Goal: Task Accomplishment & Management: Use online tool/utility

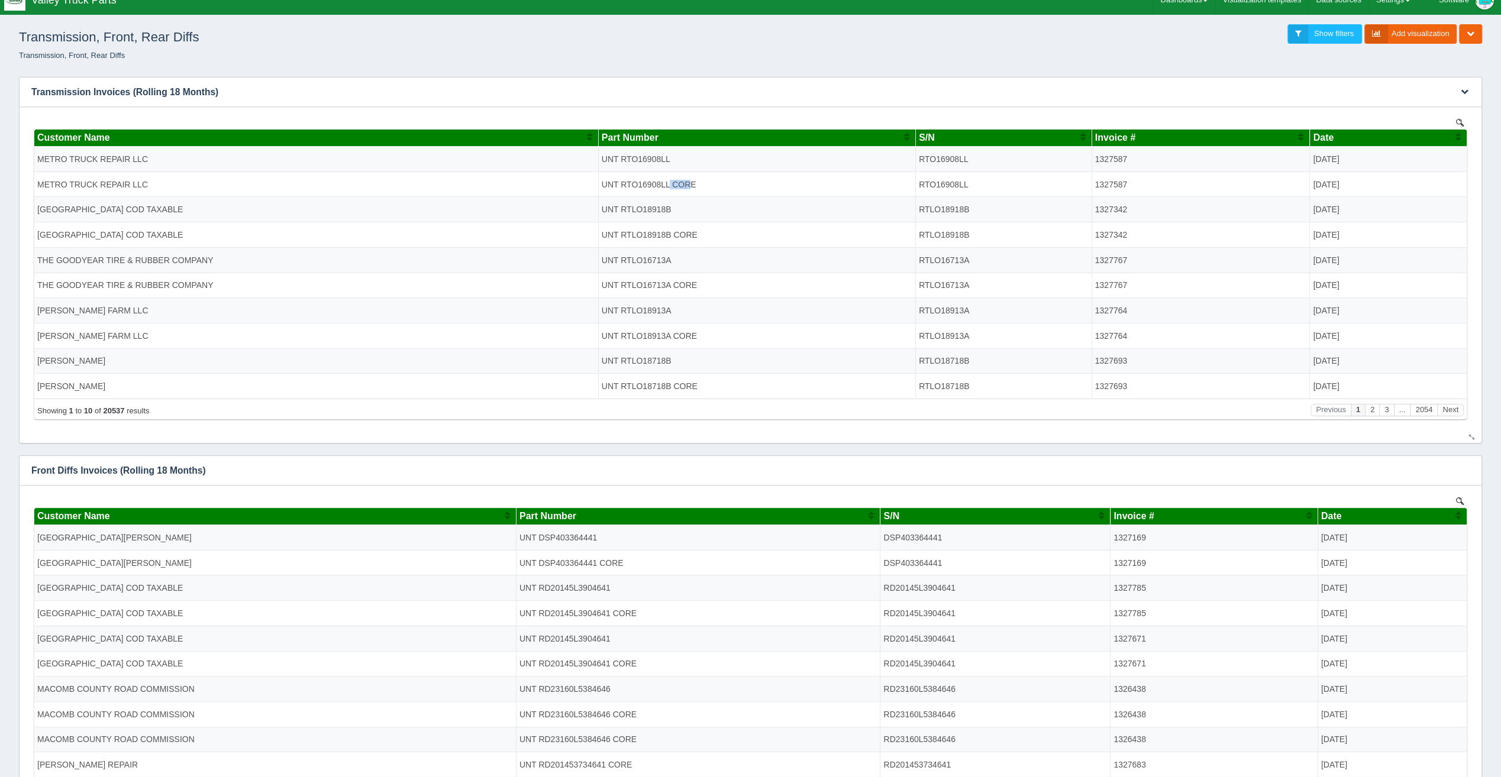
drag, startPoint x: 669, startPoint y: 182, endPoint x: 693, endPoint y: 182, distance: 24.3
click at [693, 182] on td "UNT RTO16908LL CORE" at bounding box center [756, 183] width 317 height 25
drag, startPoint x: 693, startPoint y: 182, endPoint x: 690, endPoint y: 193, distance: 11.8
click at [691, 192] on td "UNT RTO16908LL CORE" at bounding box center [756, 183] width 317 height 25
click at [638, 188] on td "UNT RTO16908LL CORE" at bounding box center [756, 183] width 317 height 25
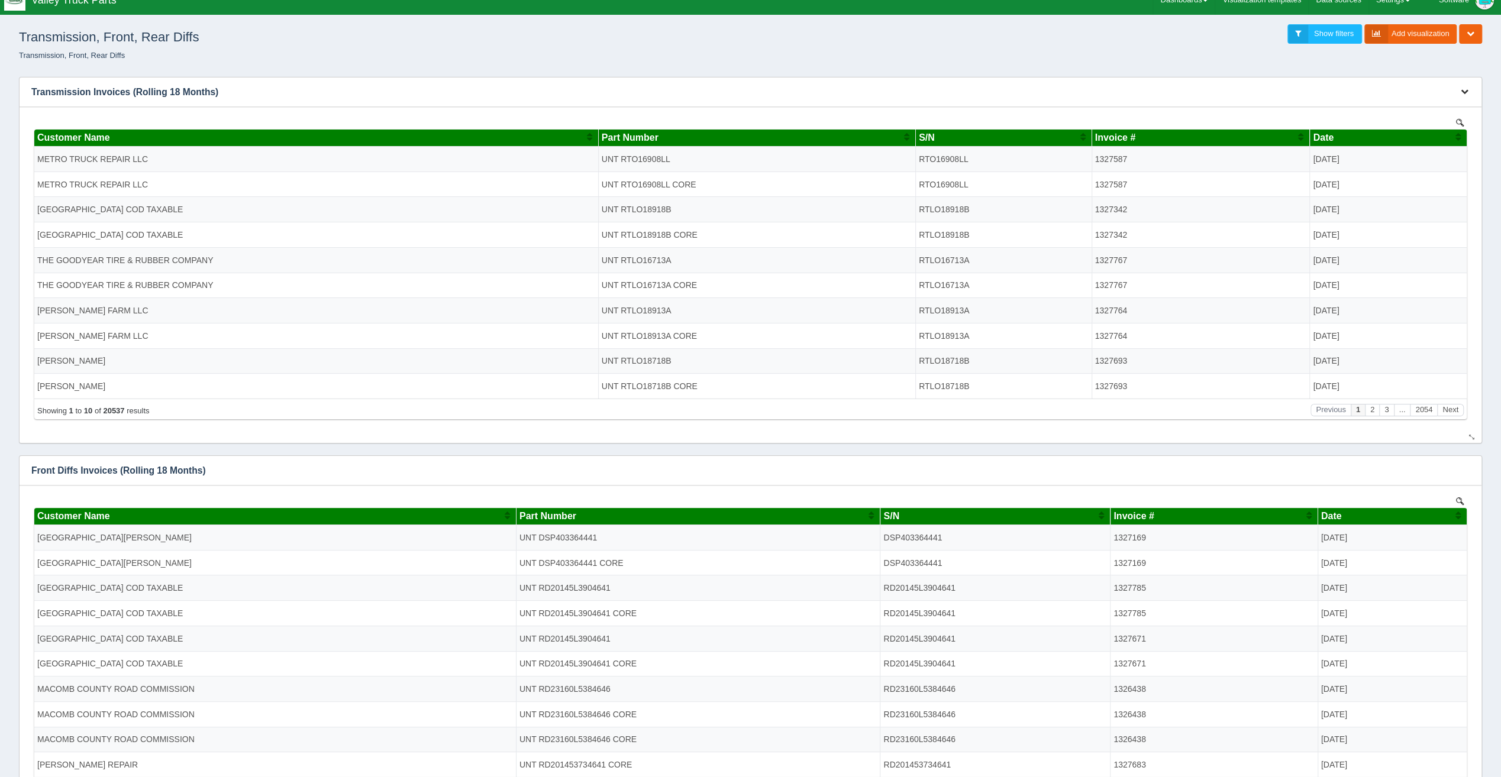
click at [1466, 95] on icon "button" at bounding box center [1465, 92] width 8 height 8
click at [1451, 113] on link "Edit chart" at bounding box center [1425, 109] width 95 height 17
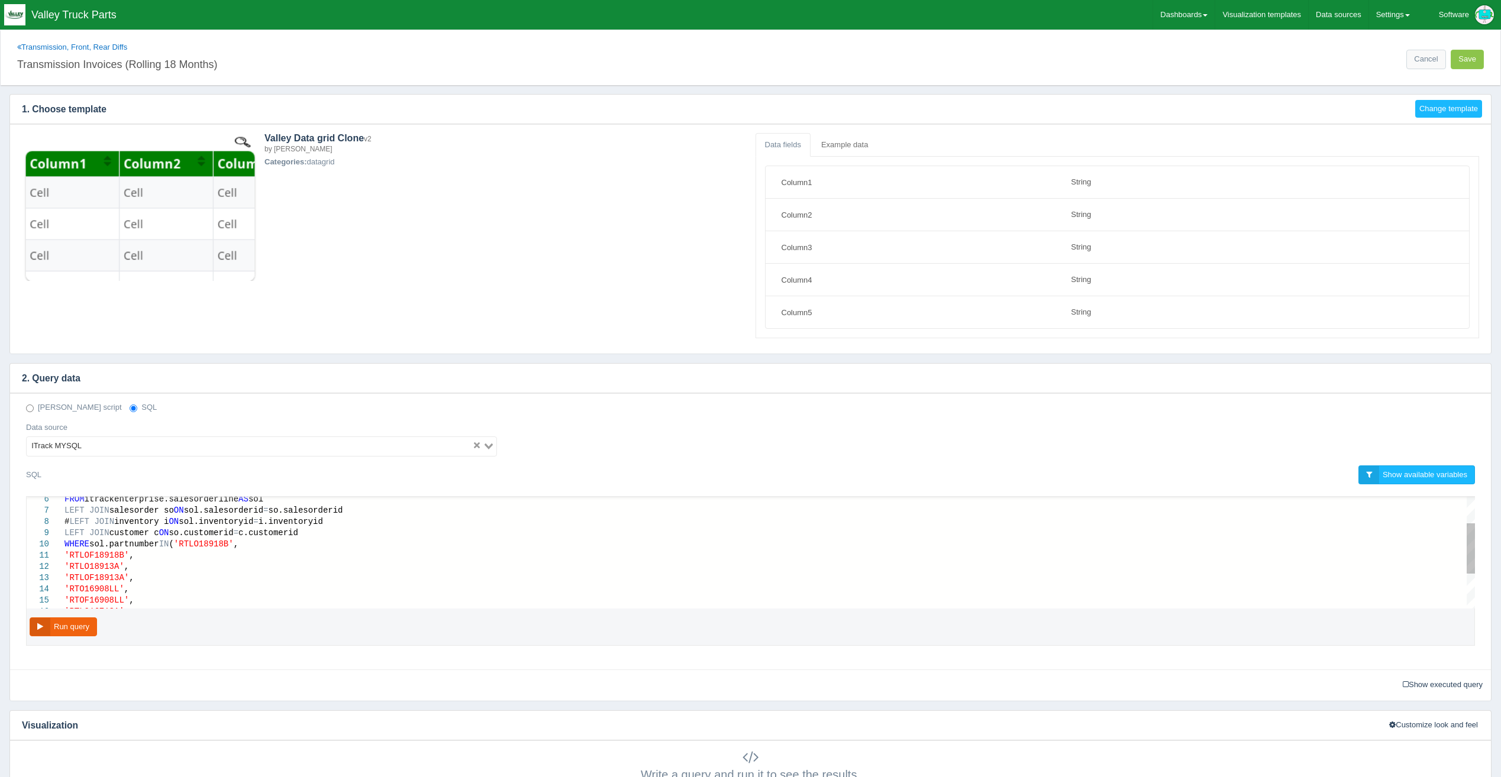
select select "string"
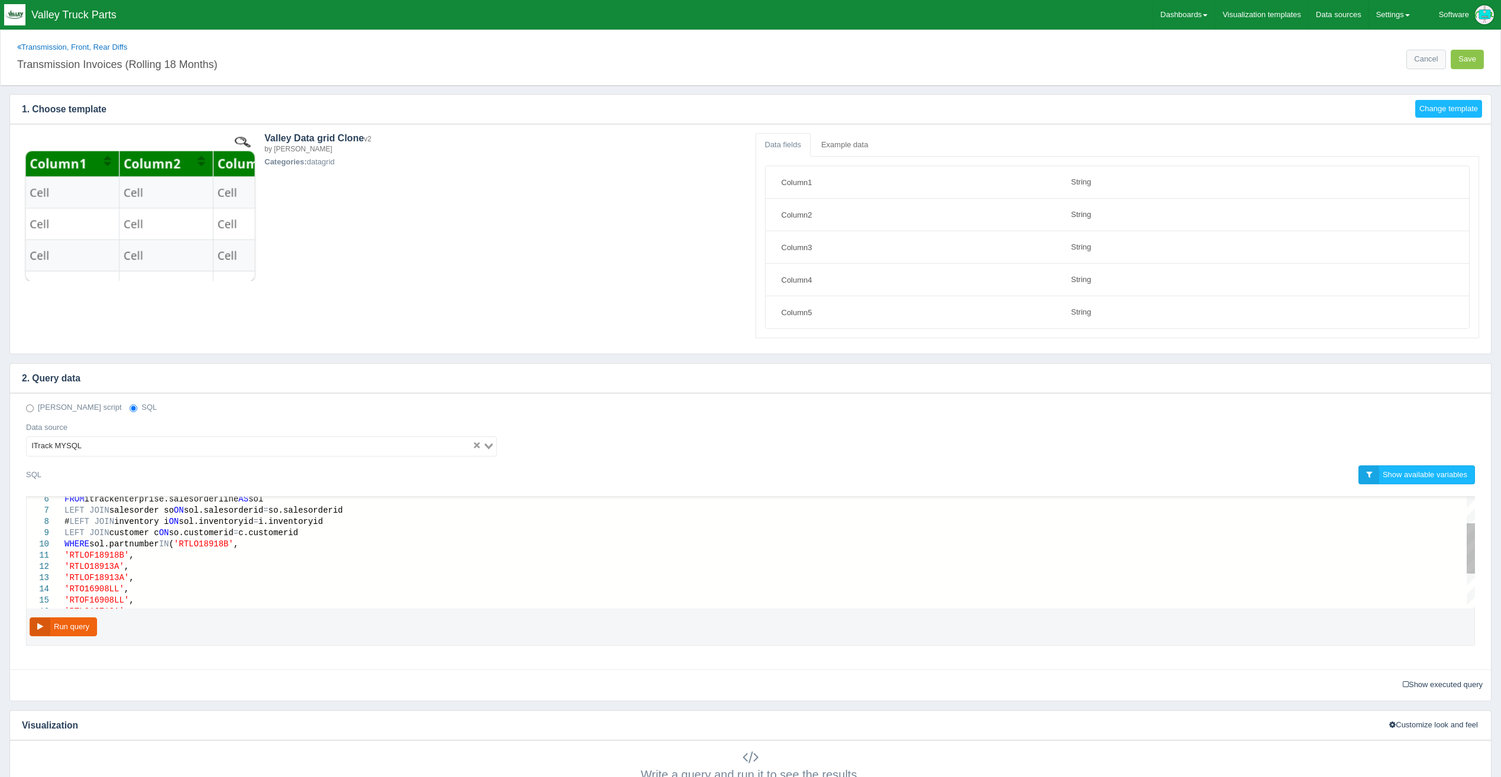
scroll to position [59, 0]
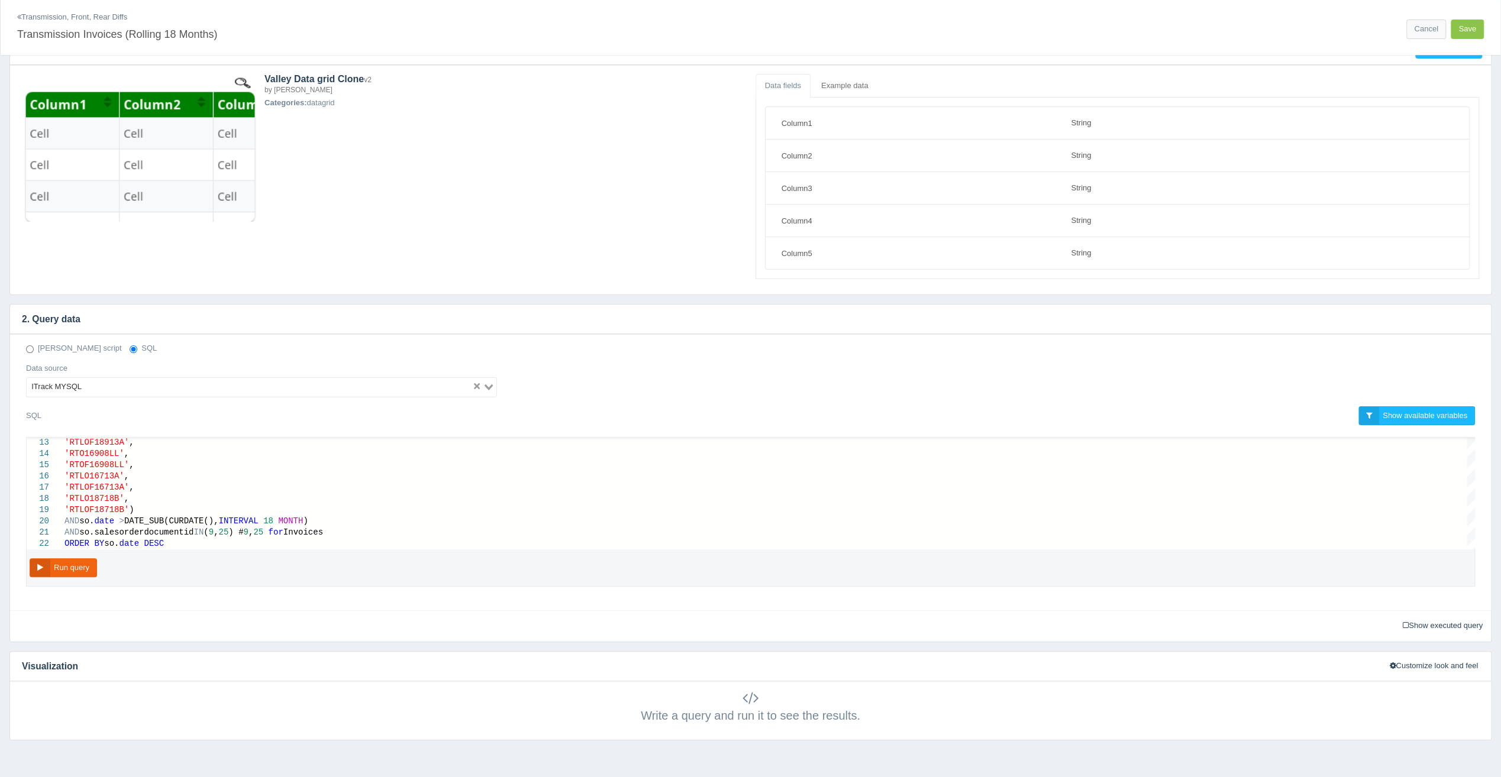
click at [57, 18] on link "Transmission, Front, Rear Diffs" at bounding box center [72, 16] width 110 height 9
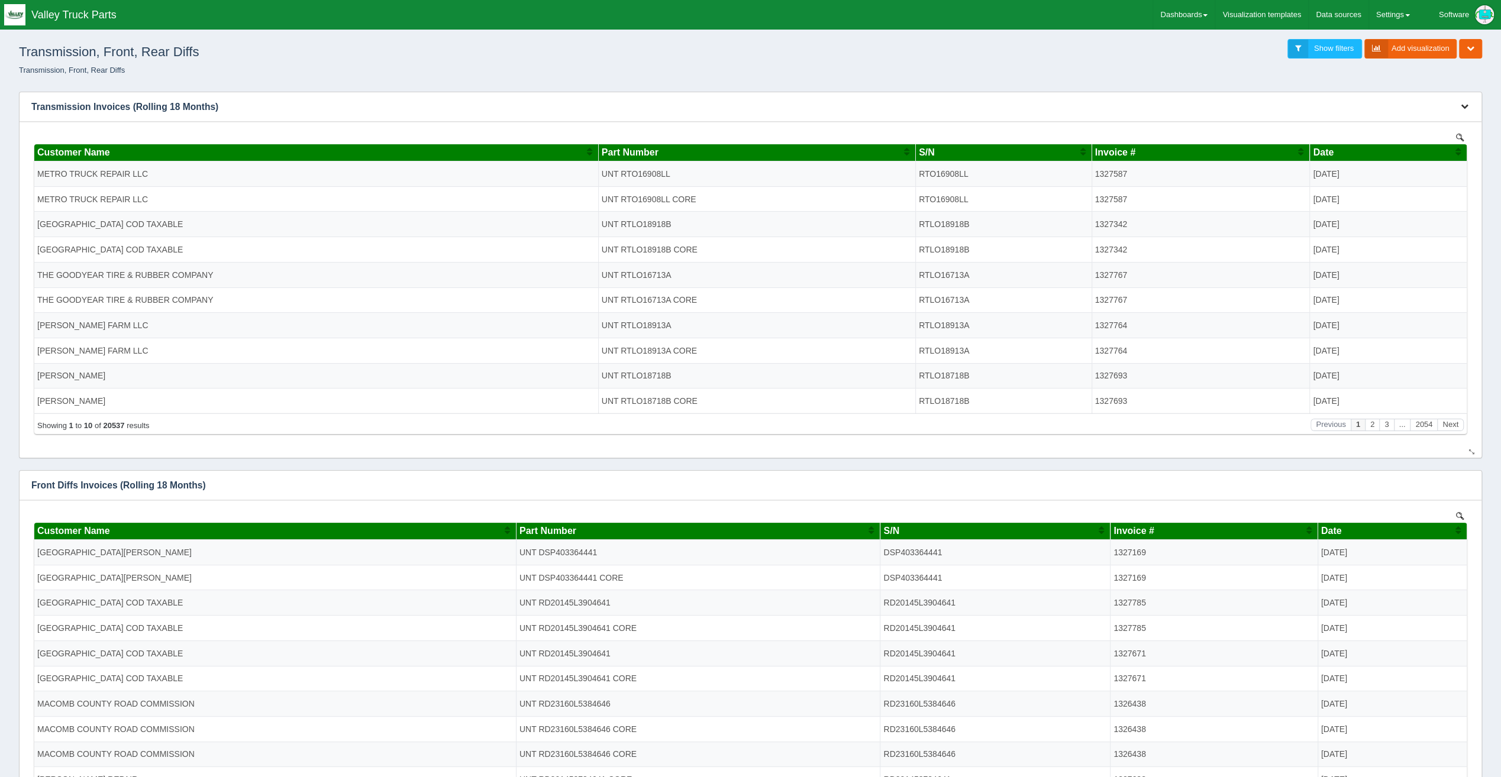
click at [1463, 105] on icon "button" at bounding box center [1465, 106] width 8 height 8
click at [1432, 125] on link "Edit chart" at bounding box center [1425, 124] width 95 height 17
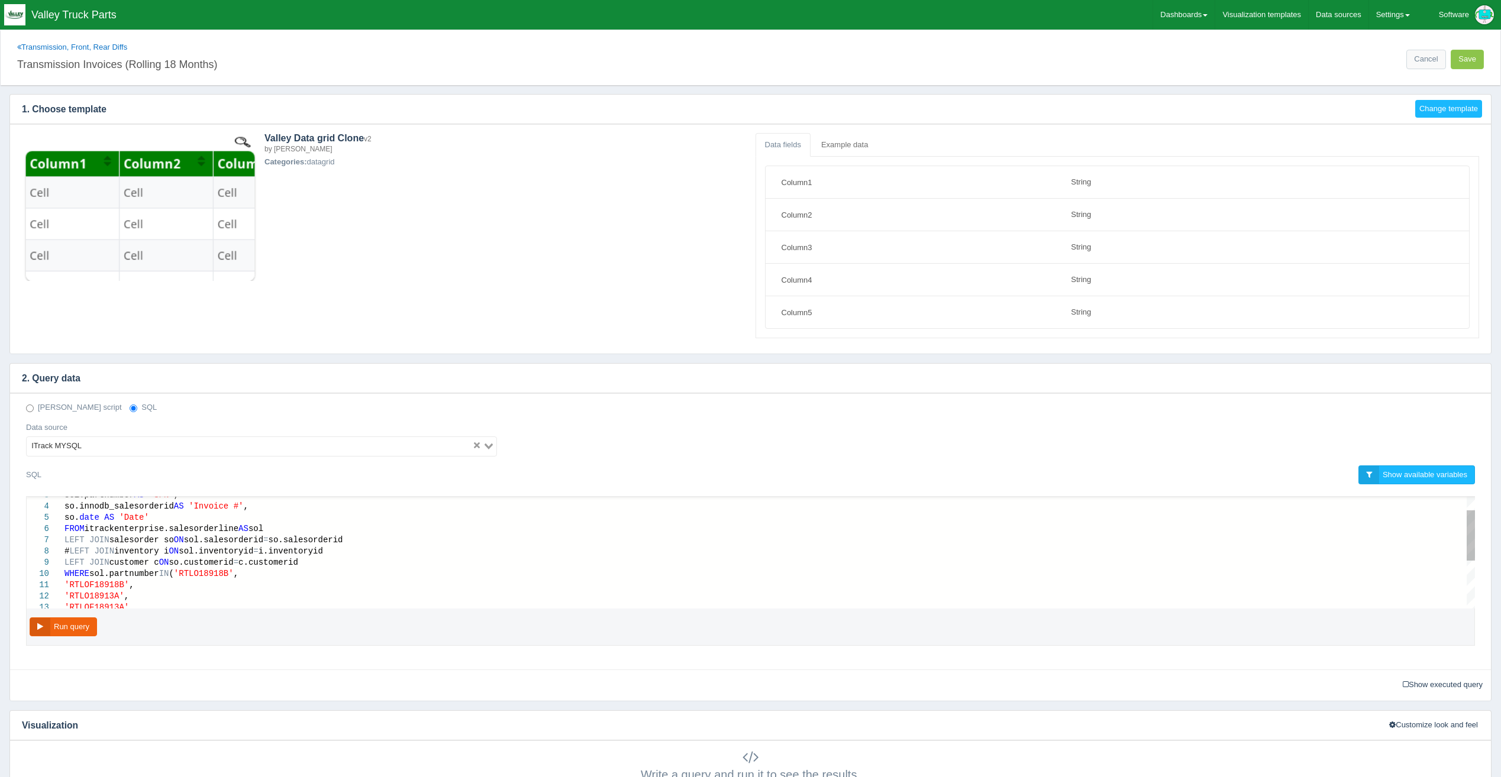
select select "string"
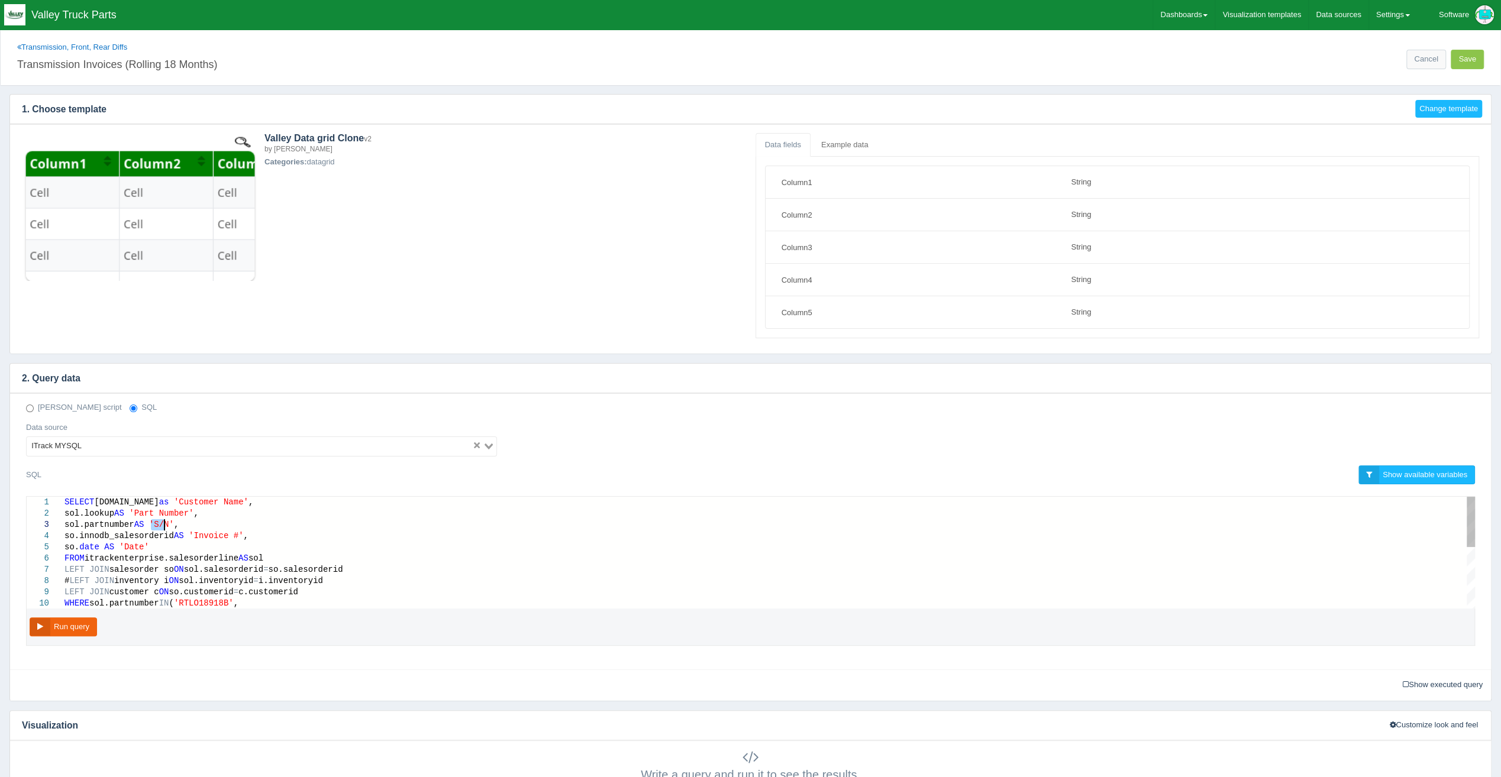
drag, startPoint x: 149, startPoint y: 522, endPoint x: 166, endPoint y: 524, distance: 17.3
drag, startPoint x: 188, startPoint y: 536, endPoint x: 224, endPoint y: 533, distance: 35.7
drag, startPoint x: 148, startPoint y: 523, endPoint x: 169, endPoint y: 528, distance: 22.0
click at [174, 531] on span "AS" at bounding box center [179, 535] width 10 height 9
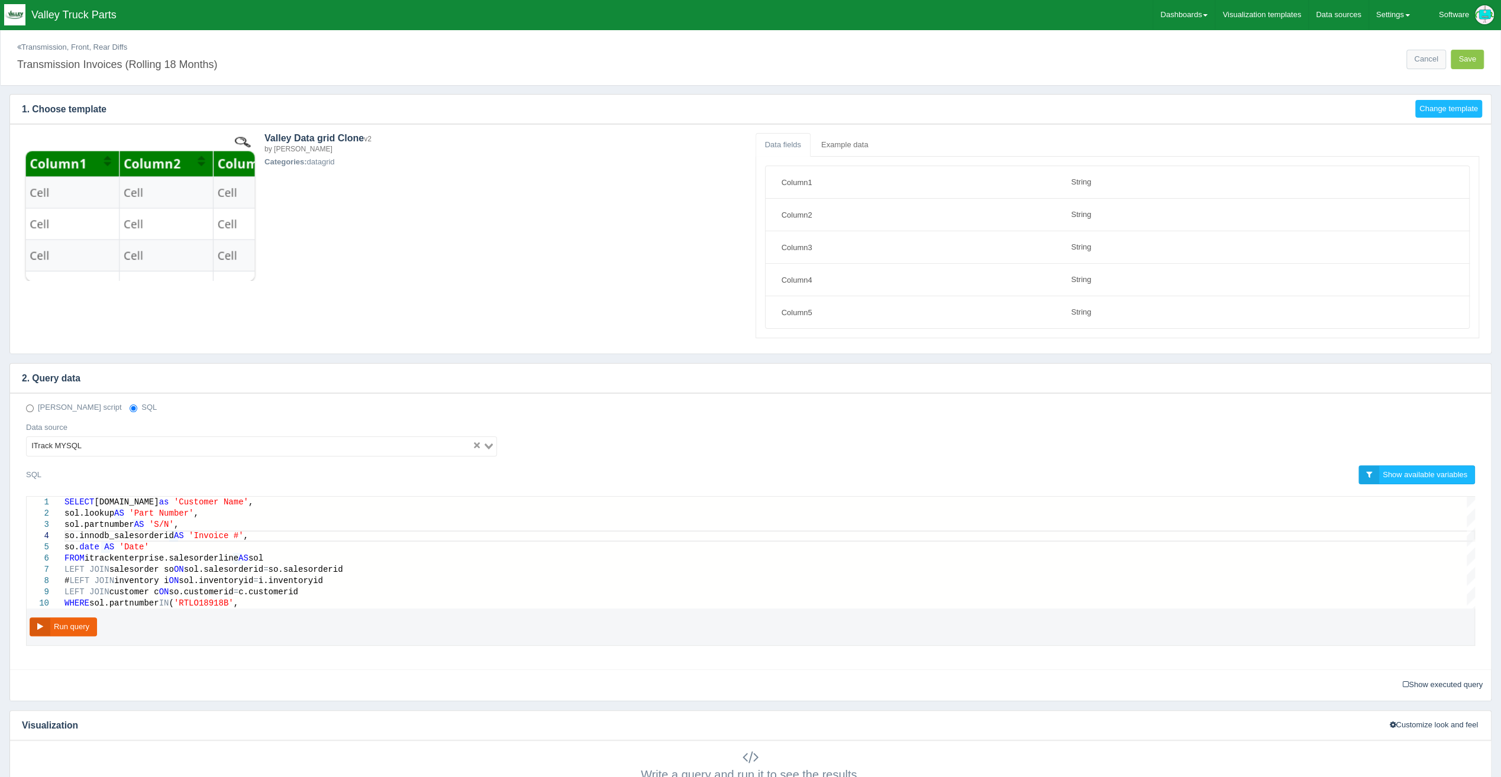
click at [111, 49] on link "Transmission, Front, Rear Diffs" at bounding box center [72, 47] width 110 height 9
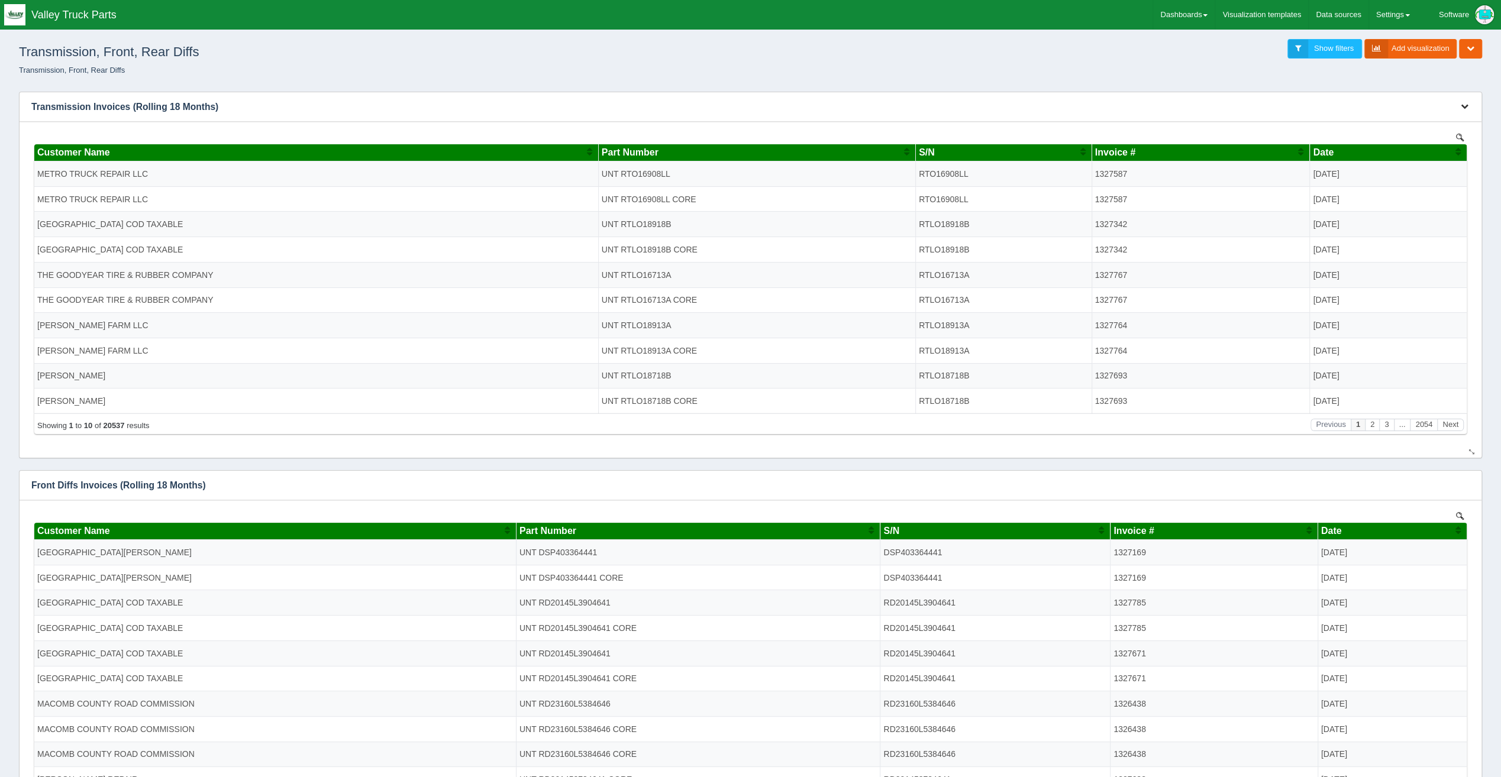
click at [1464, 112] on button "button" at bounding box center [1465, 107] width 16 height 18
click at [1410, 128] on link "Edit chart" at bounding box center [1425, 124] width 95 height 17
click at [1436, 125] on link "Edit chart" at bounding box center [1425, 124] width 95 height 17
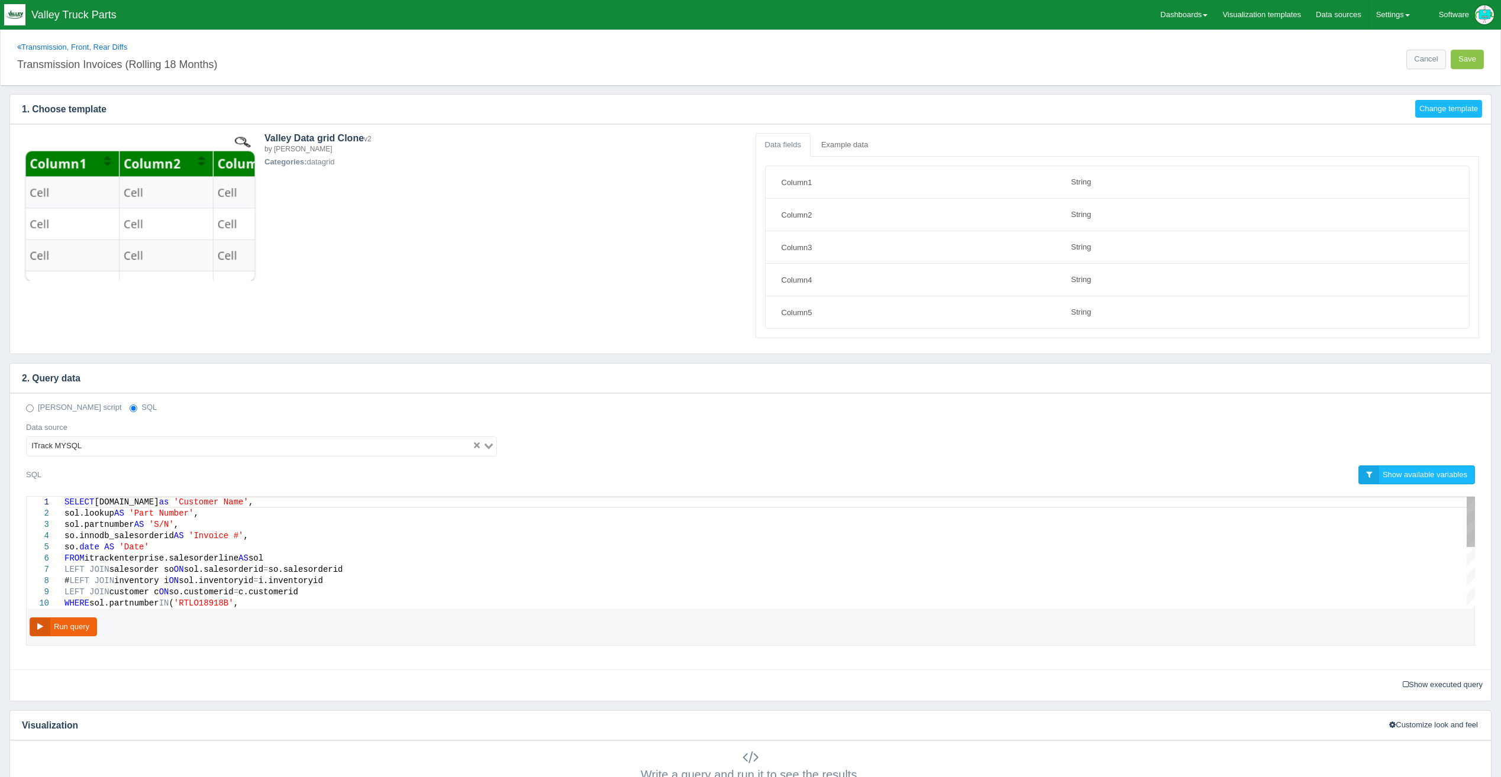
select select "string"
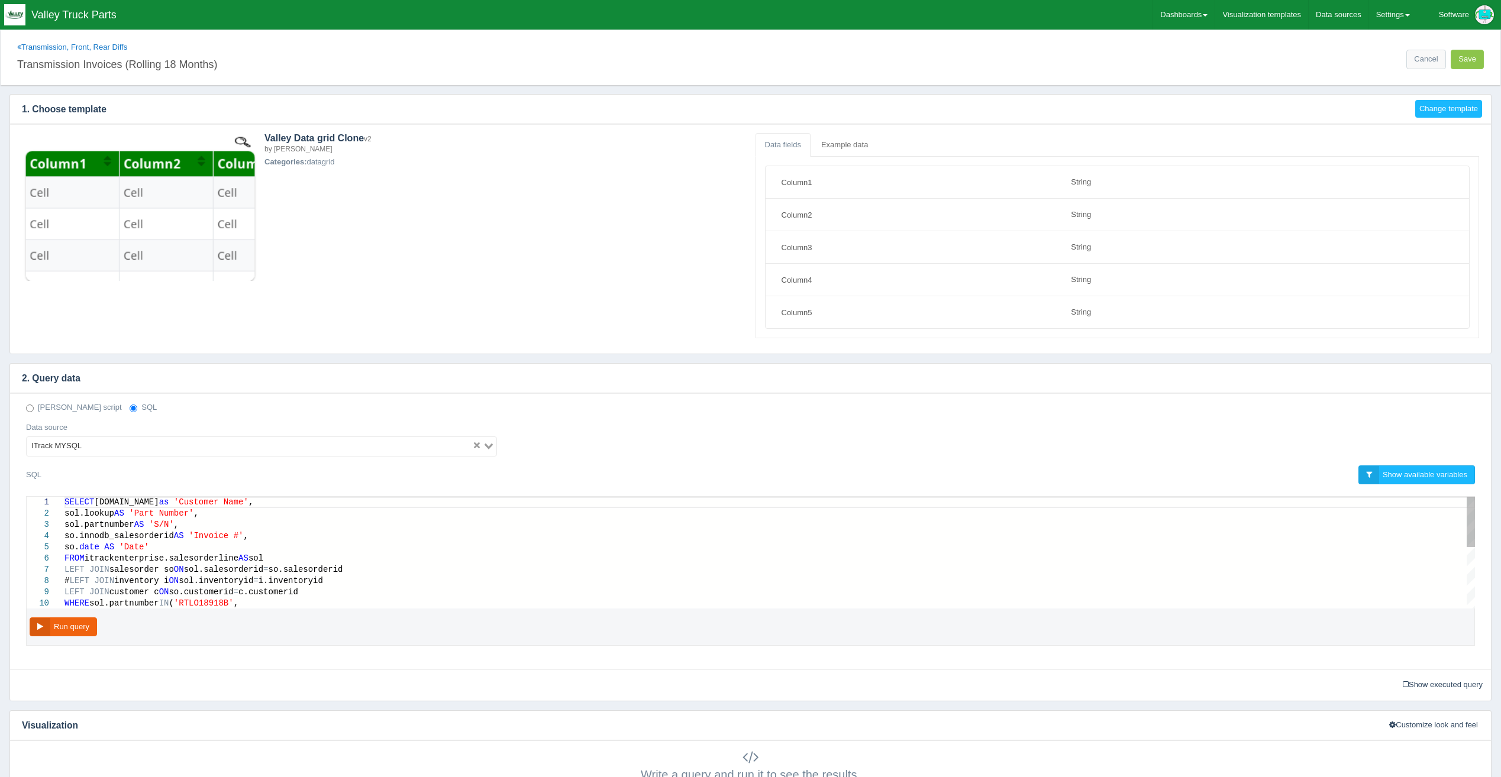
scroll to position [93, 0]
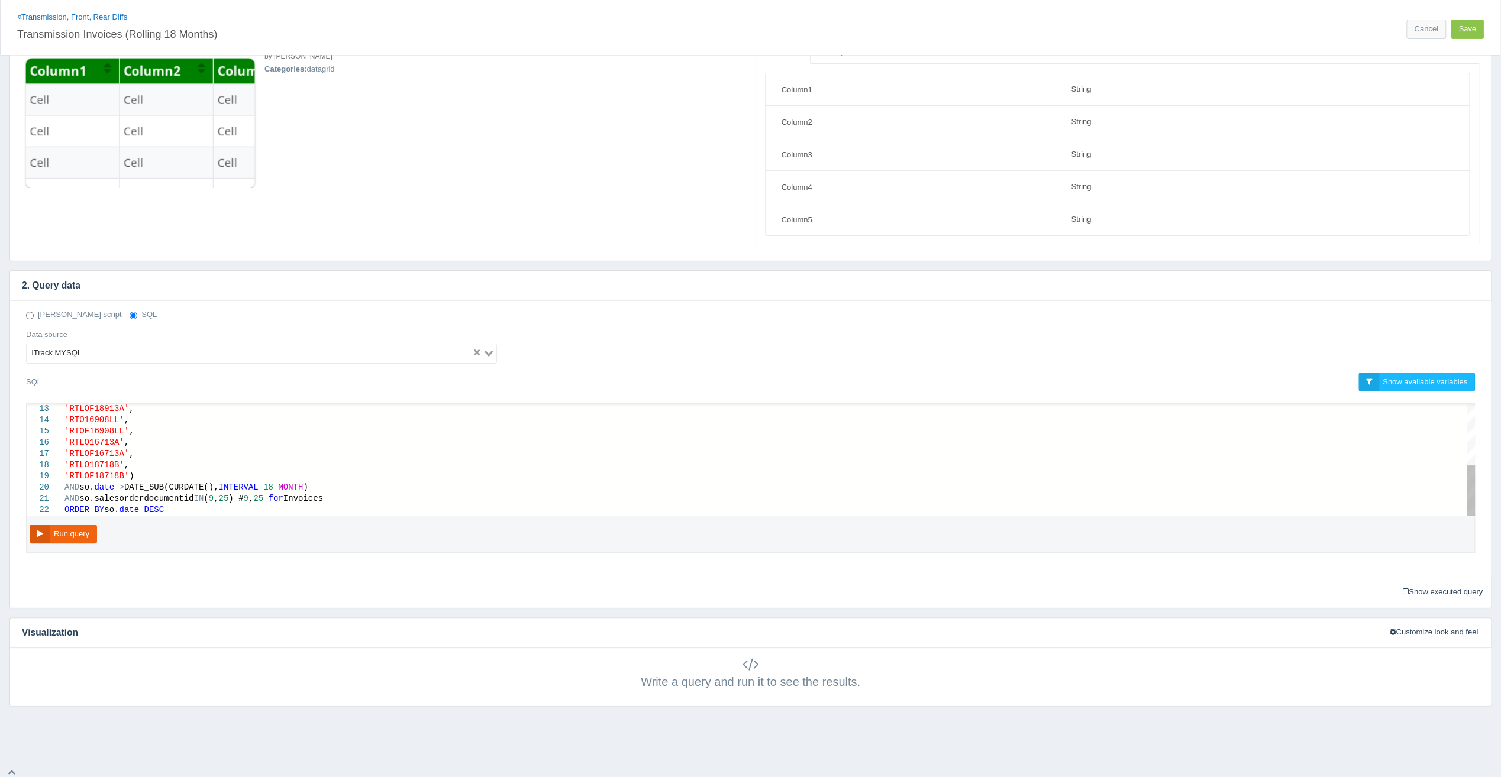
click at [359, 496] on div "AND so.salesorderdocumentid IN ( 9 , 25 ) # 9 , 25 for Invoices" at bounding box center [769, 498] width 1411 height 11
type textarea "AND so.salesorderdocumentid IN (9,25) # 9,25 for Invoices AND sol.lookup NOT LI…"
click at [17, 527] on div "Deno script SQL Data source ITrack MYSQL Loading... SQL Show available variable…" at bounding box center [750, 439] width 1481 height 276
click at [48, 529] on button "Run query" at bounding box center [63, 535] width 67 height 20
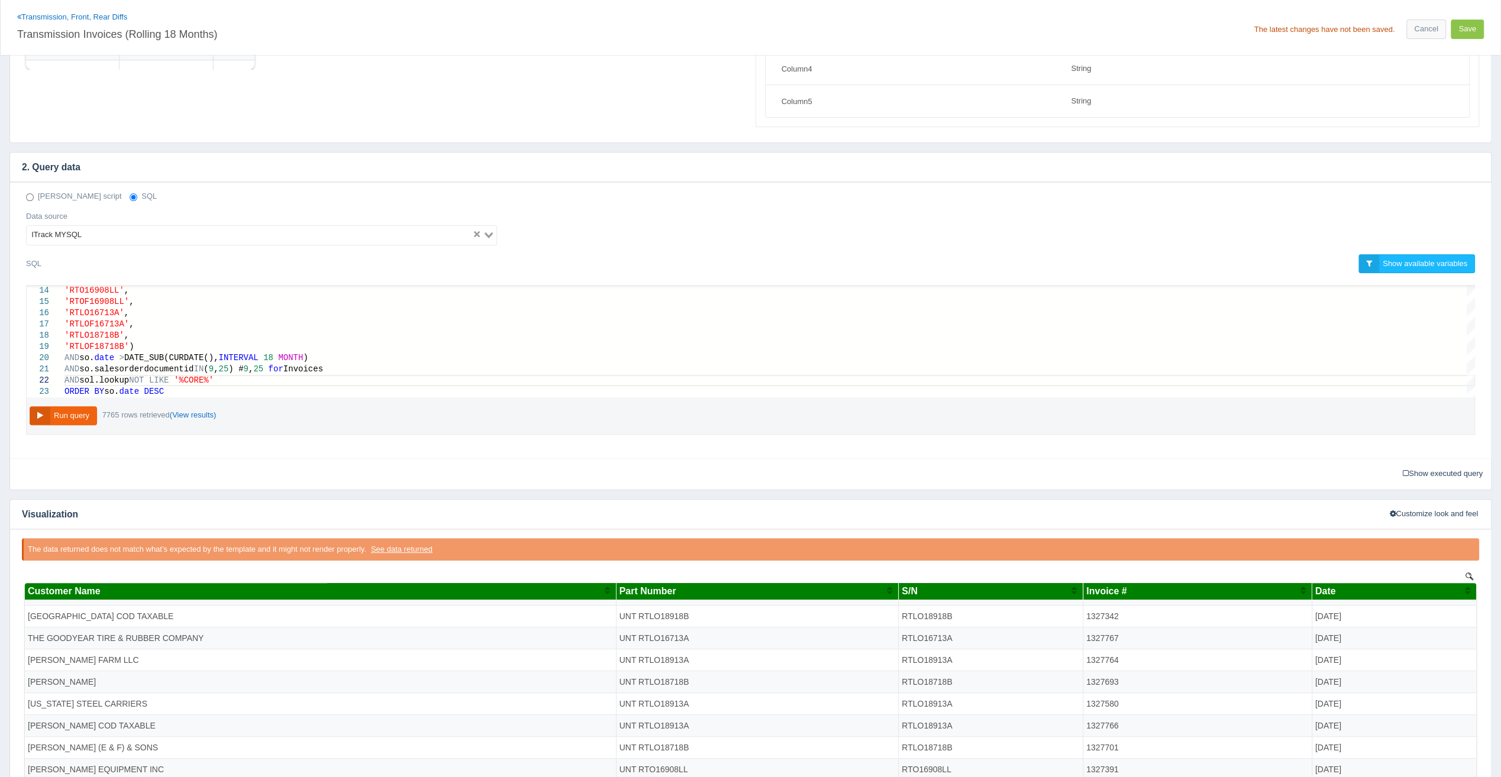
scroll to position [0, 0]
drag, startPoint x: 222, startPoint y: 380, endPoint x: 58, endPoint y: 372, distance: 164.7
click at [1459, 25] on button "Save" at bounding box center [1467, 30] width 33 height 20
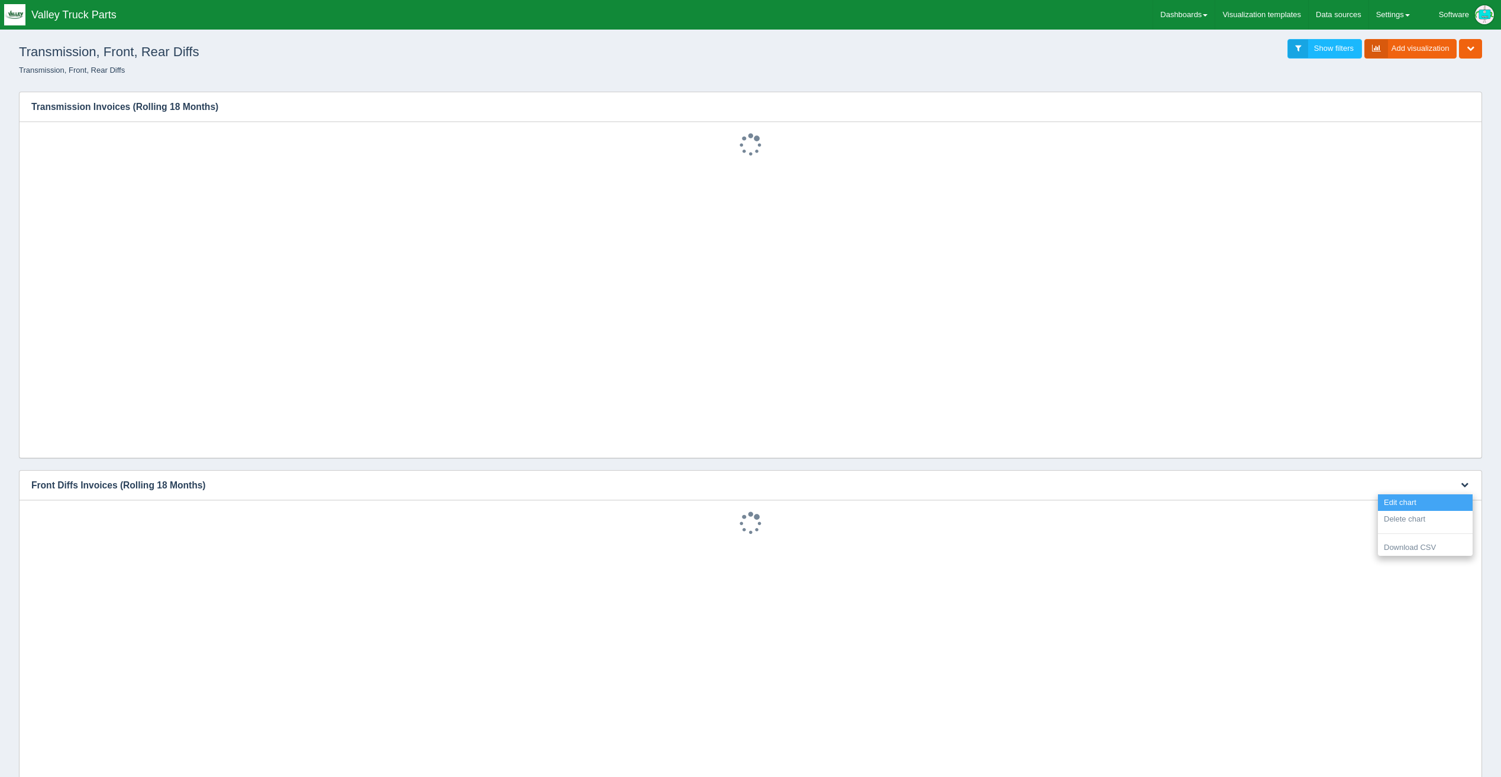
scroll to position [178, 0]
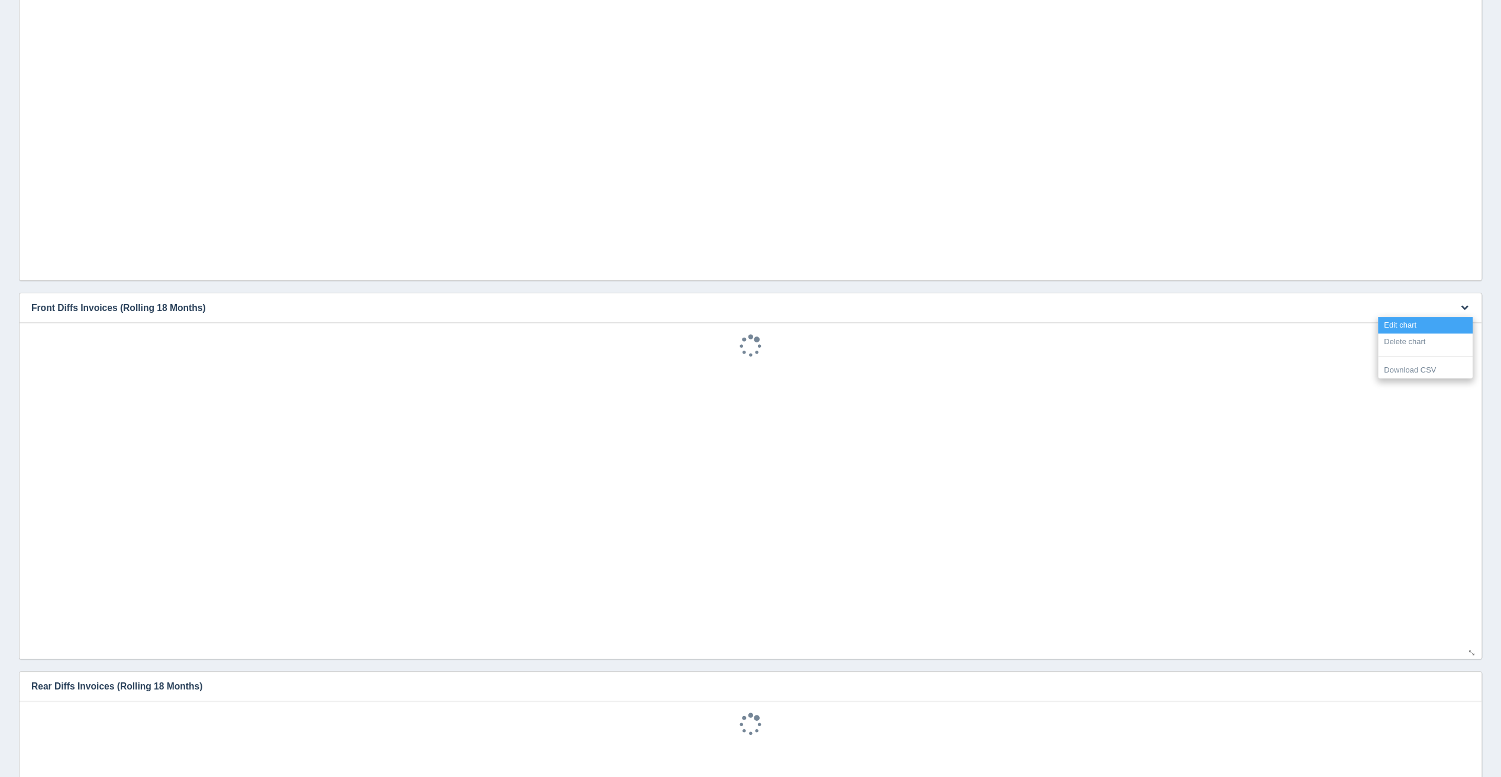
click at [1452, 318] on link "Edit chart" at bounding box center [1425, 325] width 95 height 17
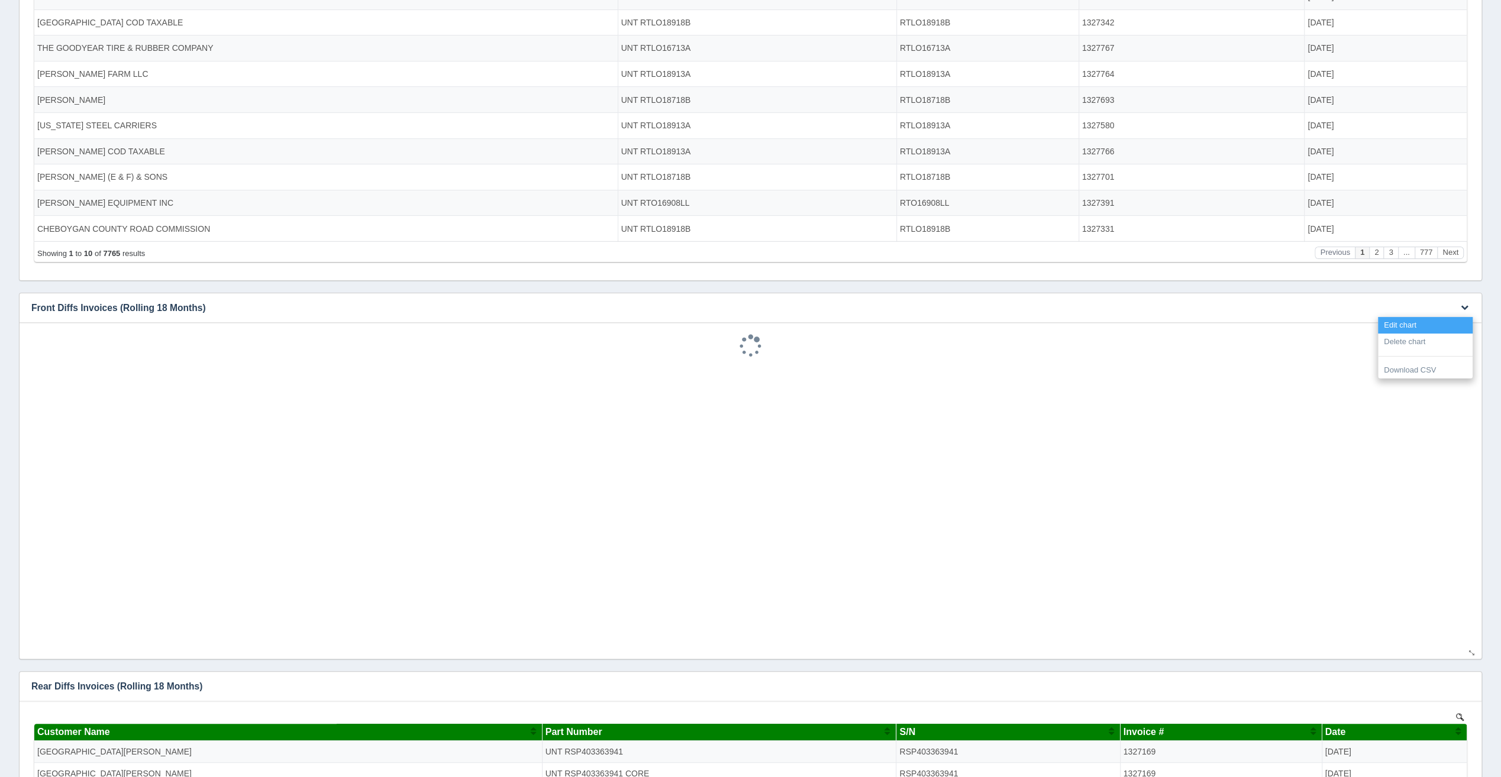
scroll to position [0, 0]
click at [1408, 329] on link "Edit chart" at bounding box center [1425, 325] width 95 height 17
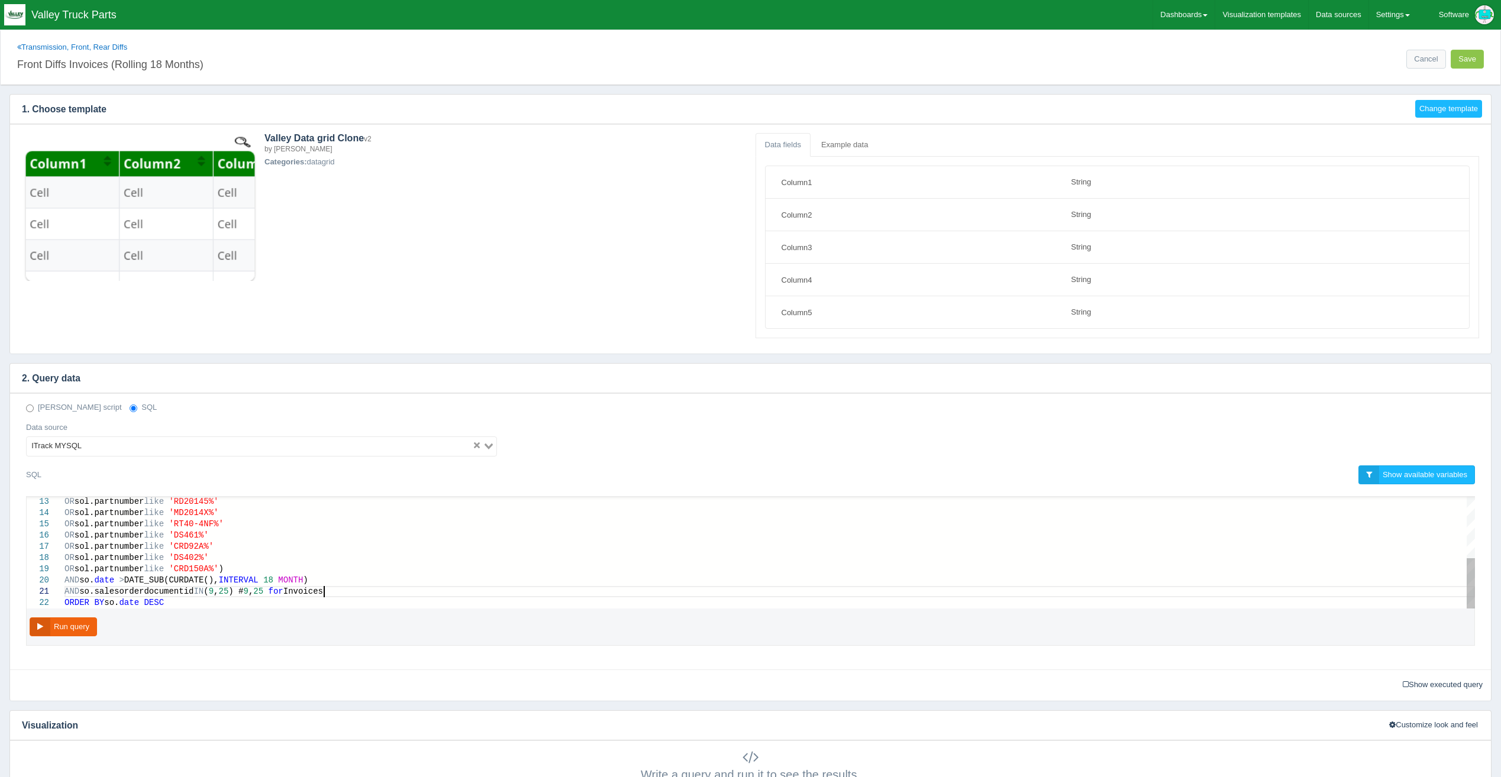
select select "string"
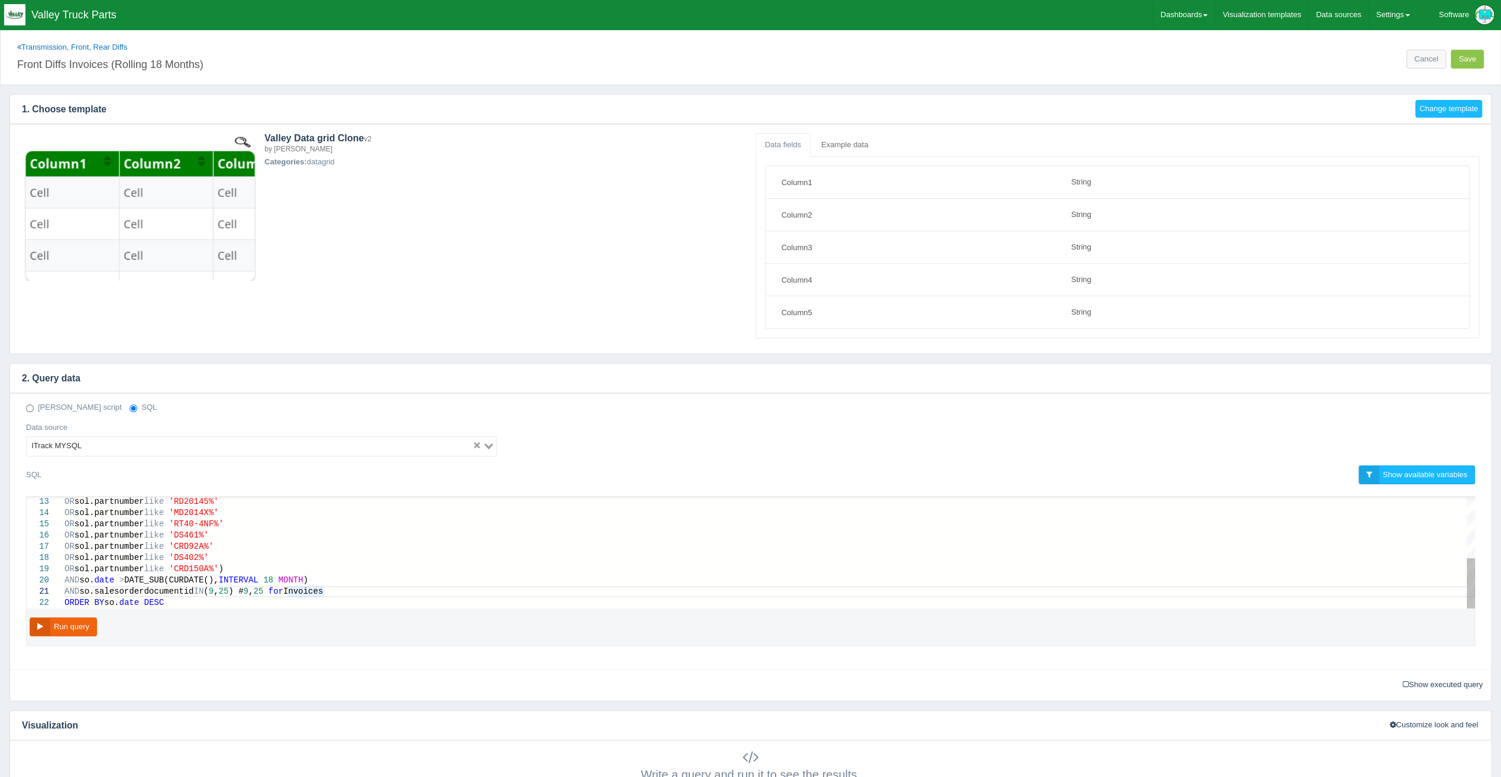
scroll to position [12, 0]
type textarea "AND so.salesorderdocumentid IN (9,25) # 9,25 for Invoices AND sol.lookup NOT LI…"
click at [56, 628] on button "Run query" at bounding box center [63, 628] width 67 height 20
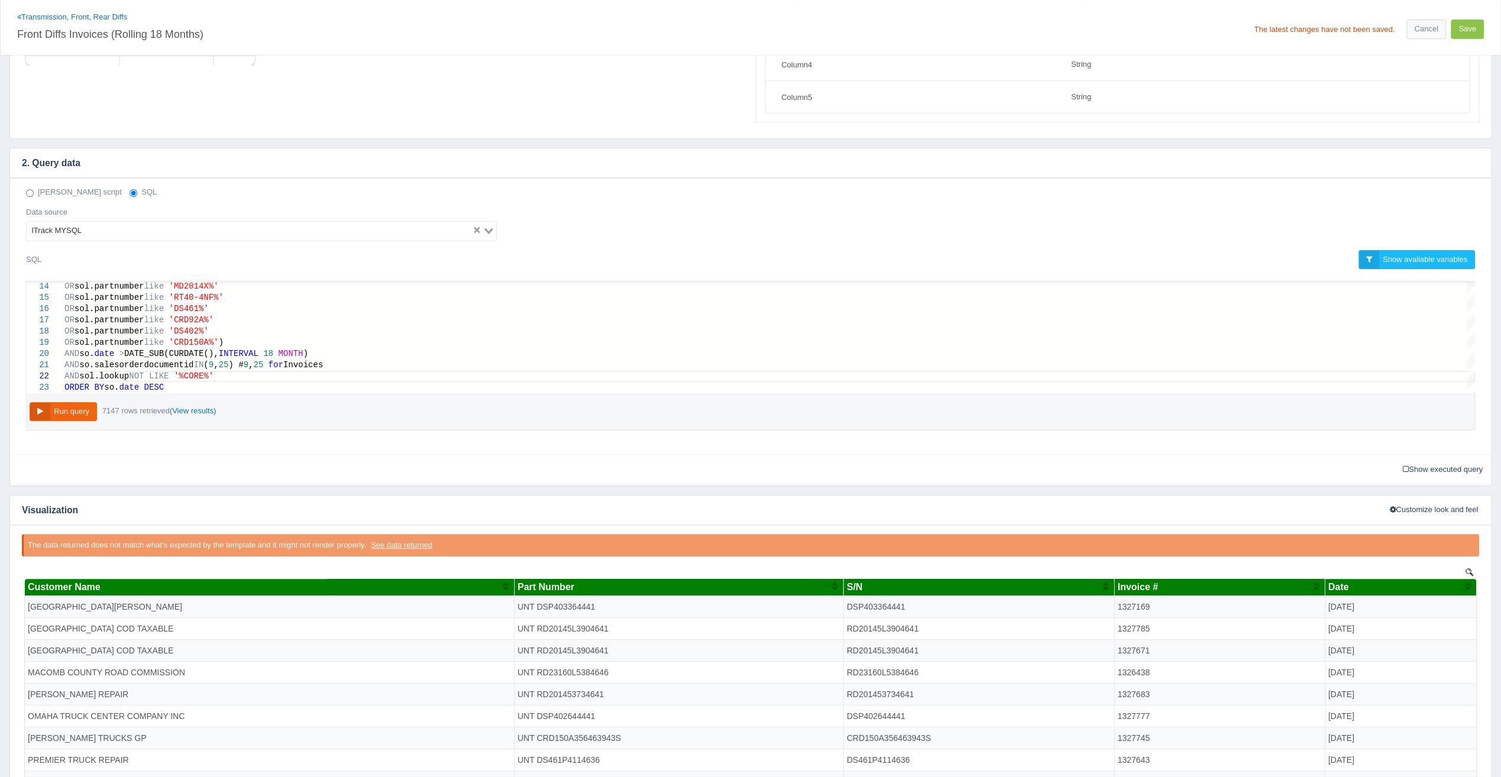
scroll to position [118, 0]
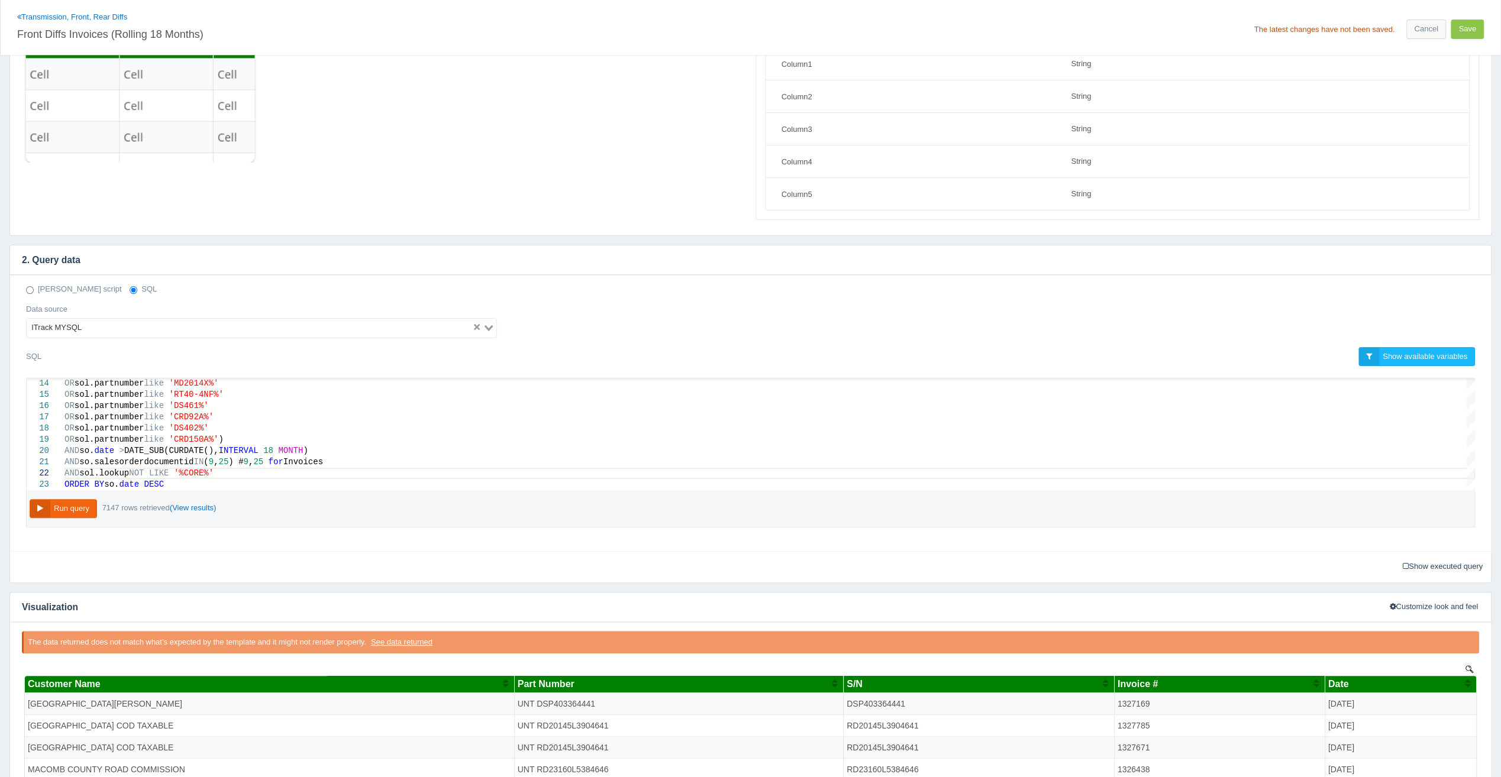
click at [1469, 17] on div "The latest changes have not been saved. Cancel Save" at bounding box center [1120, 25] width 738 height 27
click at [1464, 31] on button "Save" at bounding box center [1467, 30] width 33 height 20
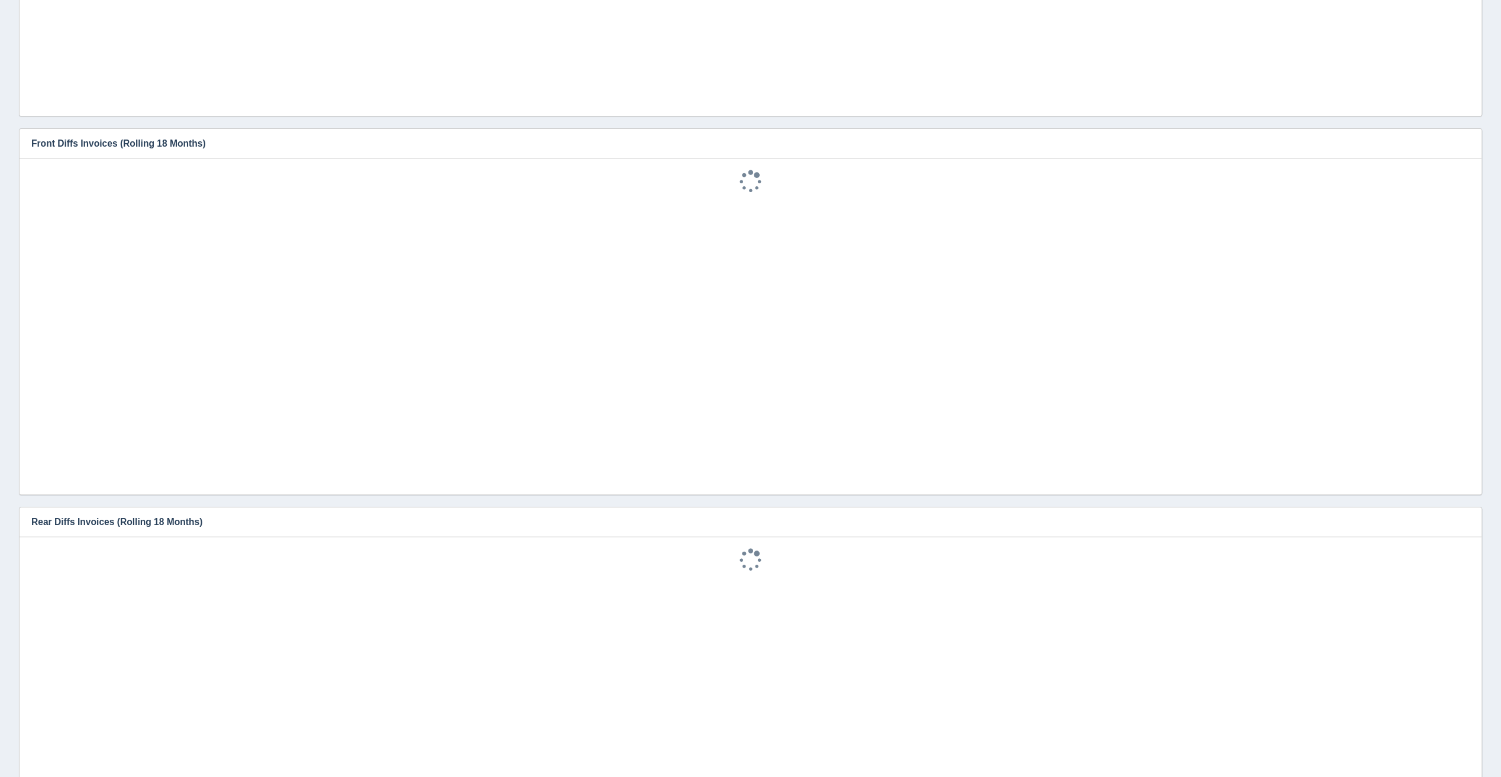
scroll to position [355, 0]
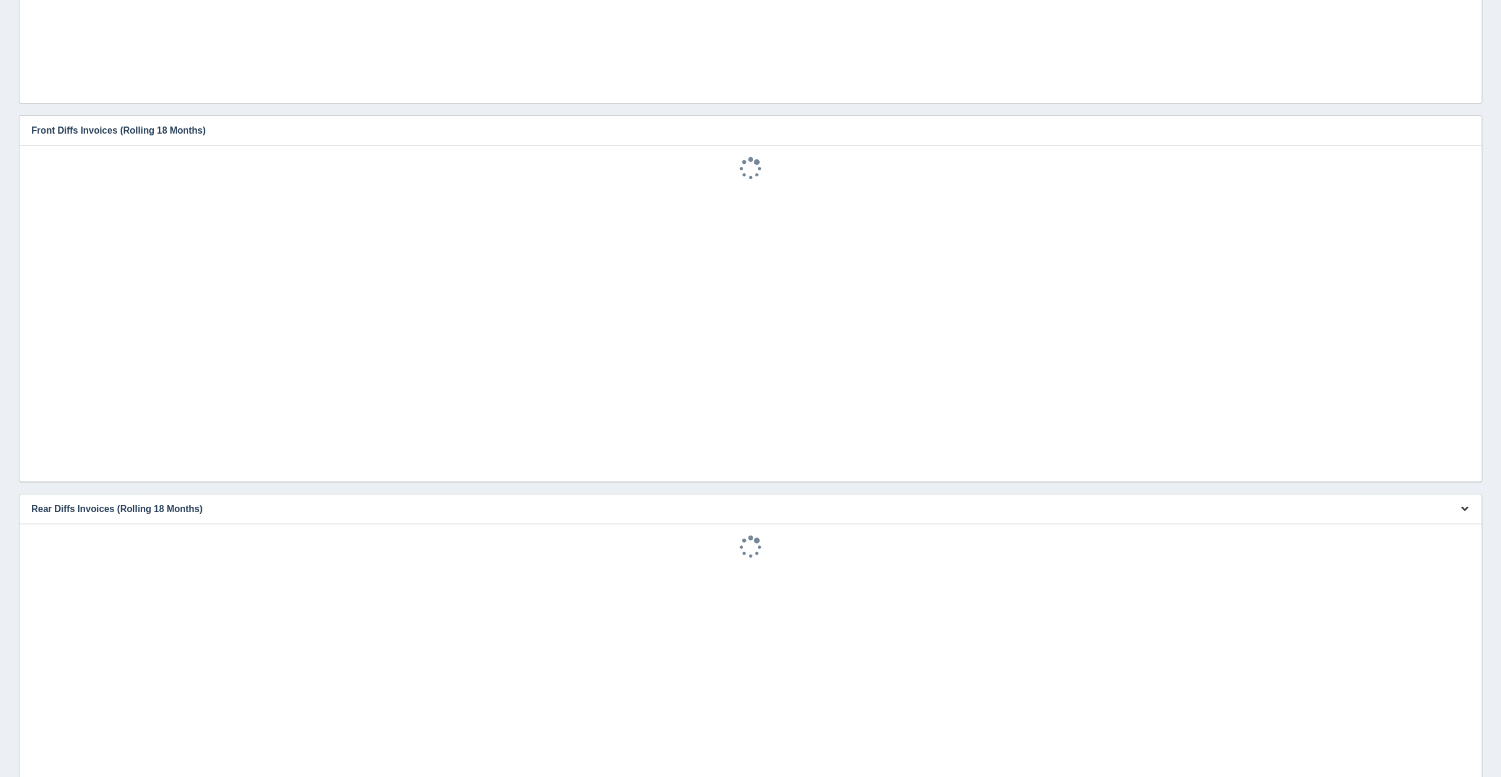
click at [1462, 510] on icon "button" at bounding box center [1465, 509] width 8 height 8
click at [1454, 527] on link "Edit chart" at bounding box center [1425, 526] width 95 height 17
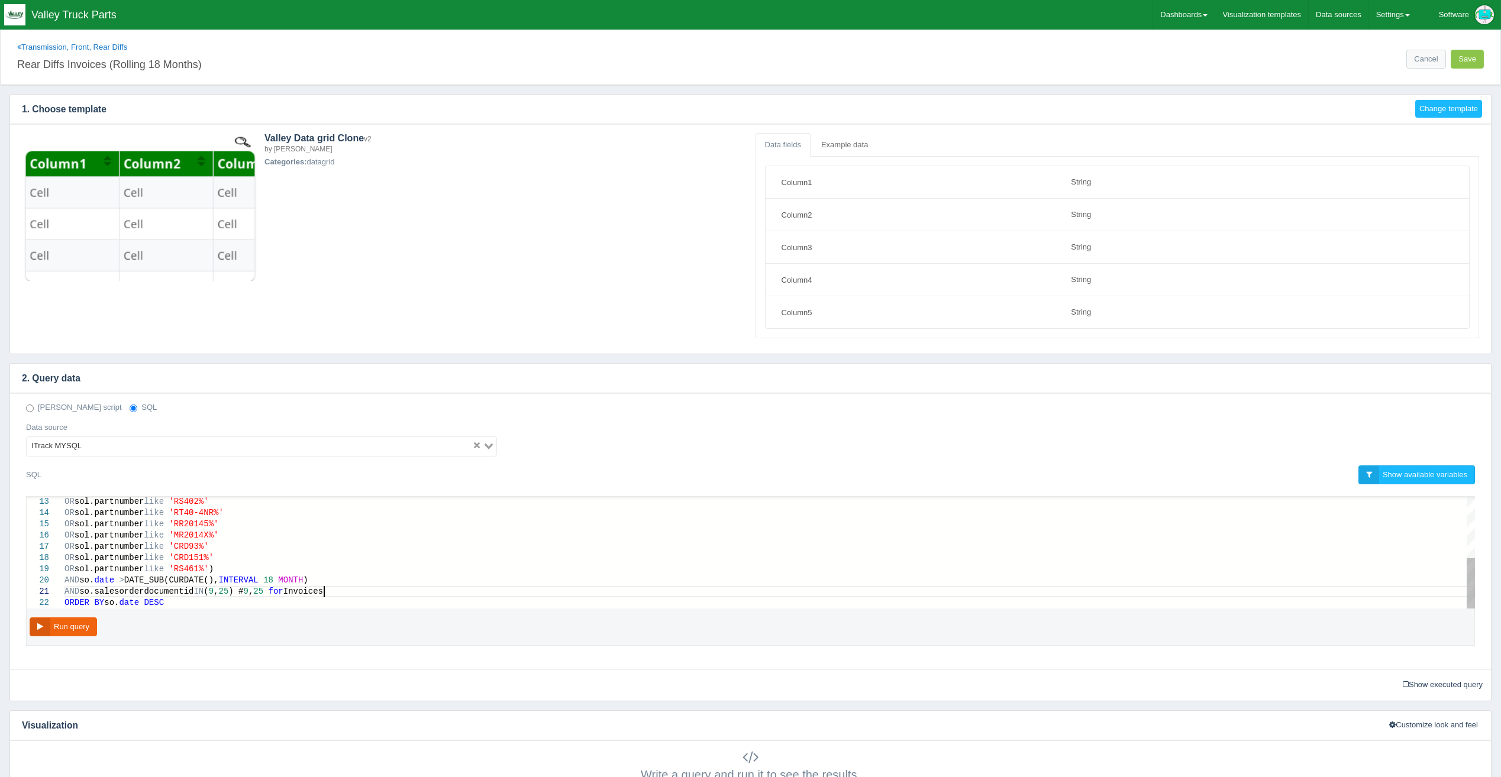
select select "string"
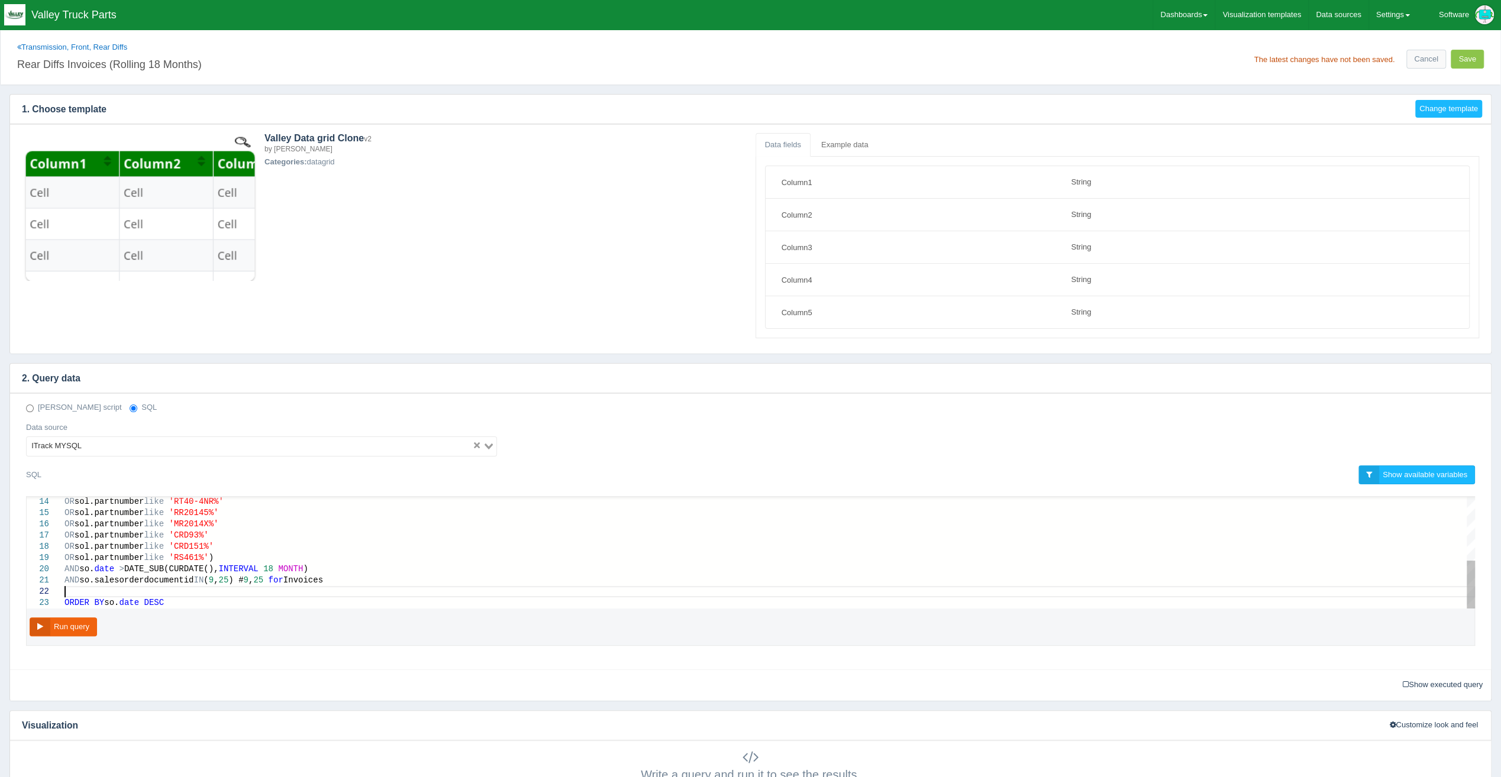
scroll to position [12, 0]
type textarea "AND so.salesorderdocumentid IN (9,25) # 9,25 for Invoices AND sol.lookup NOT LI…"
click at [70, 630] on button "Run query" at bounding box center [63, 628] width 67 height 20
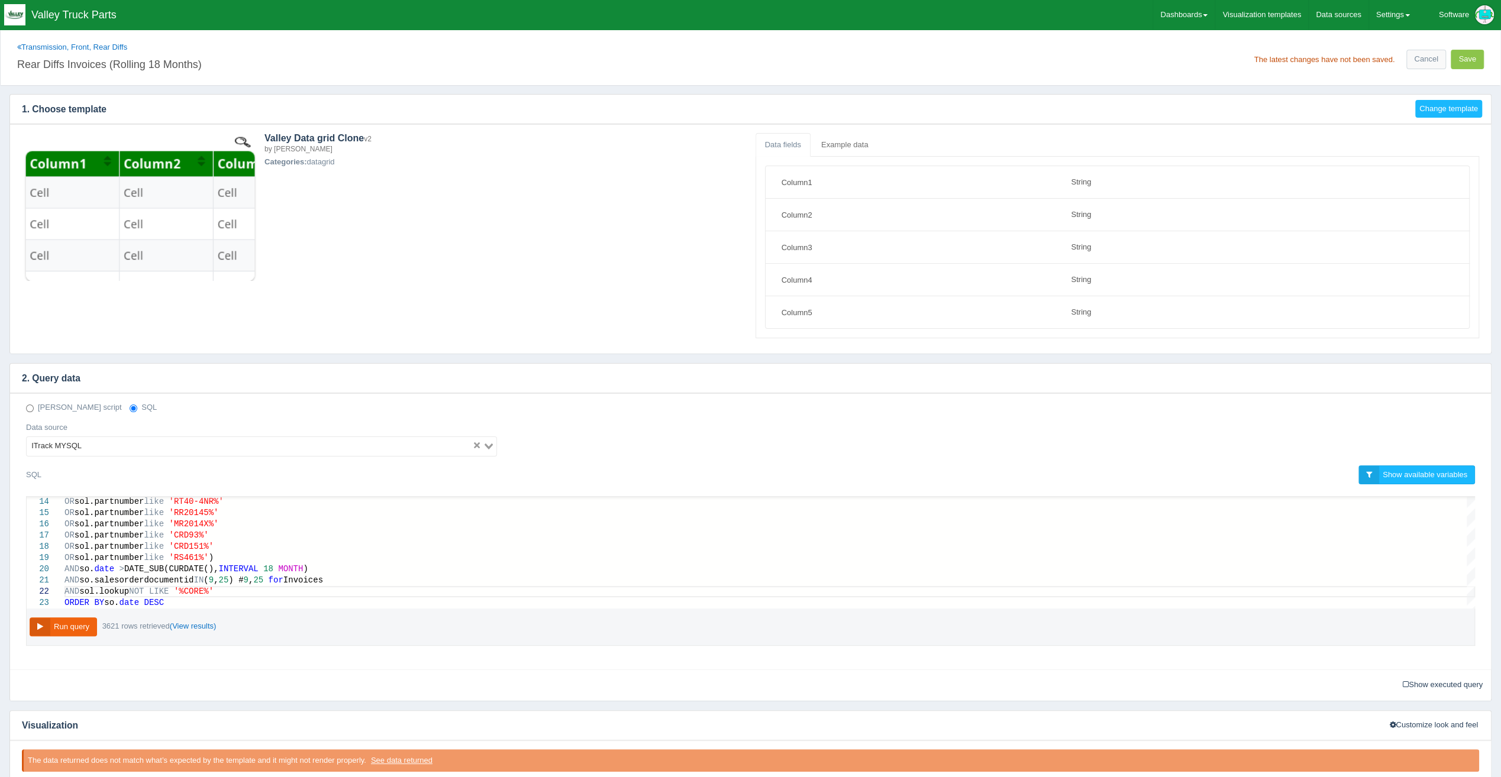
scroll to position [296, 0]
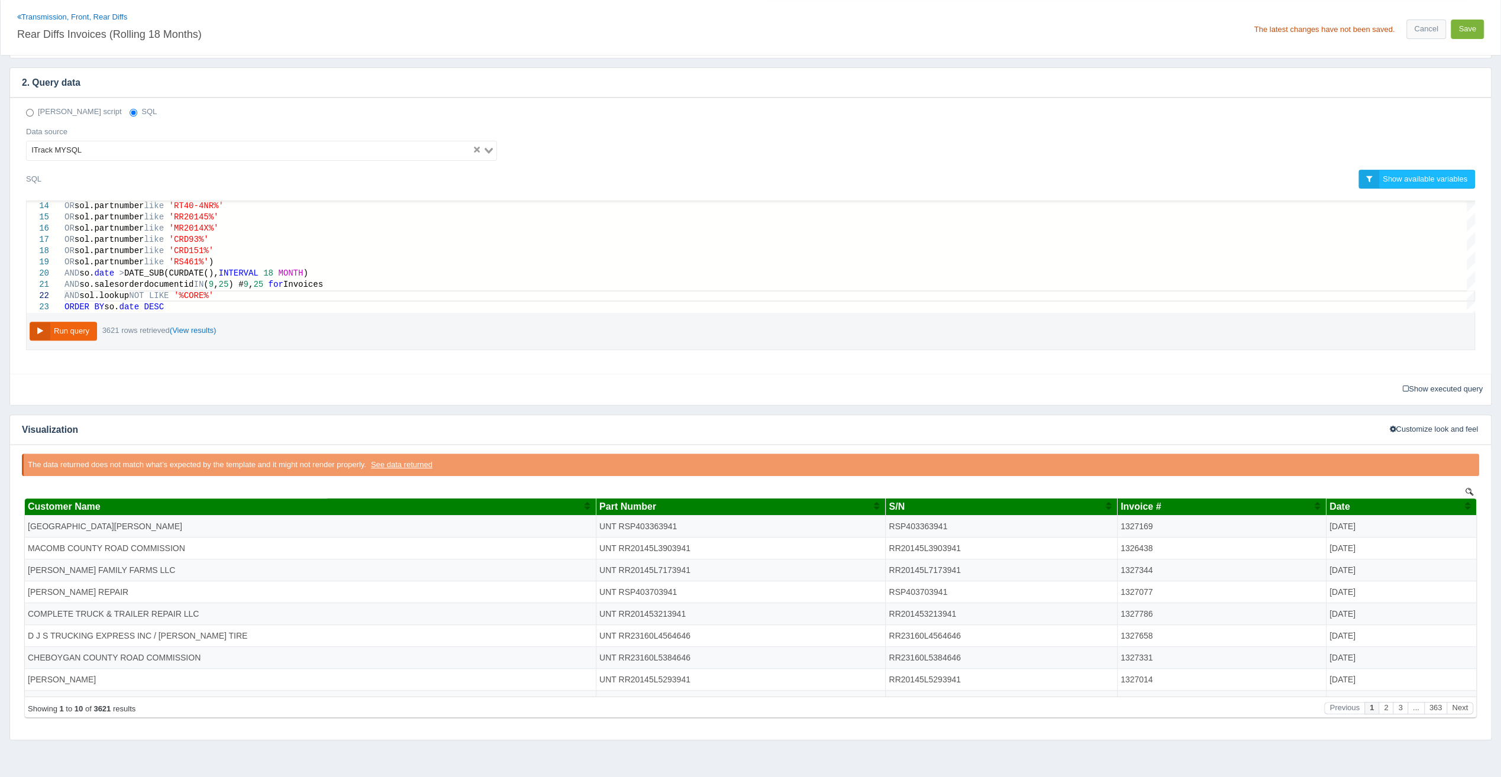
click at [1457, 20] on button "Save" at bounding box center [1467, 30] width 33 height 20
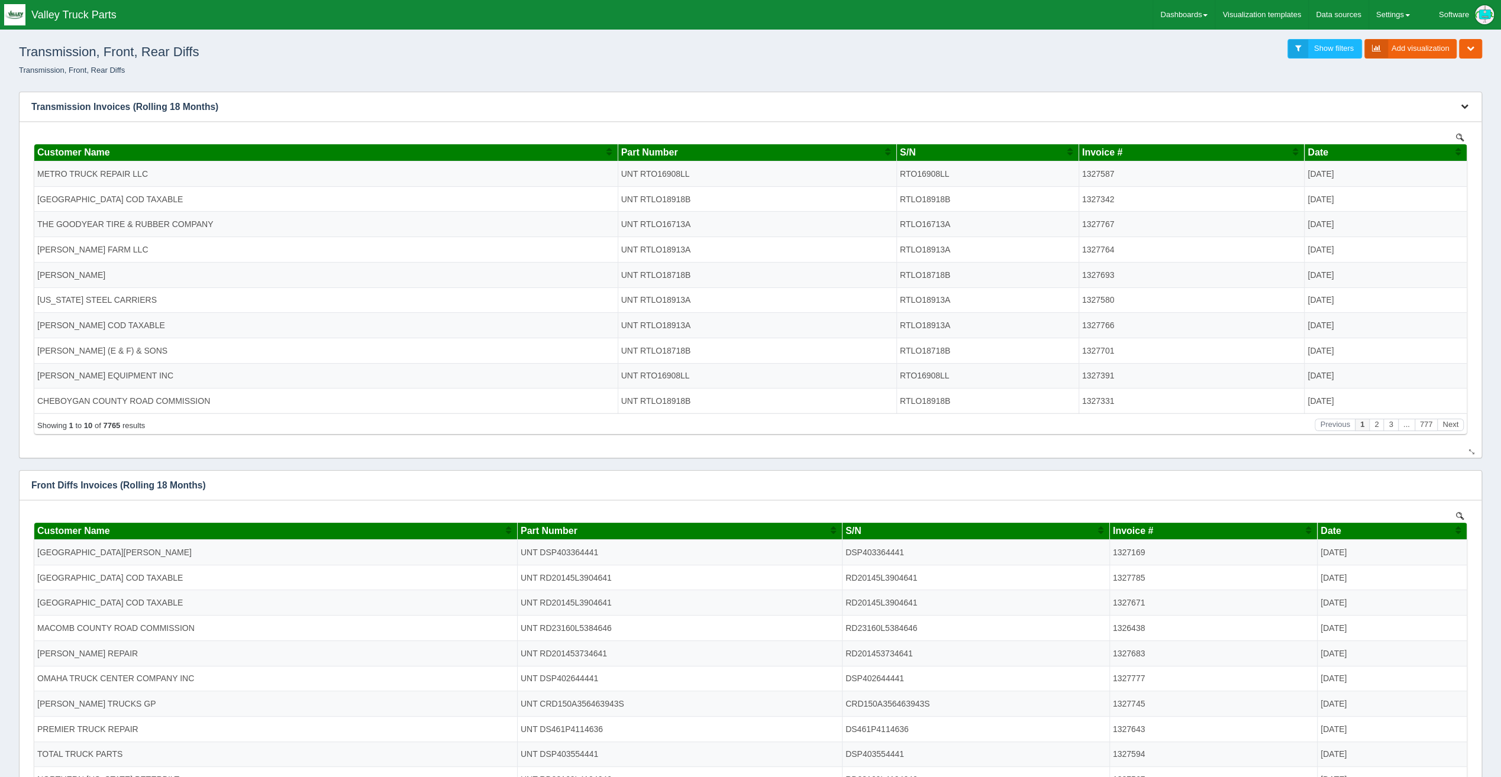
click at [1461, 104] on icon "button" at bounding box center [1465, 106] width 8 height 8
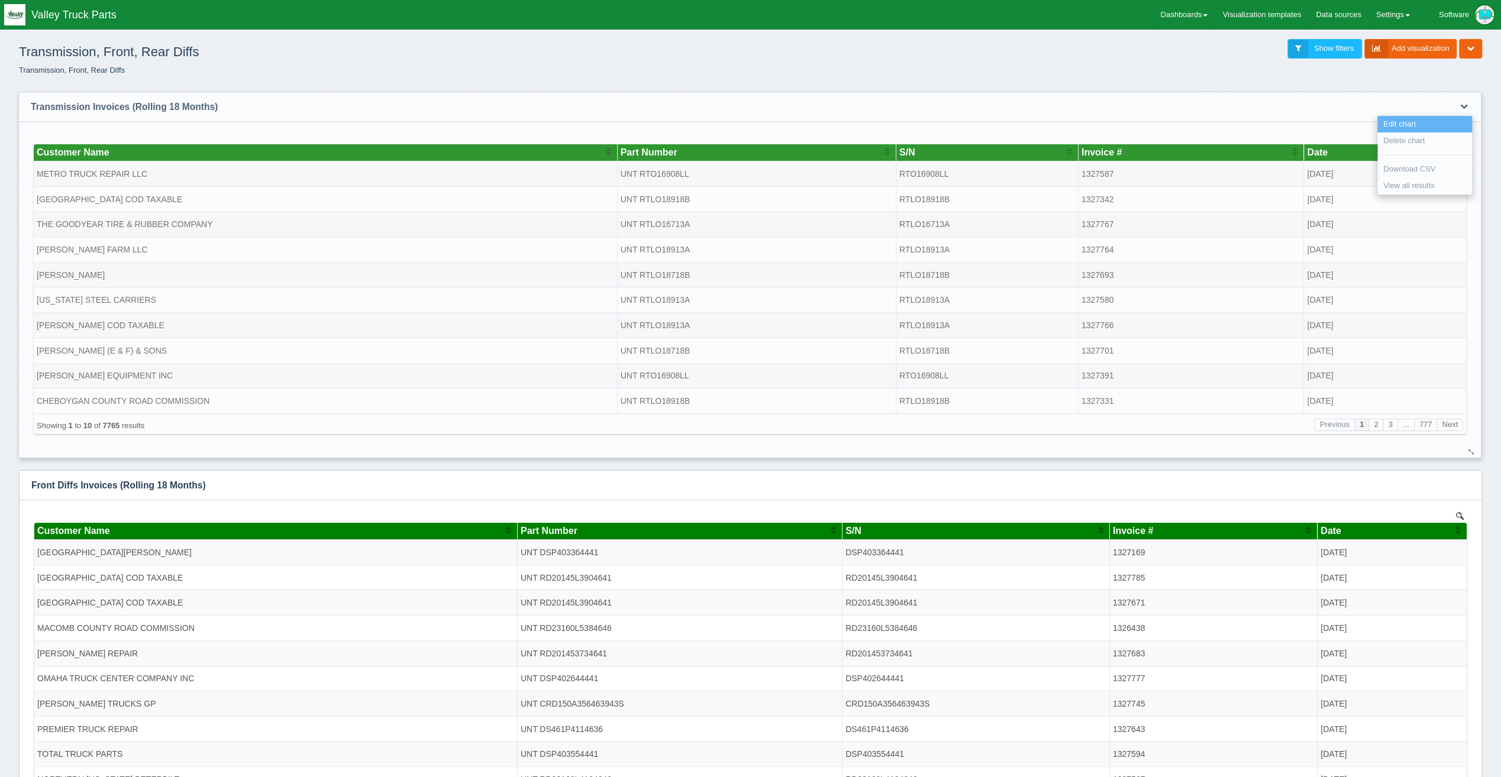
click at [1453, 118] on link "Edit chart" at bounding box center [1424, 124] width 95 height 17
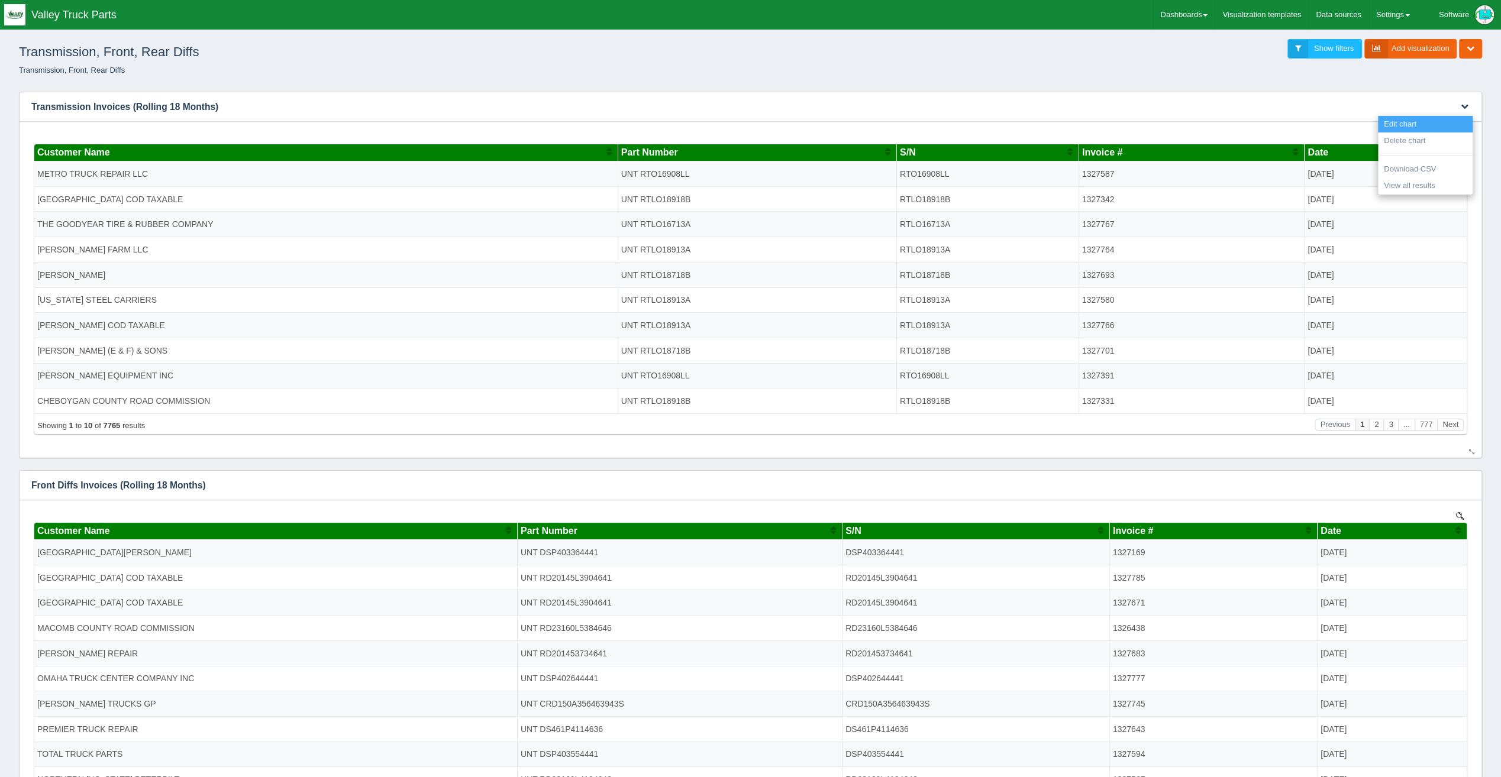
click at [1453, 118] on link "Edit chart" at bounding box center [1425, 124] width 95 height 17
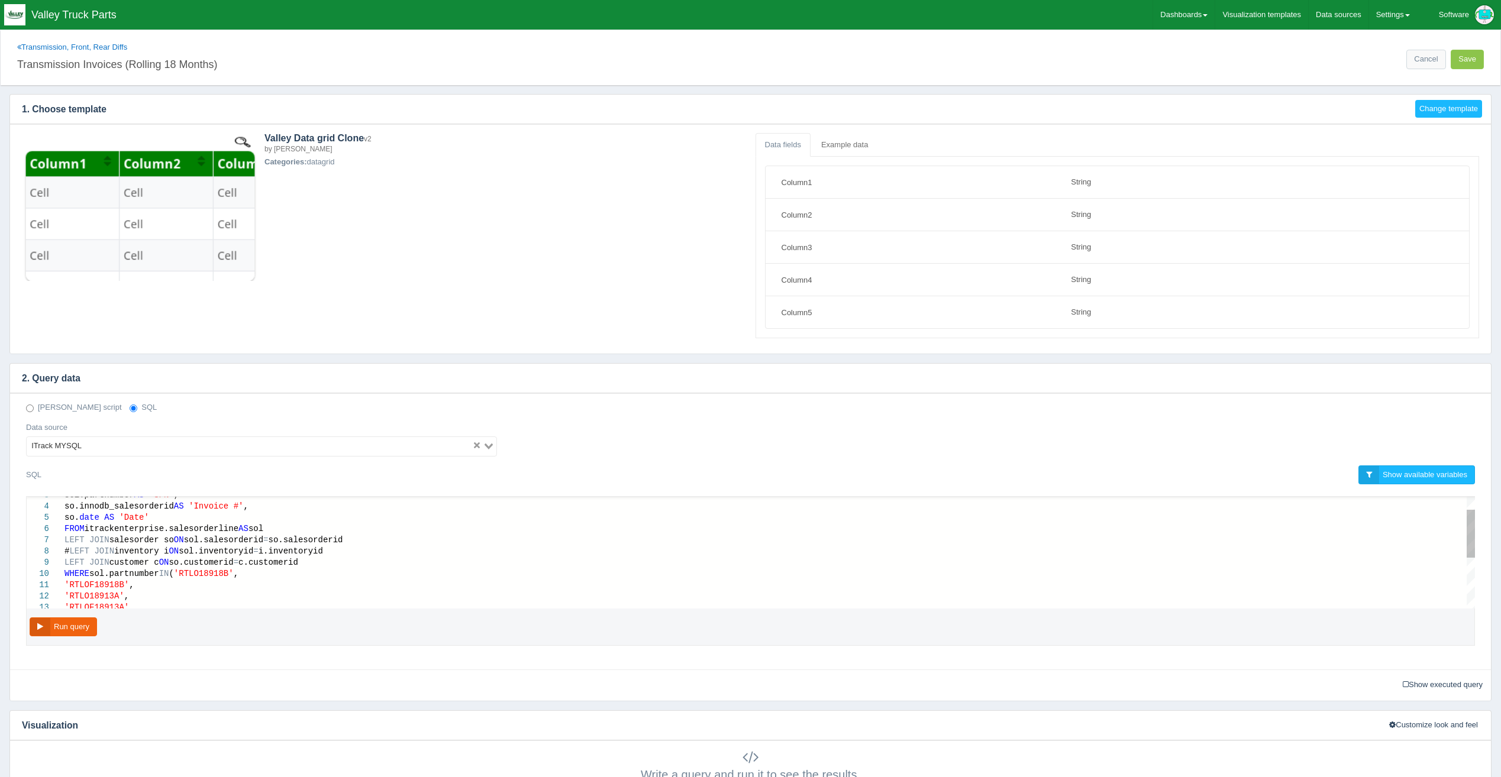
select select "string"
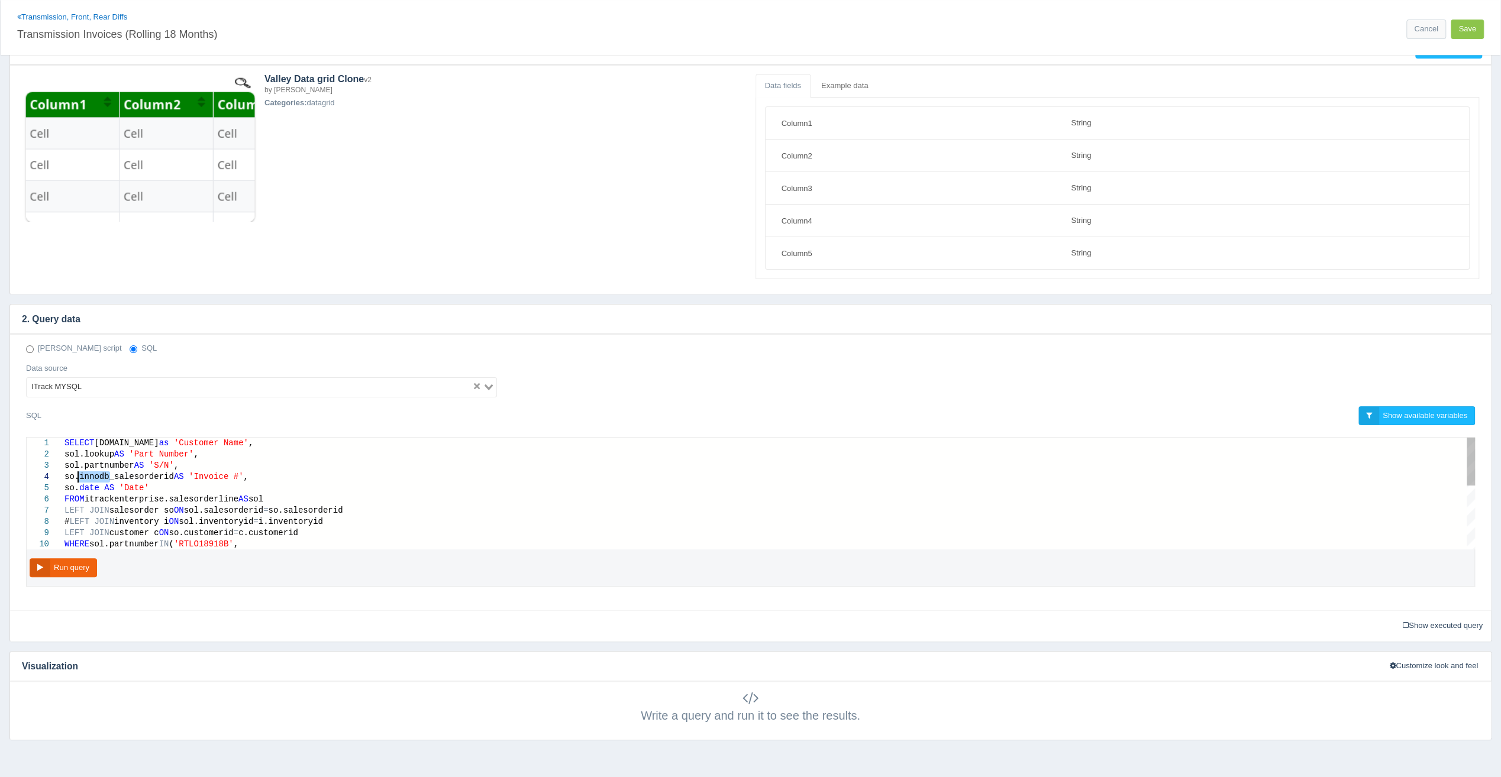
drag, startPoint x: 111, startPoint y: 473, endPoint x: 79, endPoint y: 476, distance: 32.1
type textarea "SELECT c.company as 'Customer Name', sol.lookup AS 'Part Number', sol.partnumbe…"
click at [68, 569] on button "Run query" at bounding box center [63, 569] width 67 height 20
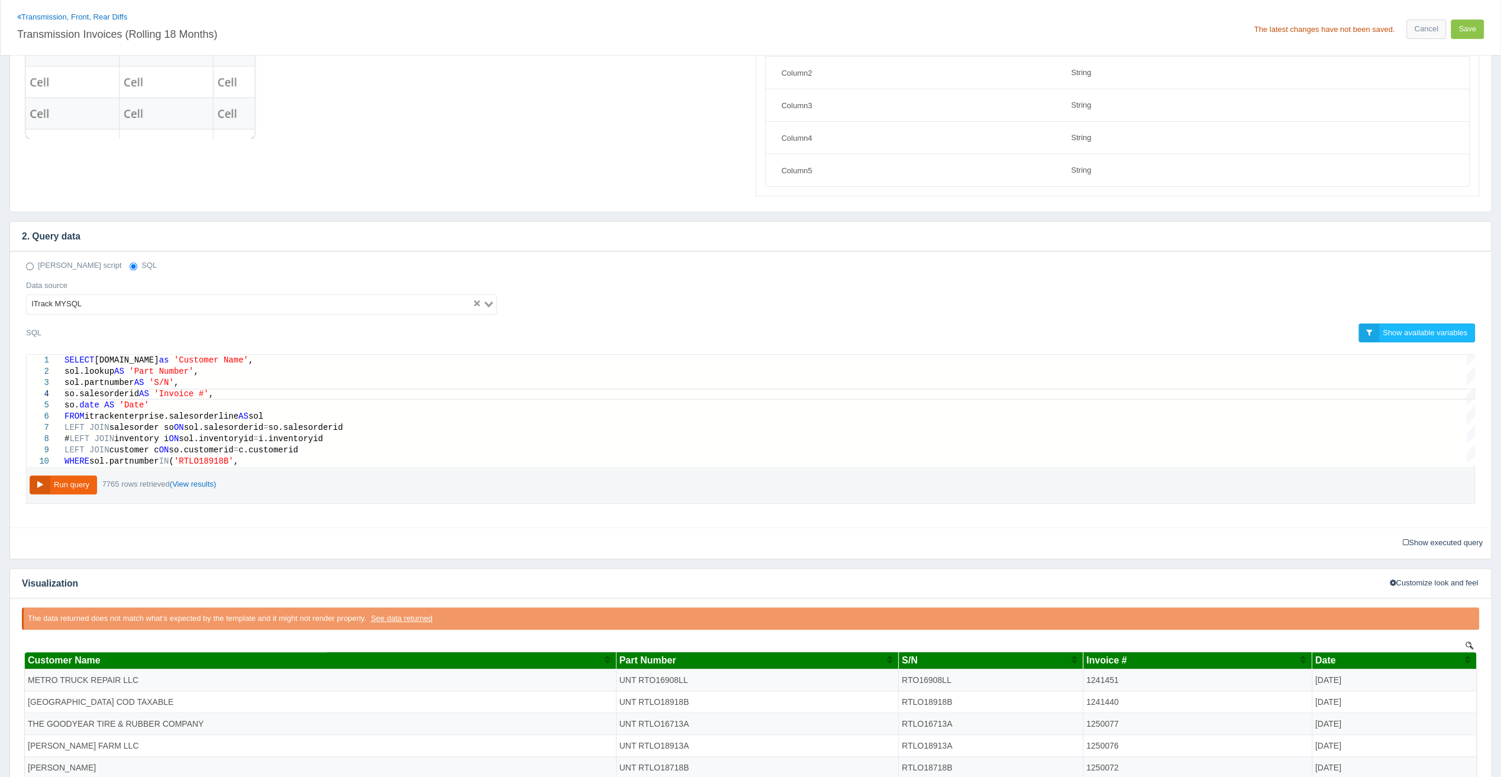
scroll to position [237, 0]
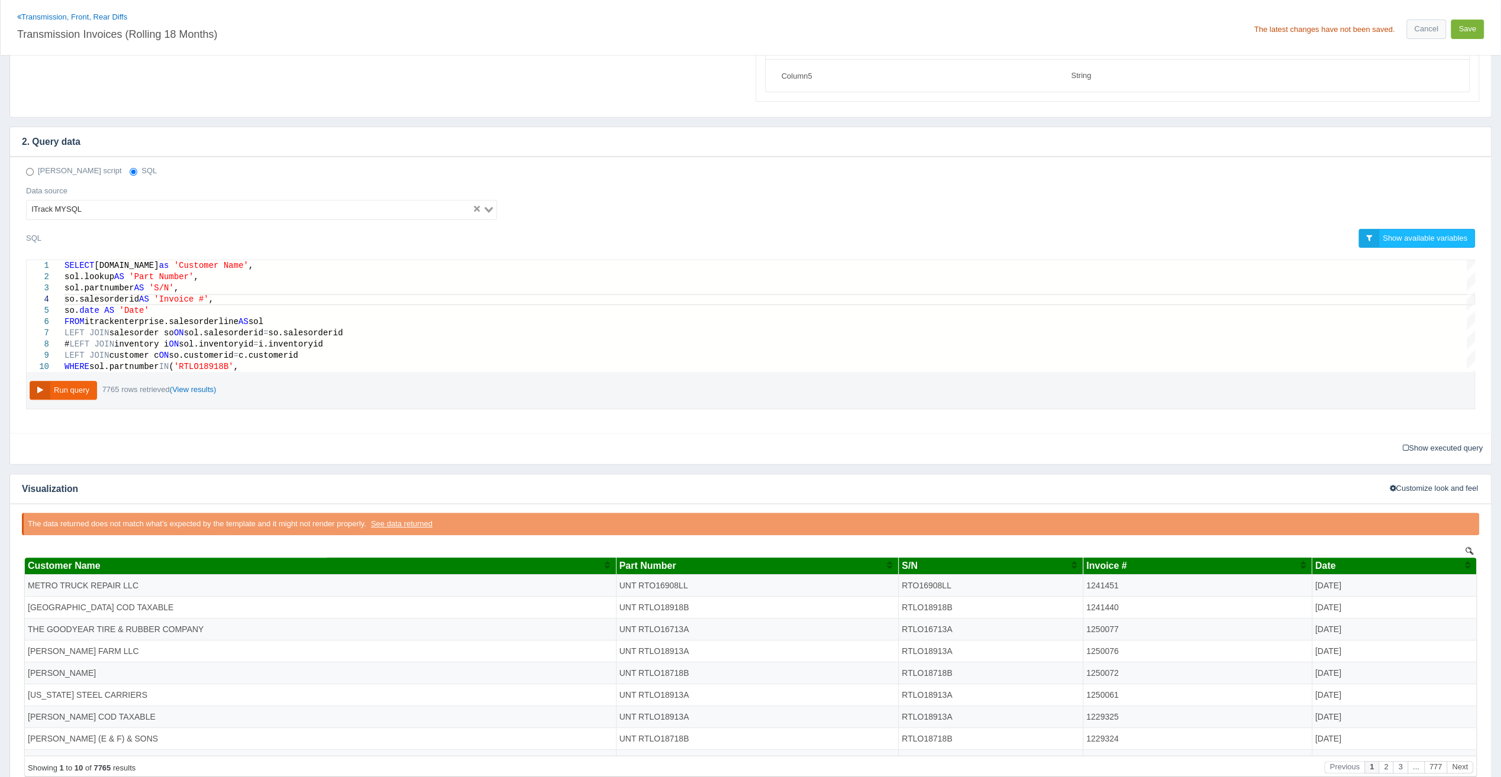
click at [1481, 30] on button "Save" at bounding box center [1467, 30] width 33 height 20
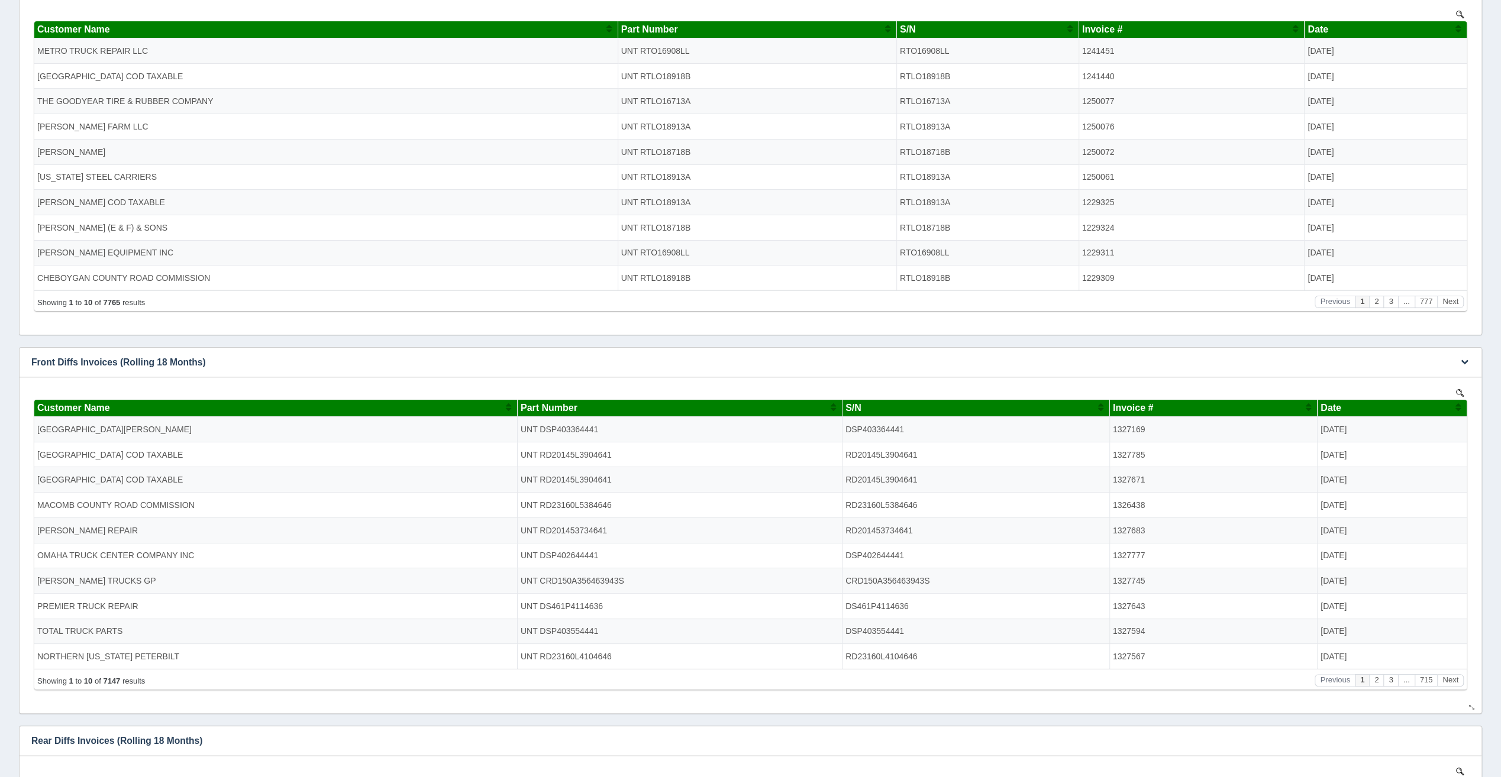
scroll to position [118, 0]
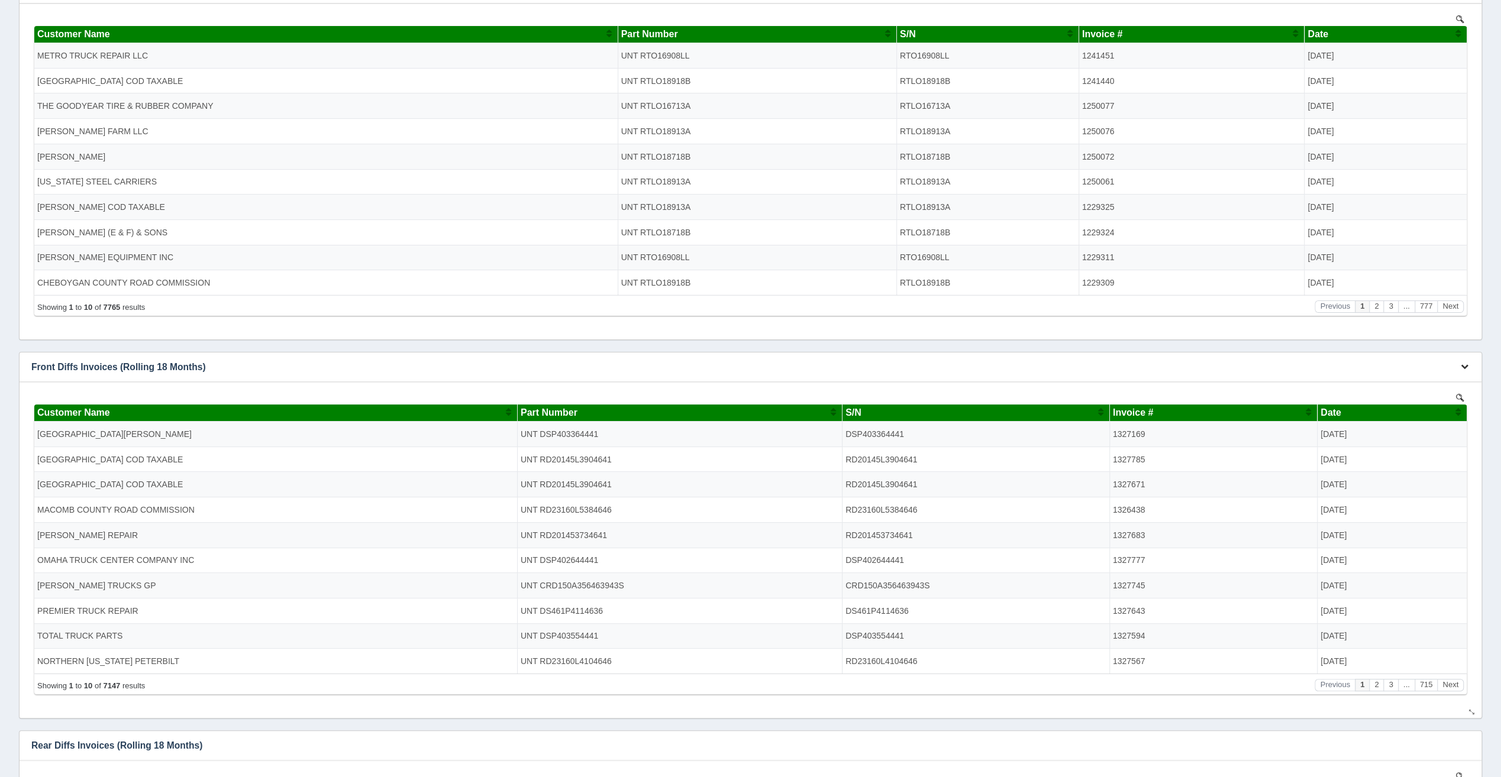
click at [1463, 366] on icon "button" at bounding box center [1465, 367] width 8 height 8
click at [1454, 388] on link "Edit chart" at bounding box center [1425, 384] width 95 height 17
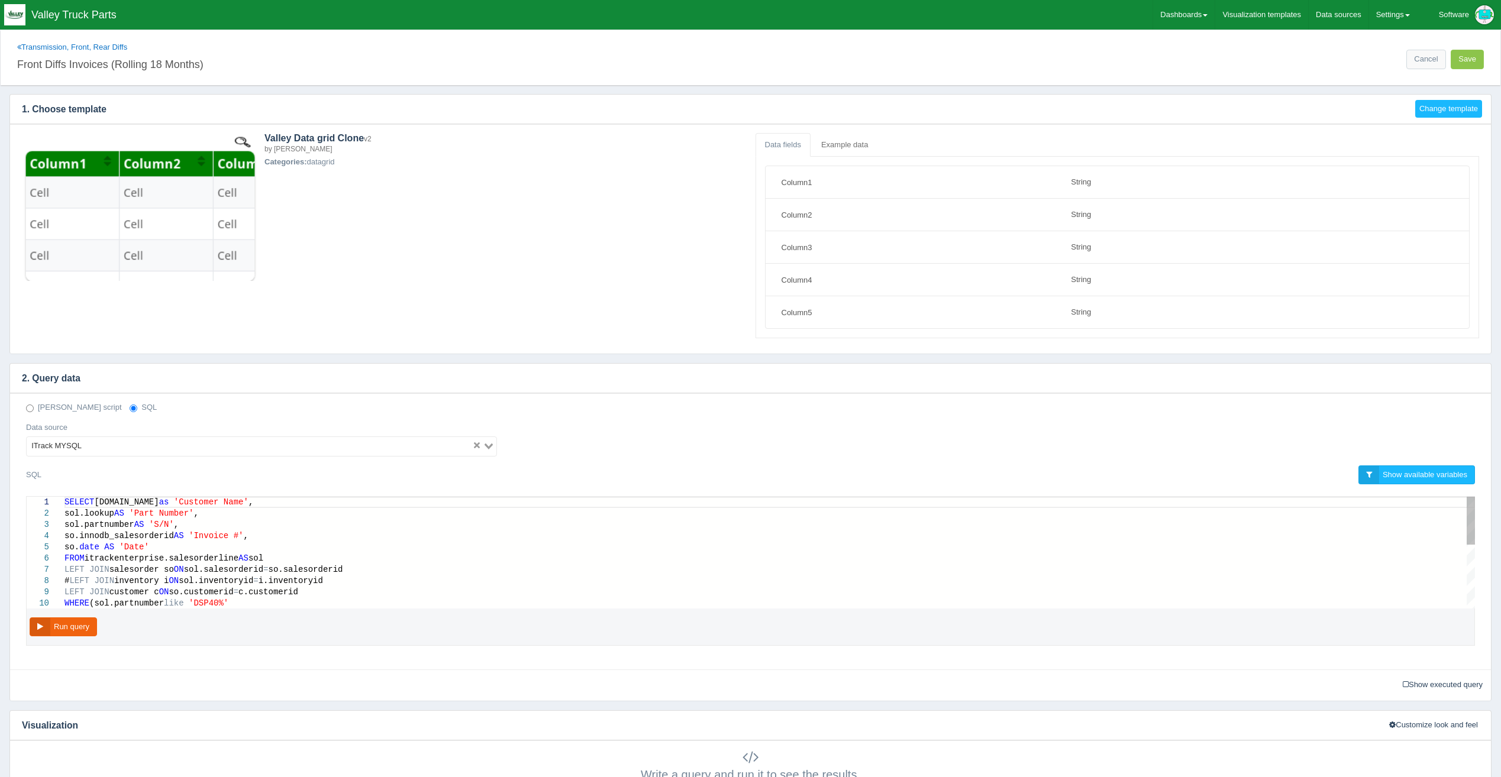
select select "string"
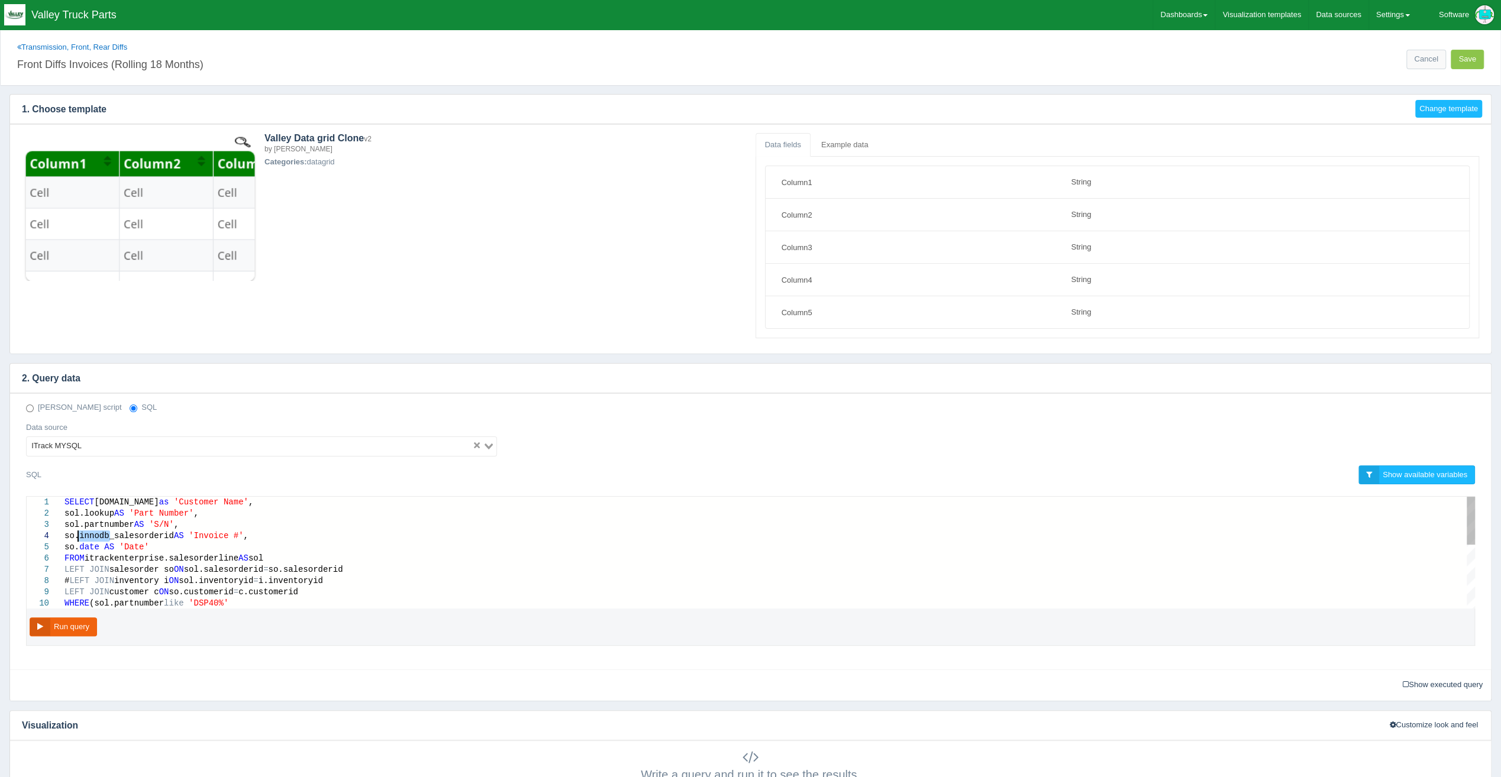
drag, startPoint x: 111, startPoint y: 533, endPoint x: 79, endPoint y: 536, distance: 32.1
type textarea "SELECT c.company as 'Customer Name', sol.lookup AS 'Part Number', sol.partnumbe…"
click at [76, 619] on button "Run query" at bounding box center [63, 628] width 67 height 20
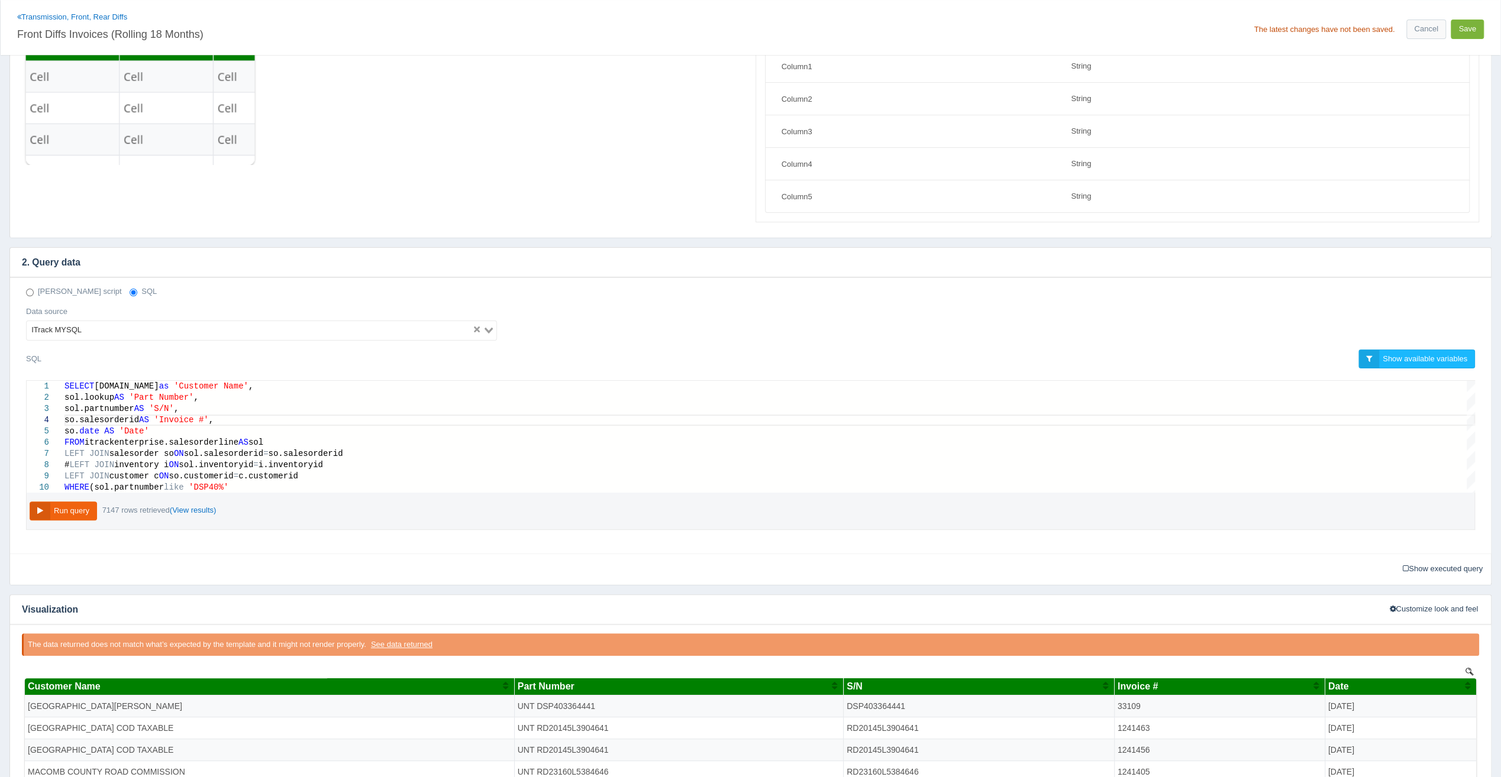
click at [1465, 29] on button "Save" at bounding box center [1467, 30] width 33 height 20
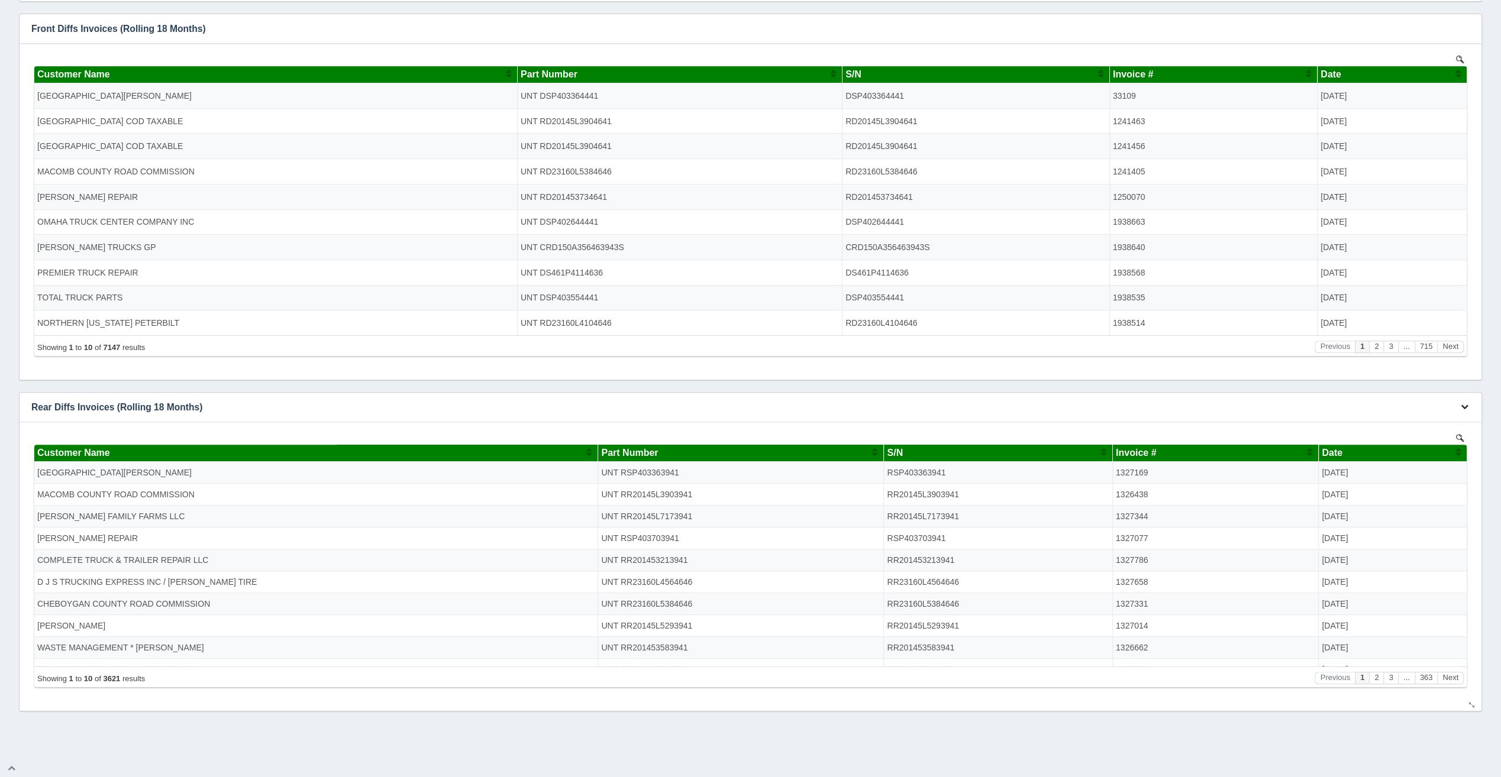
click at [1461, 413] on button "button" at bounding box center [1465, 407] width 16 height 18
click at [1459, 421] on link "Edit chart" at bounding box center [1425, 425] width 95 height 17
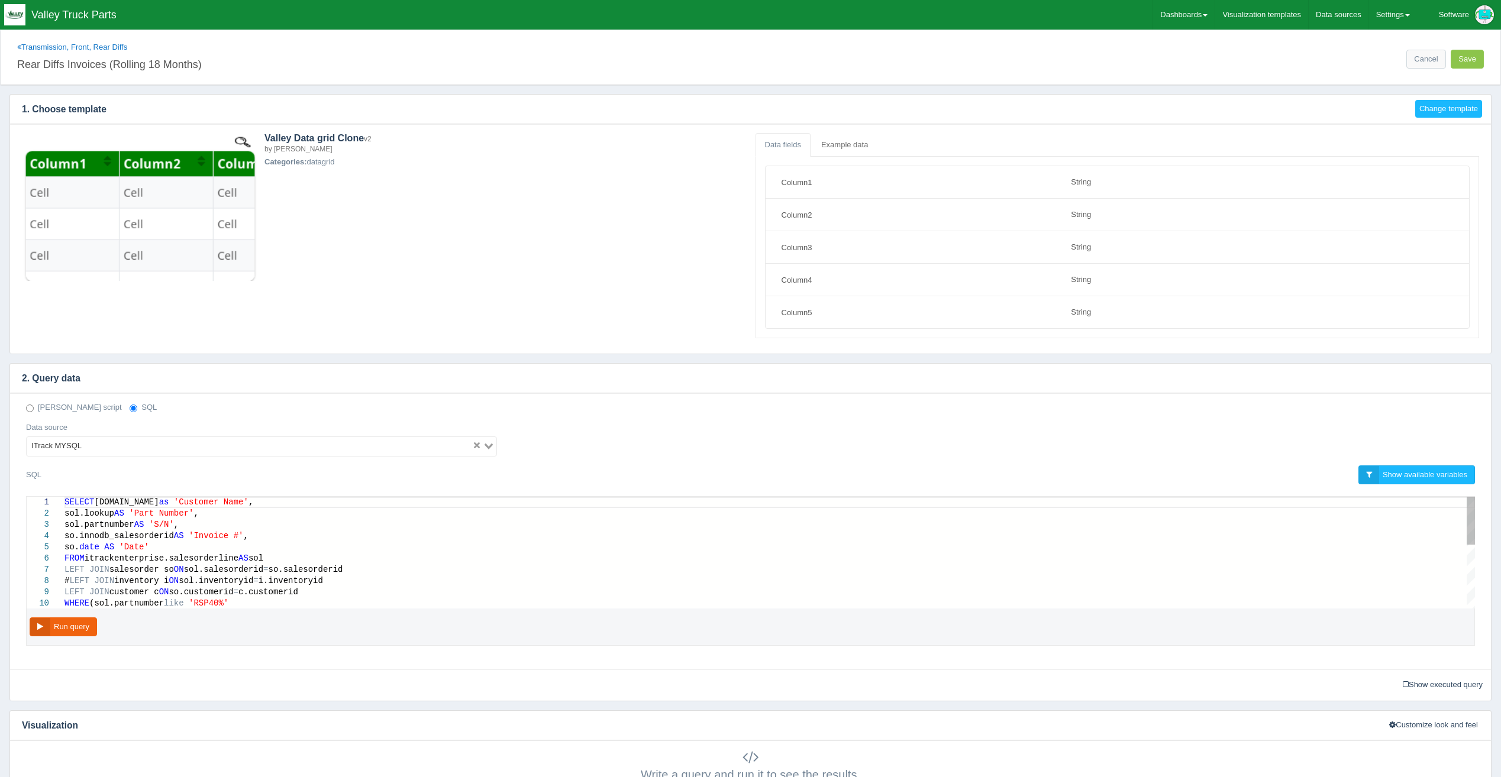
select select "string"
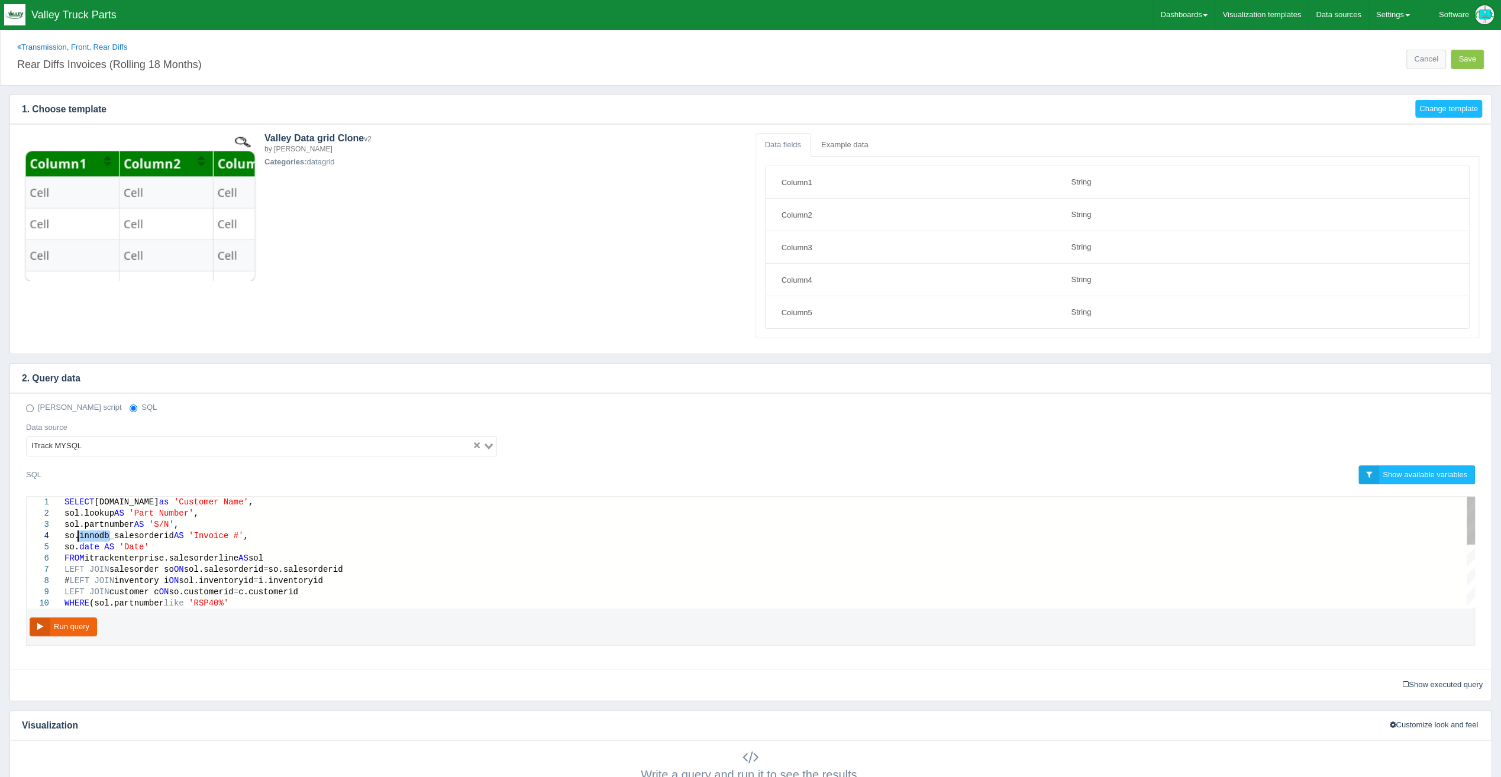
drag, startPoint x: 109, startPoint y: 534, endPoint x: 79, endPoint y: 533, distance: 30.2
type textarea "SELECT c.company as 'Customer Name', sol.lookup AS 'Part Number', sol.partnumbe…"
click at [78, 623] on button "Run query" at bounding box center [63, 628] width 67 height 20
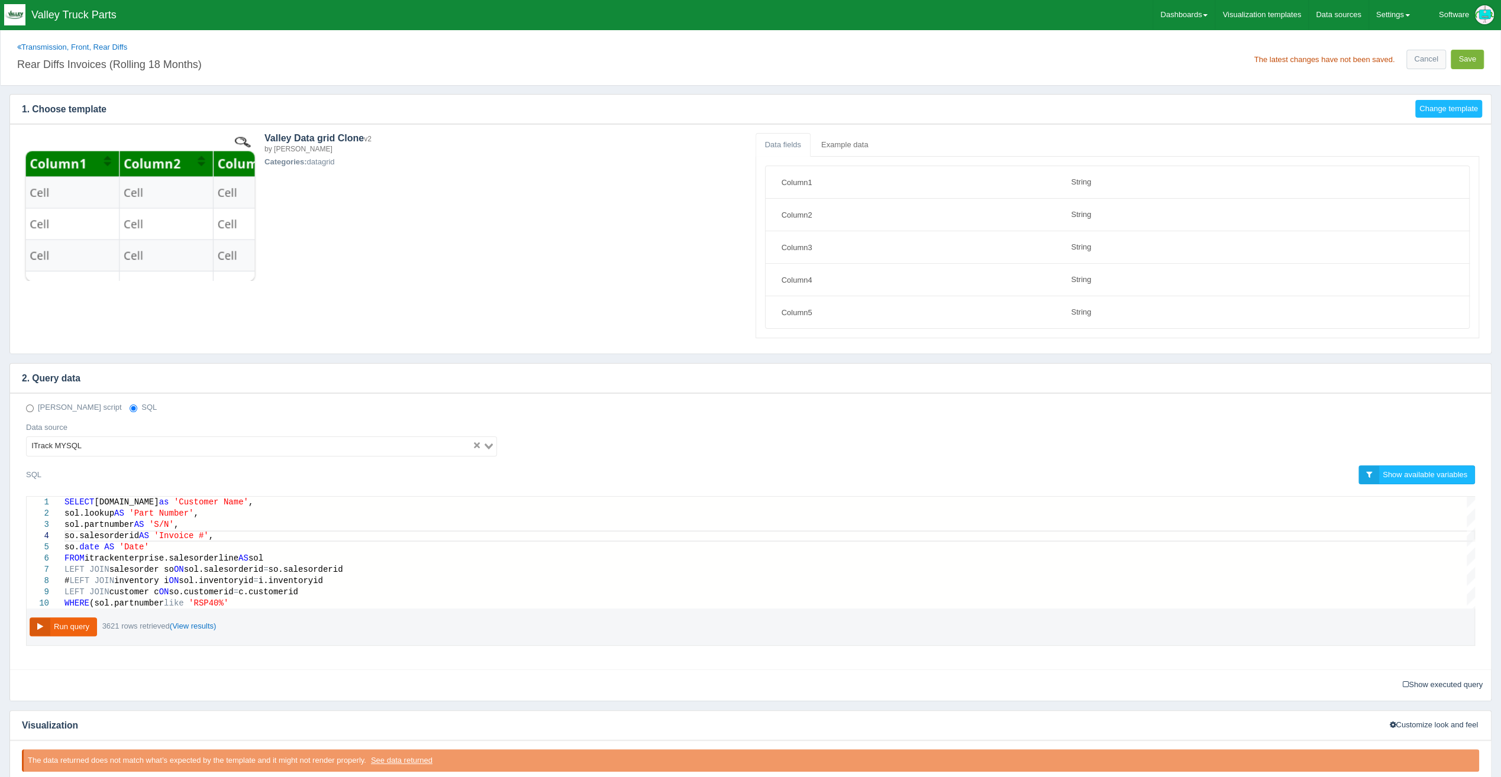
click at [1469, 63] on button "Save" at bounding box center [1467, 60] width 33 height 20
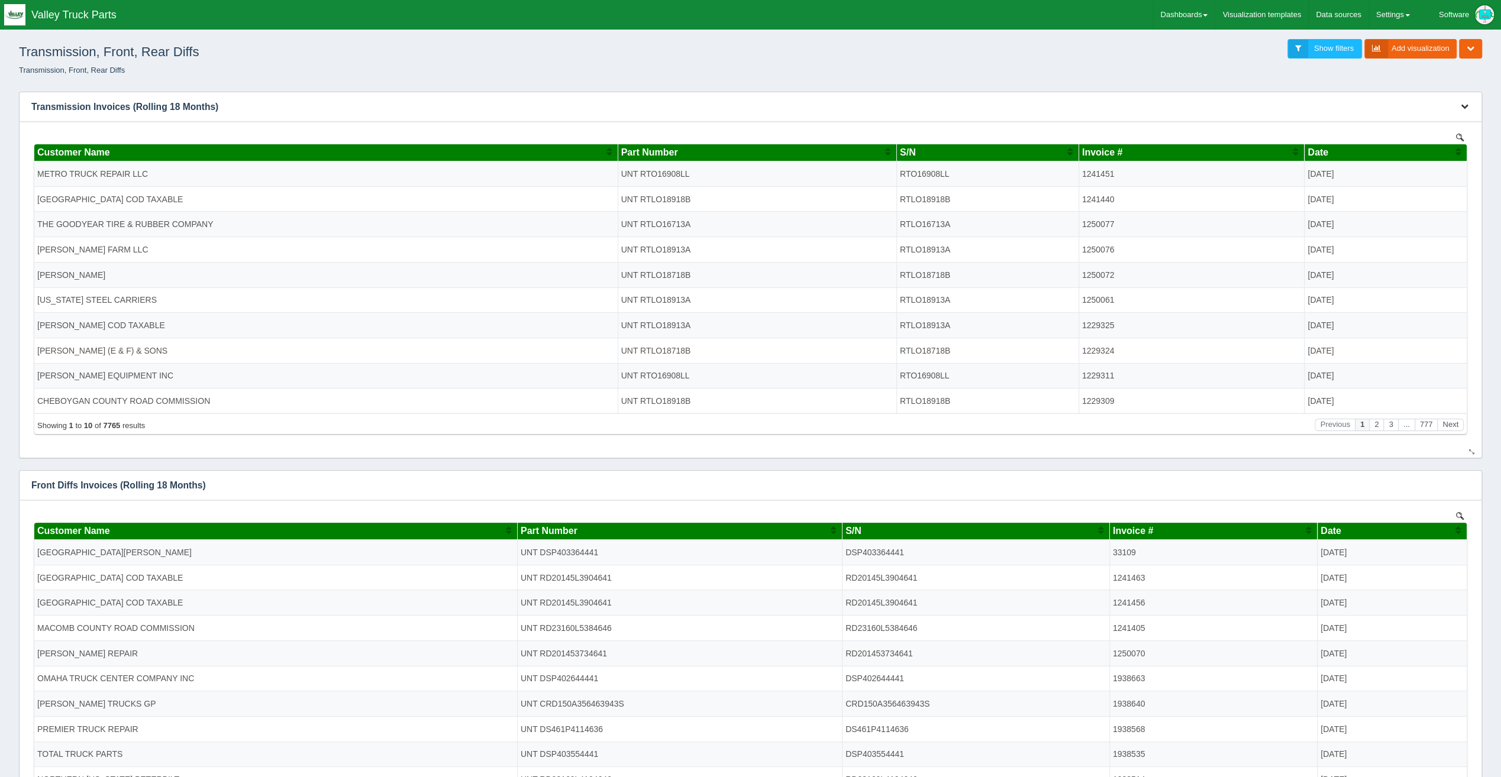
click at [1467, 99] on button "button" at bounding box center [1465, 107] width 16 height 18
click at [1438, 128] on link "Edit chart" at bounding box center [1425, 124] width 95 height 17
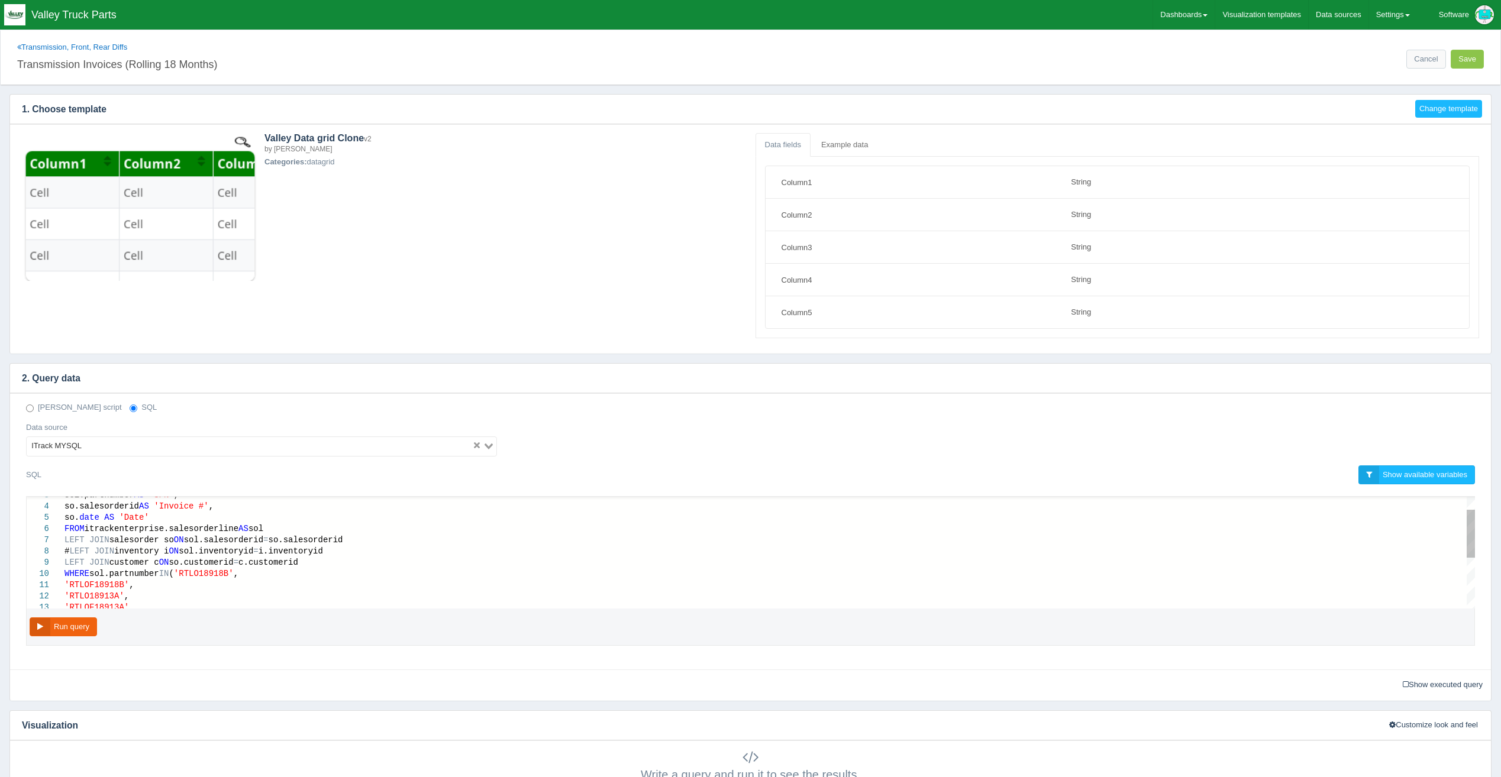
select select "string"
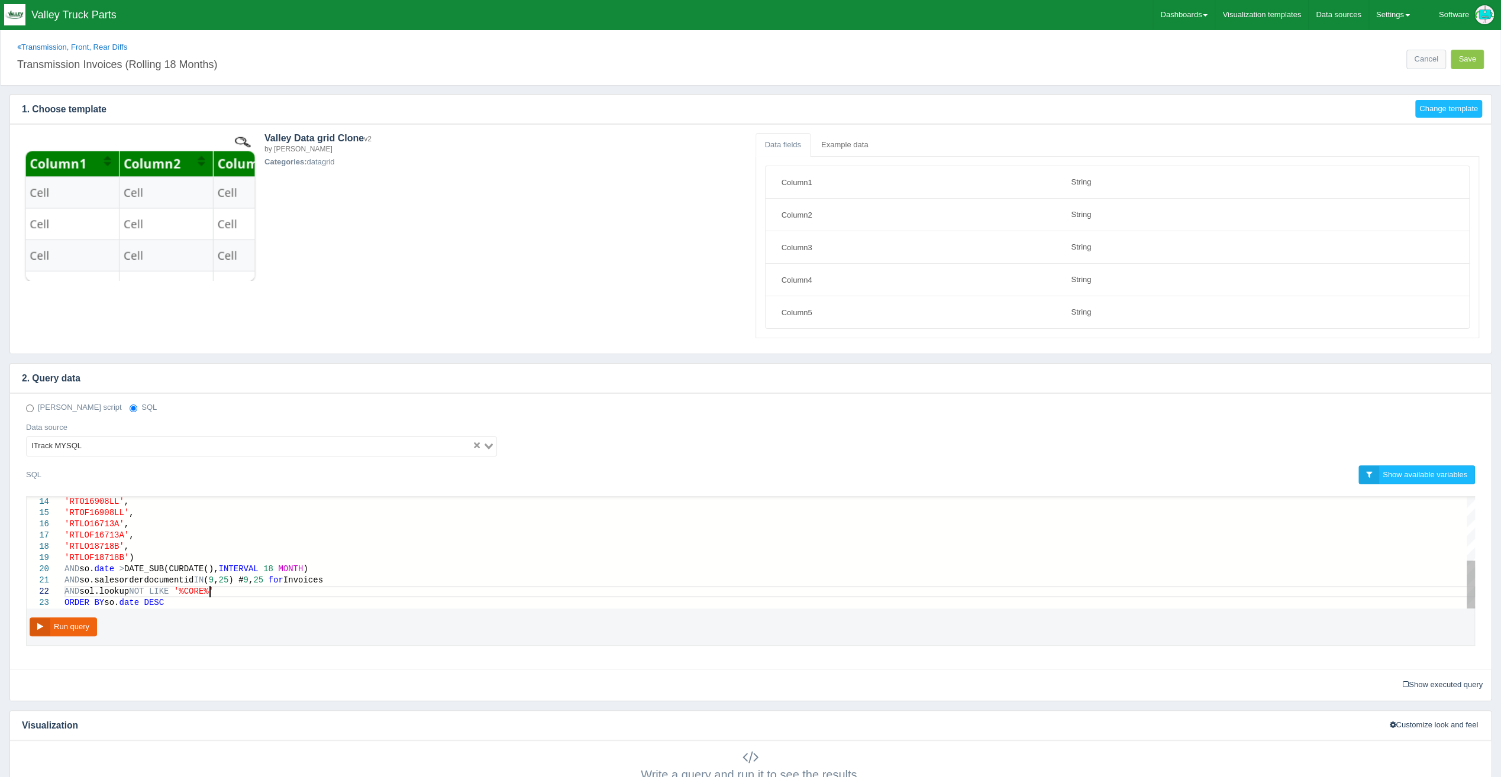
click at [220, 586] on div "AND sol.lookup NOT LIKE '%CORE%'" at bounding box center [769, 591] width 1411 height 11
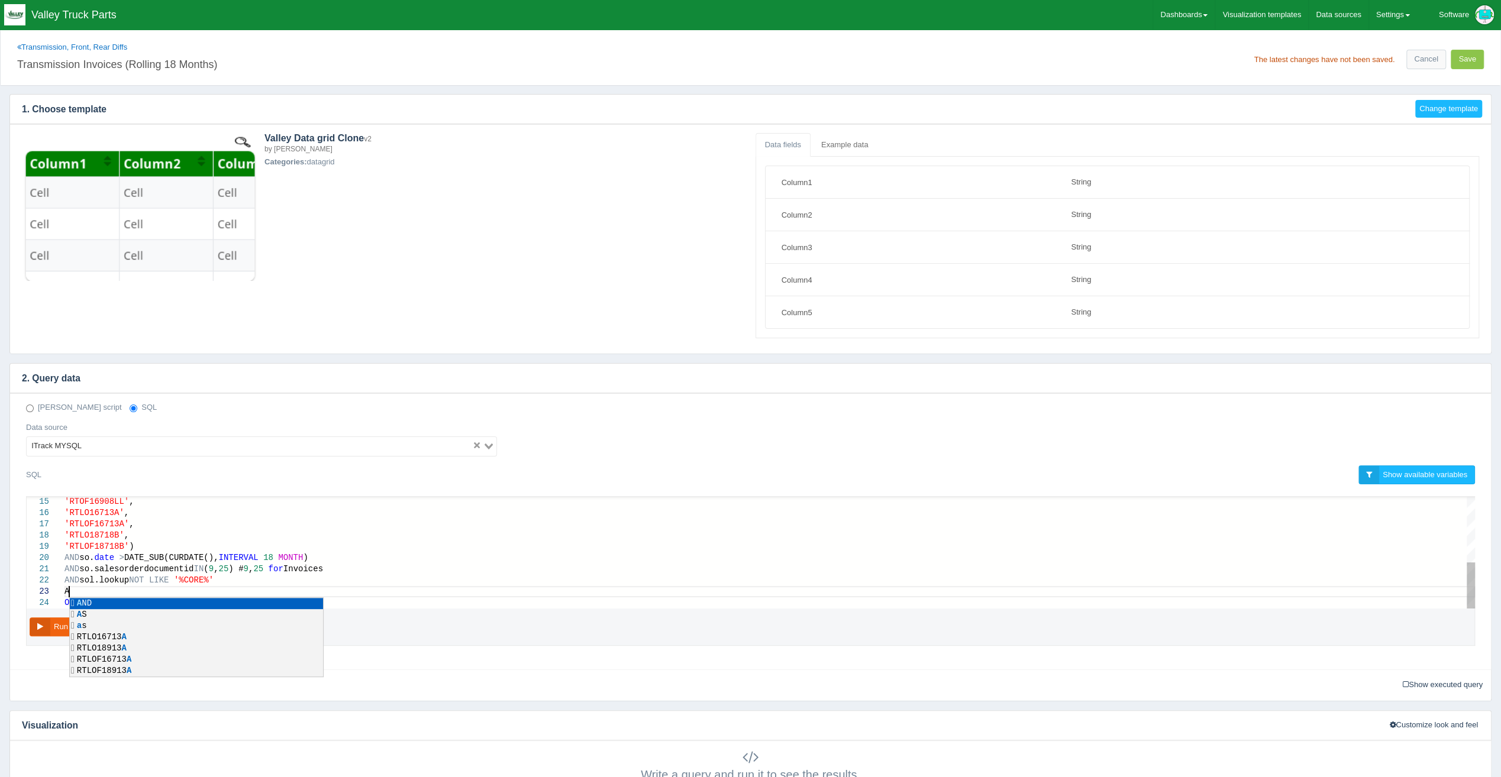
scroll to position [23, 13]
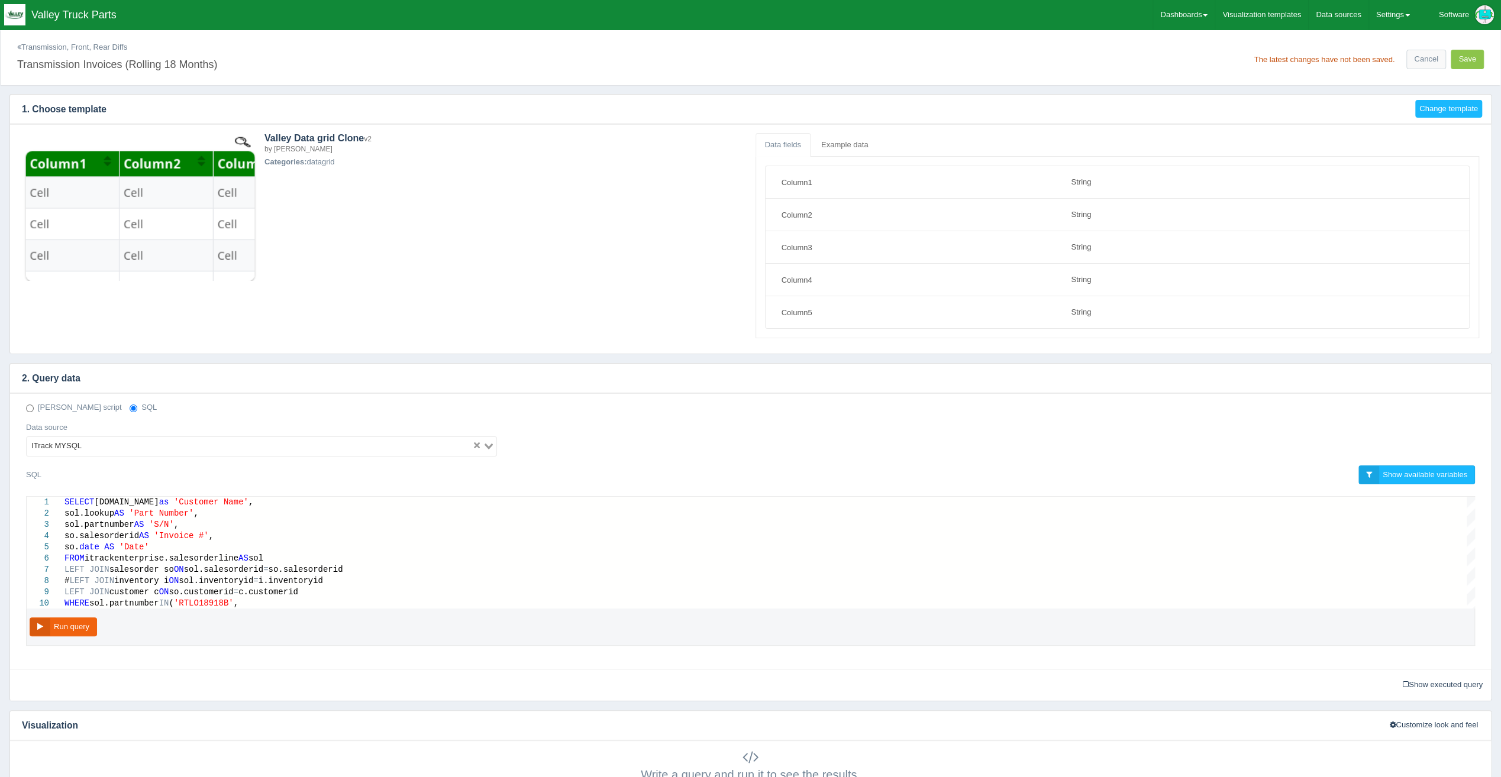
type textarea "AND so.salesorderdocumentid IN (9,25) # 9,25 for Invoices AND sol.lookup NOT LI…"
click at [62, 43] on link "Transmission, Front, Rear Diffs" at bounding box center [72, 47] width 110 height 9
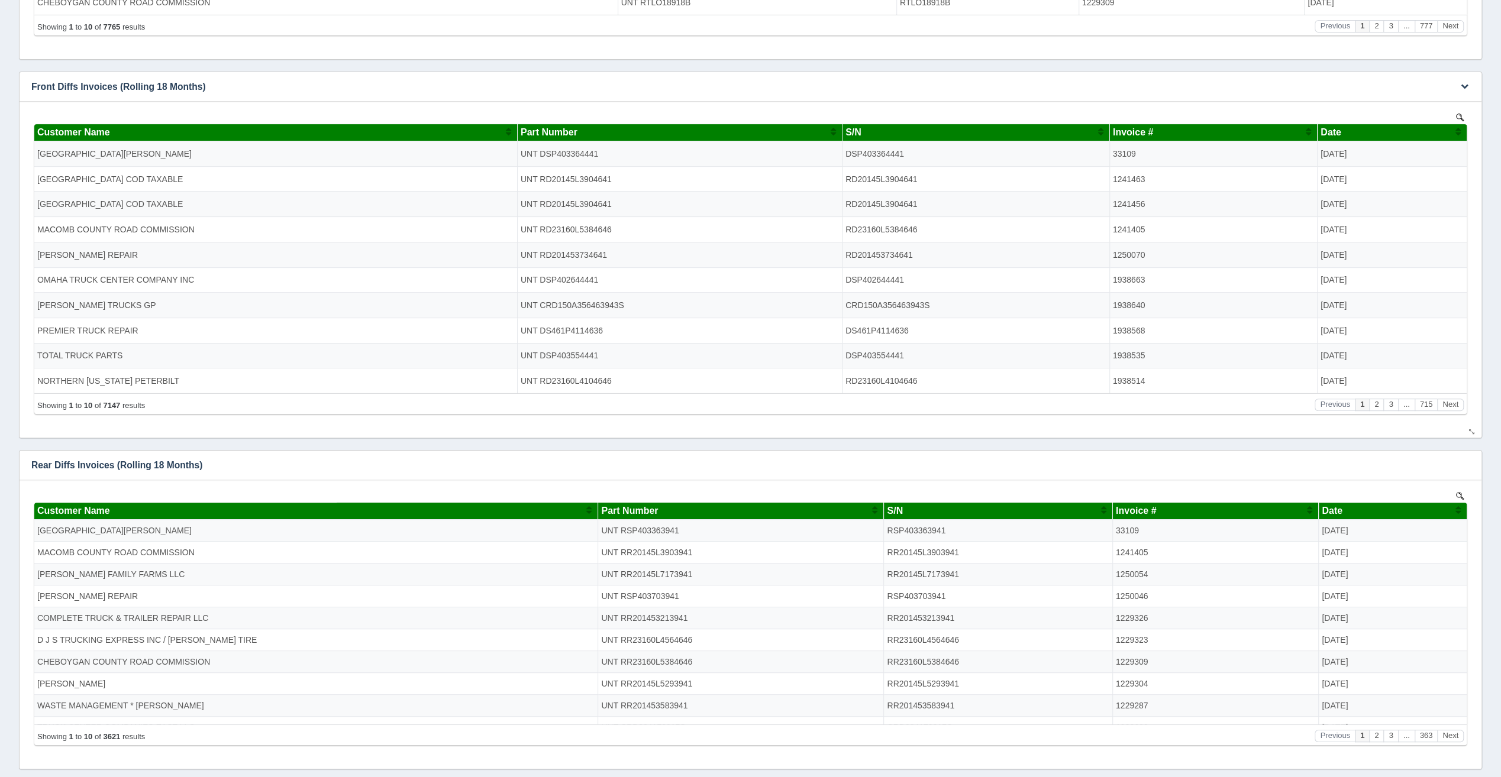
scroll to position [457, 0]
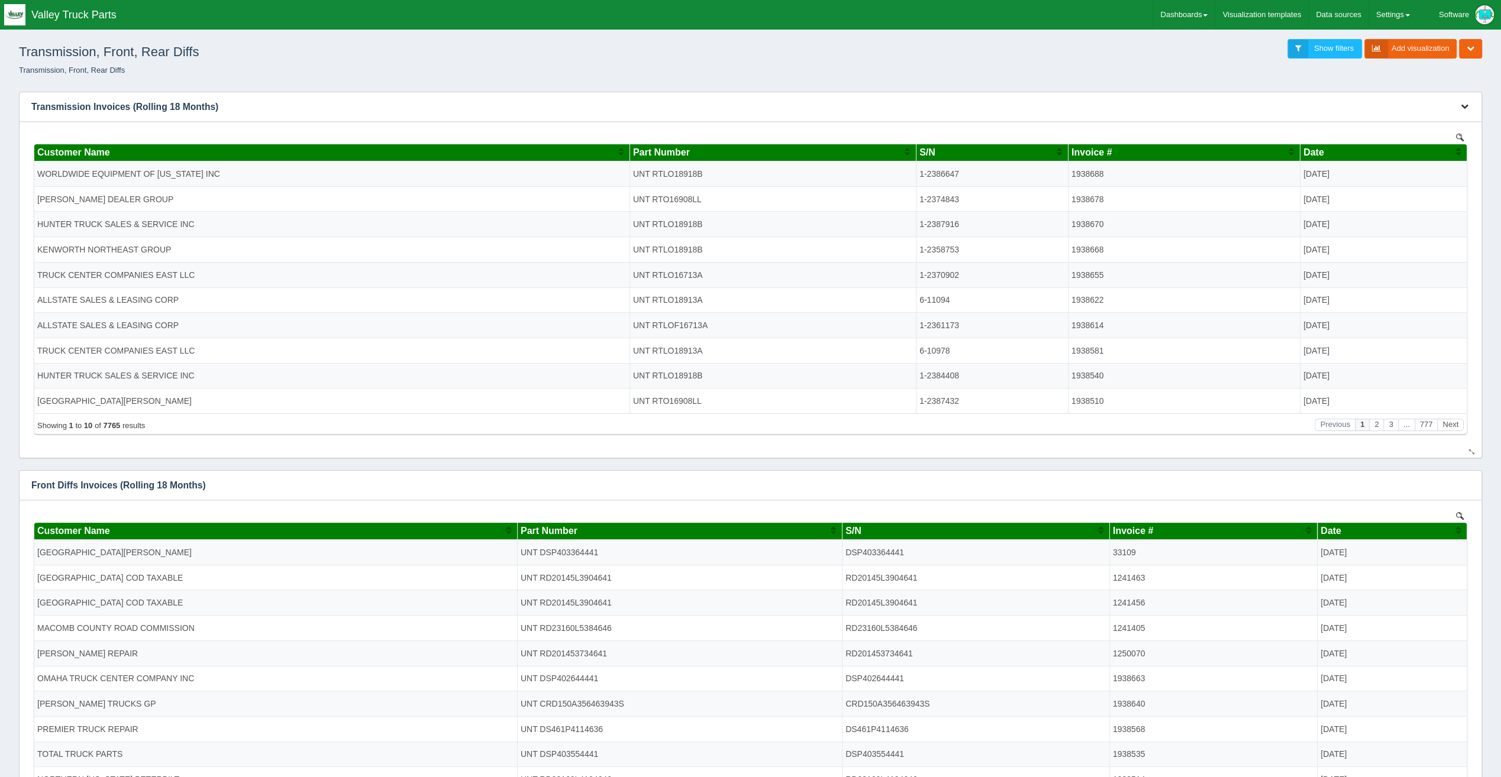
drag, startPoint x: 1469, startPoint y: 106, endPoint x: 1460, endPoint y: 116, distance: 13.4
click at [1469, 106] on button "button" at bounding box center [1465, 107] width 16 height 18
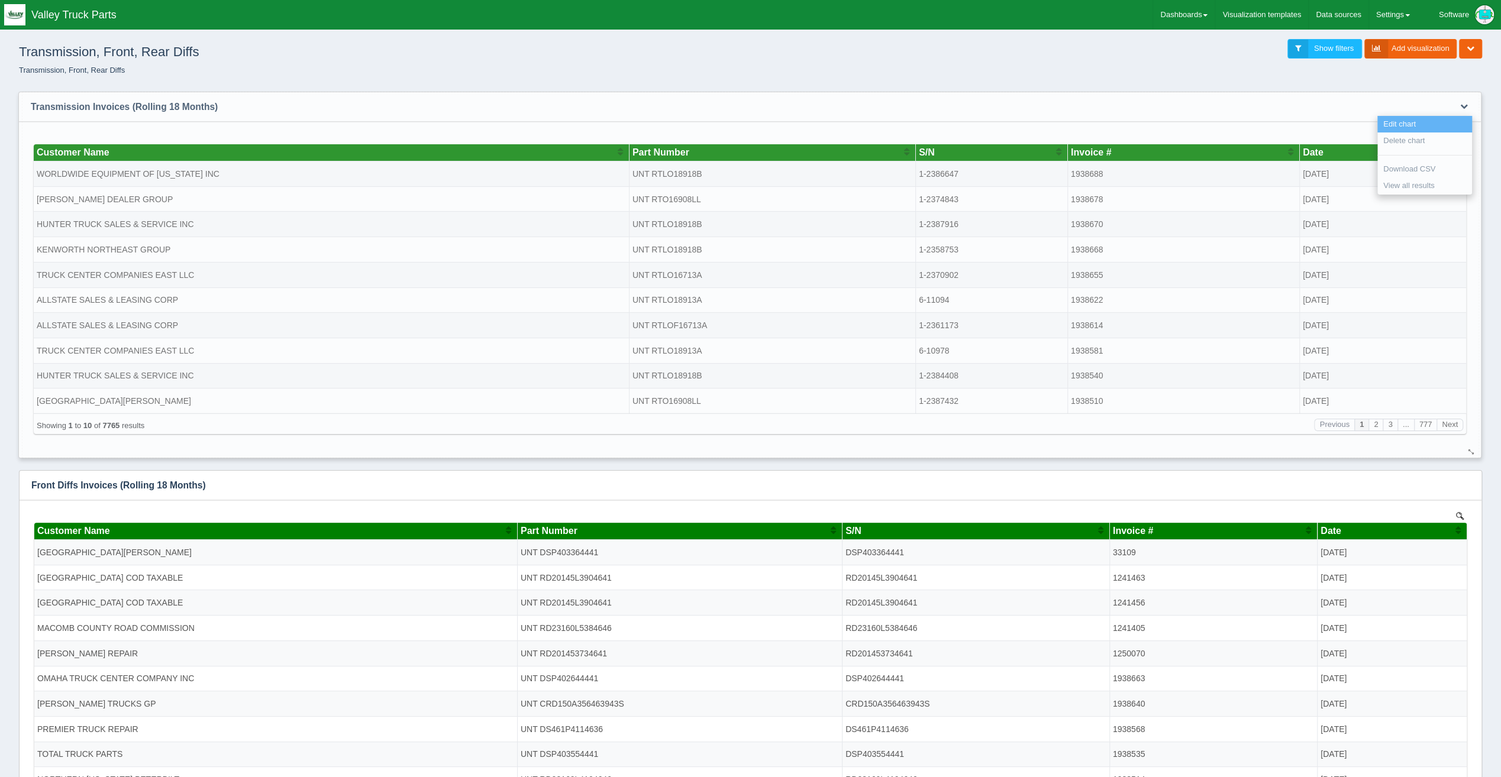
click at [1454, 121] on link "Edit chart" at bounding box center [1424, 124] width 95 height 17
click at [1399, 121] on link "Edit chart" at bounding box center [1424, 124] width 95 height 17
click at [1450, 127] on link "Edit chart" at bounding box center [1424, 124] width 95 height 17
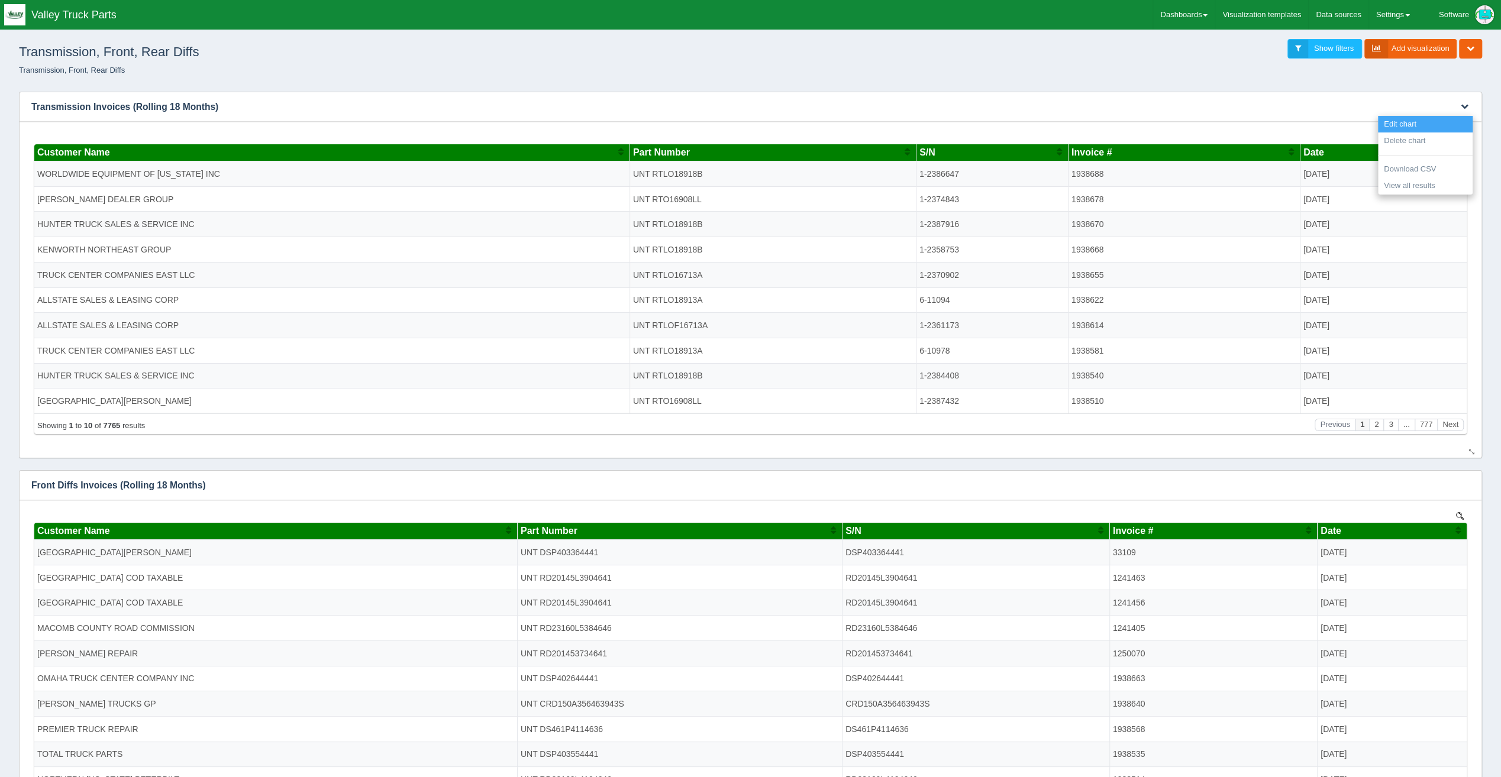
click at [1450, 127] on link "Edit chart" at bounding box center [1425, 124] width 95 height 17
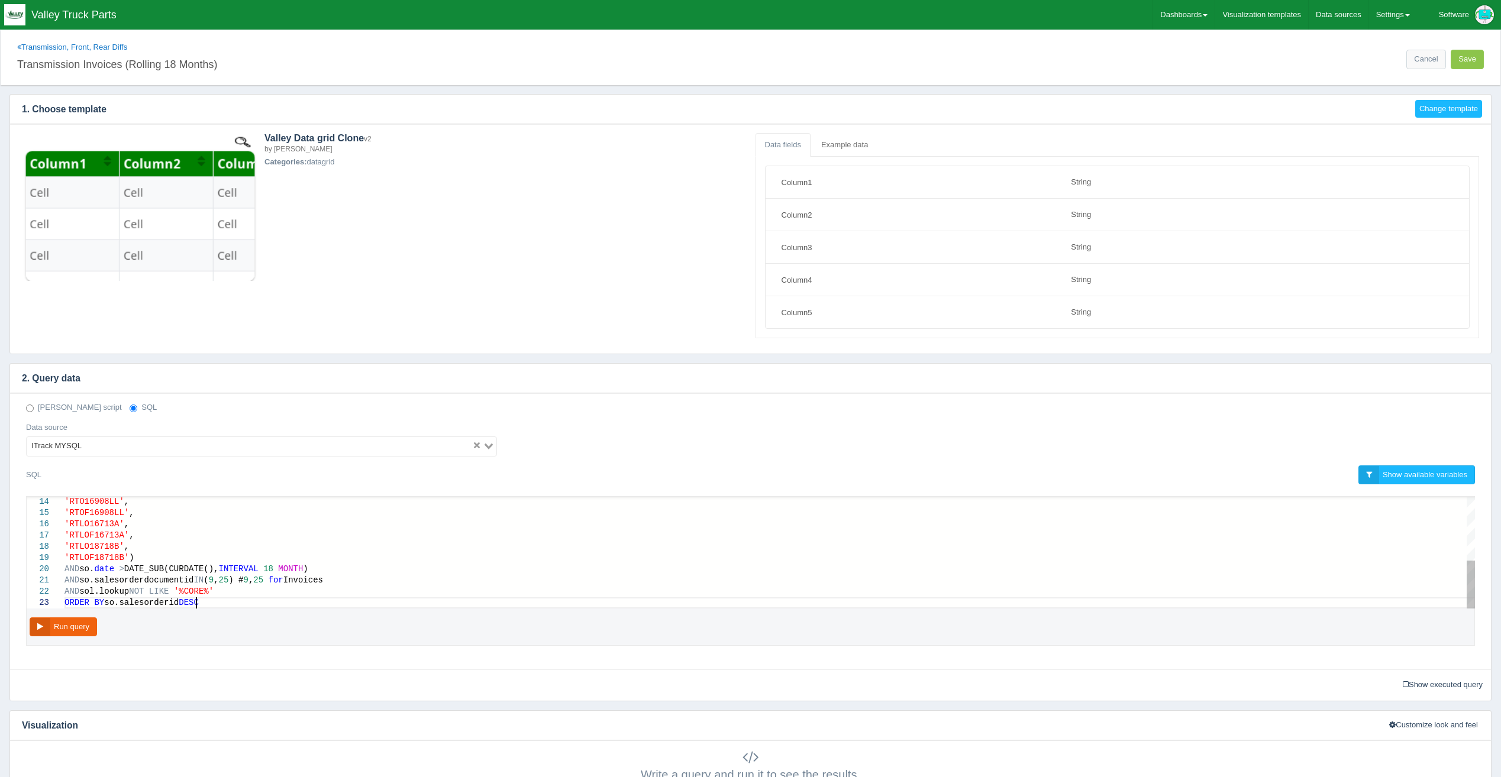
select select "string"
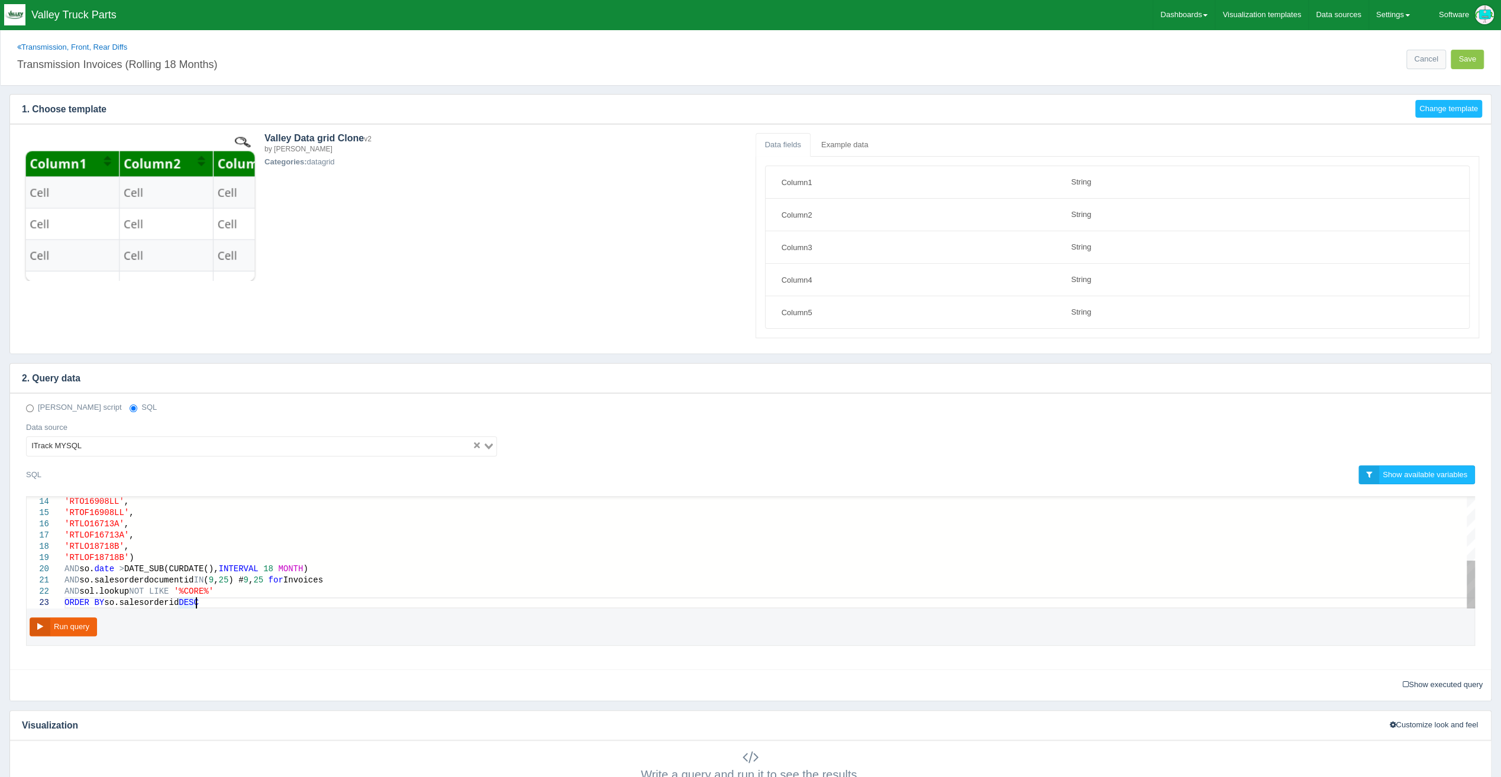
click at [272, 593] on div "AND sol.lookup NOT LIKE '%CORE%'" at bounding box center [769, 591] width 1411 height 11
click at [196, 588] on div "AND so.closed" at bounding box center [769, 591] width 1411 height 11
click at [57, 620] on button "Run query" at bounding box center [63, 628] width 67 height 20
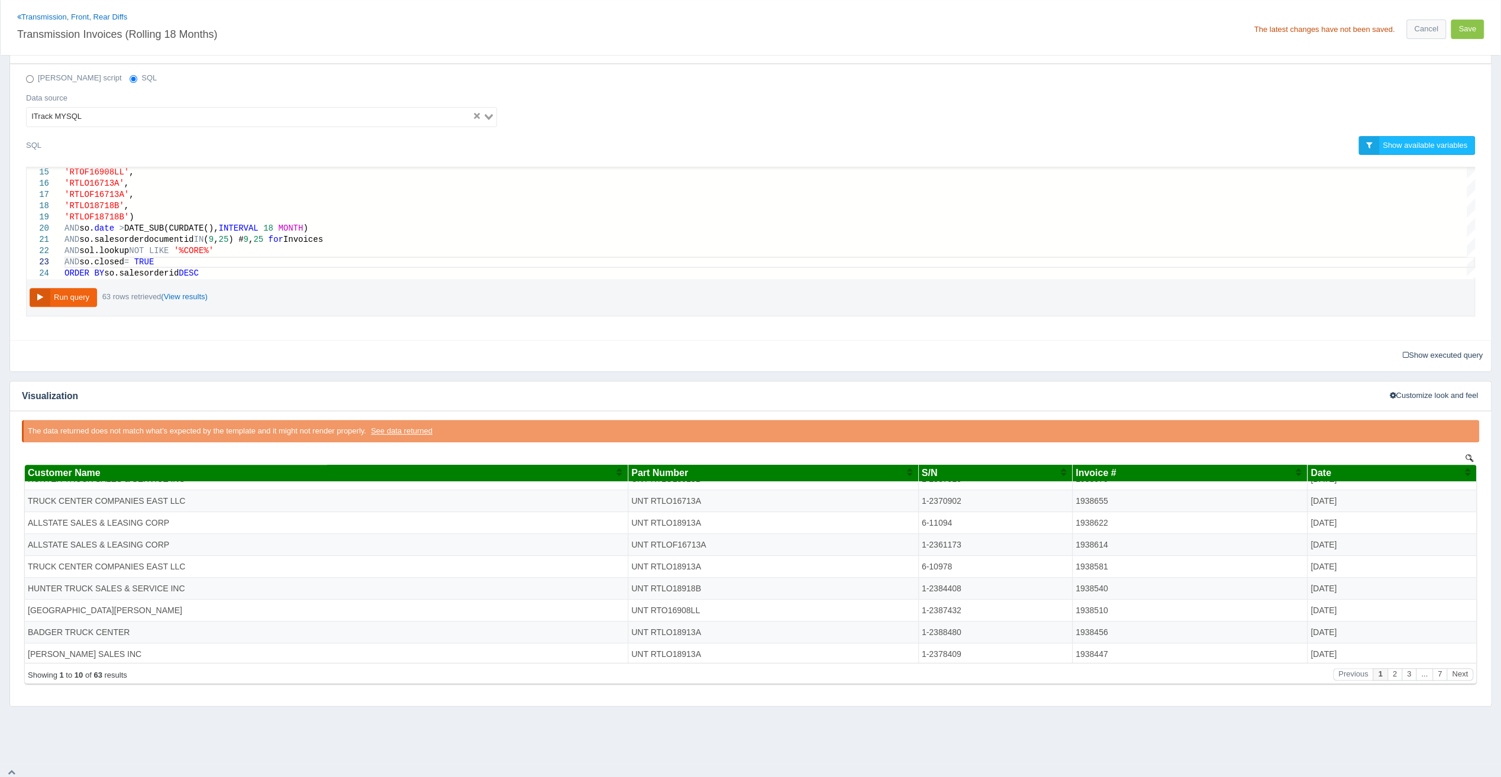
scroll to position [0, 0]
click at [357, 271] on div "ORDER BY so.salesorderid DESC" at bounding box center [769, 273] width 1411 height 11
click at [371, 268] on div "ORDER BY so.salesorderid DESC" at bounding box center [769, 273] width 1411 height 11
click at [380, 257] on div "AND so.closed = TRUE" at bounding box center [769, 262] width 1411 height 11
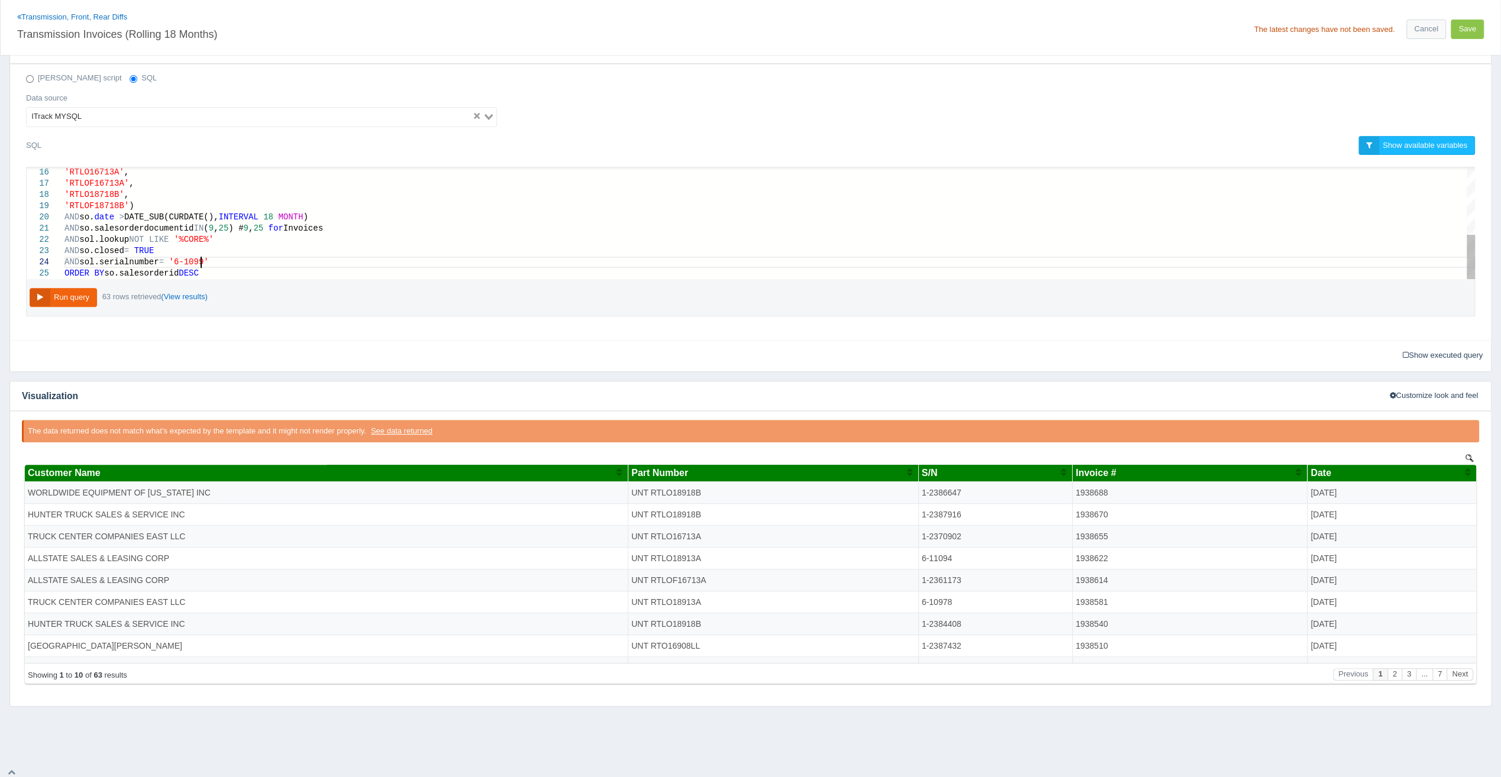
scroll to position [34, 141]
click at [88, 296] on button "Run query" at bounding box center [63, 298] width 67 height 20
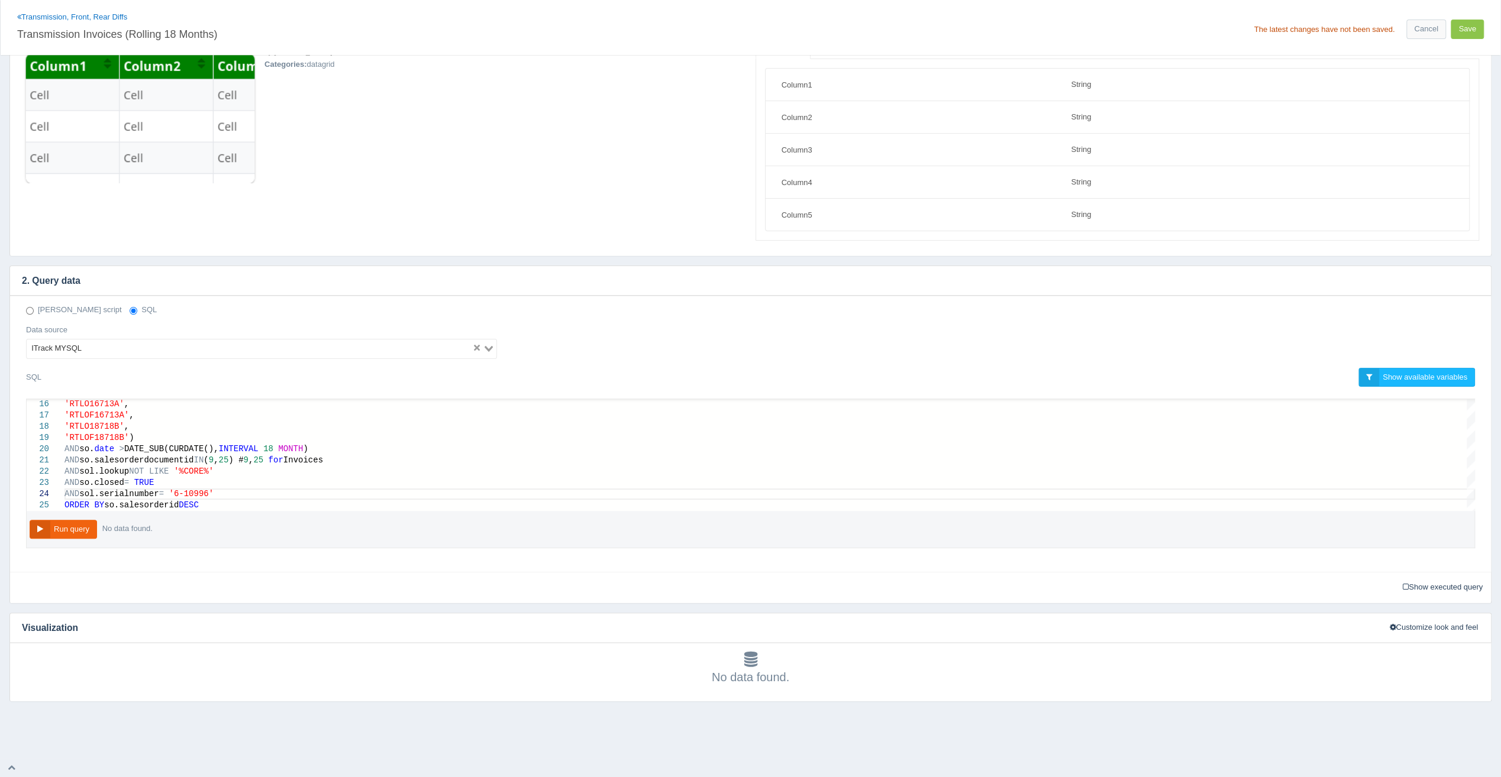
scroll to position [93, 0]
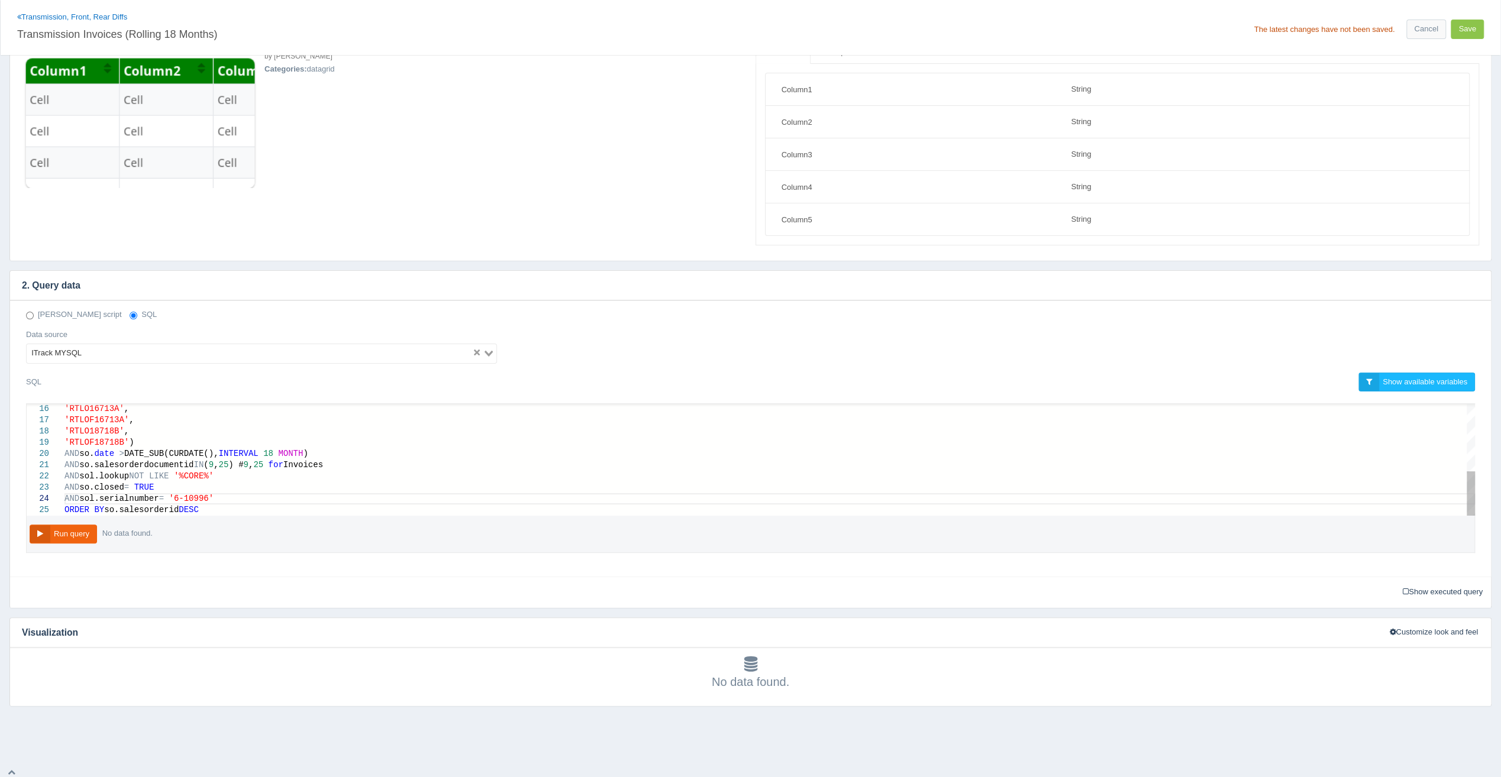
click at [61, 525] on button "Run query" at bounding box center [63, 535] width 67 height 20
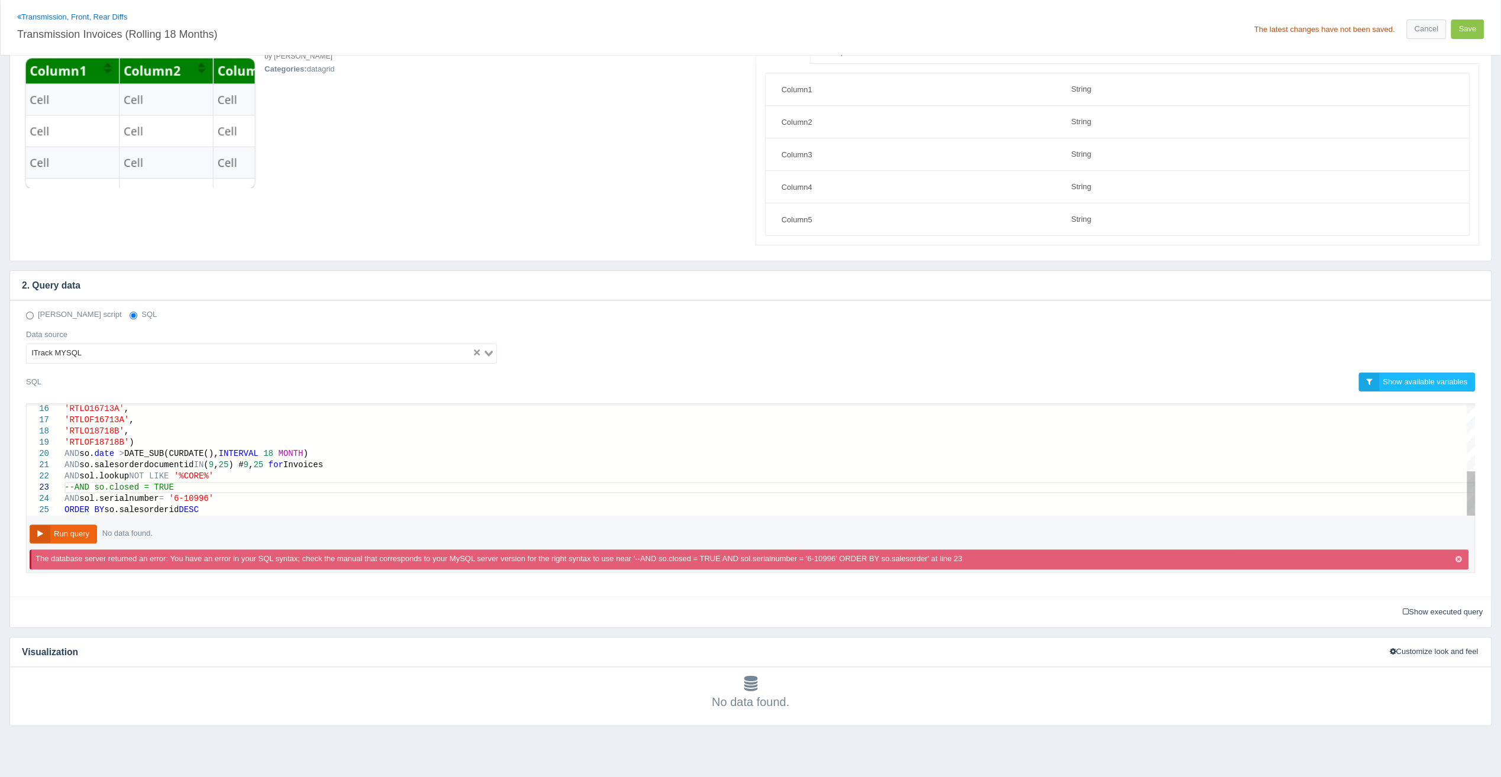
click at [72, 484] on span "--AND so.closed = TRUE" at bounding box center [118, 487] width 109 height 9
click at [57, 527] on button "Run query" at bounding box center [63, 535] width 67 height 20
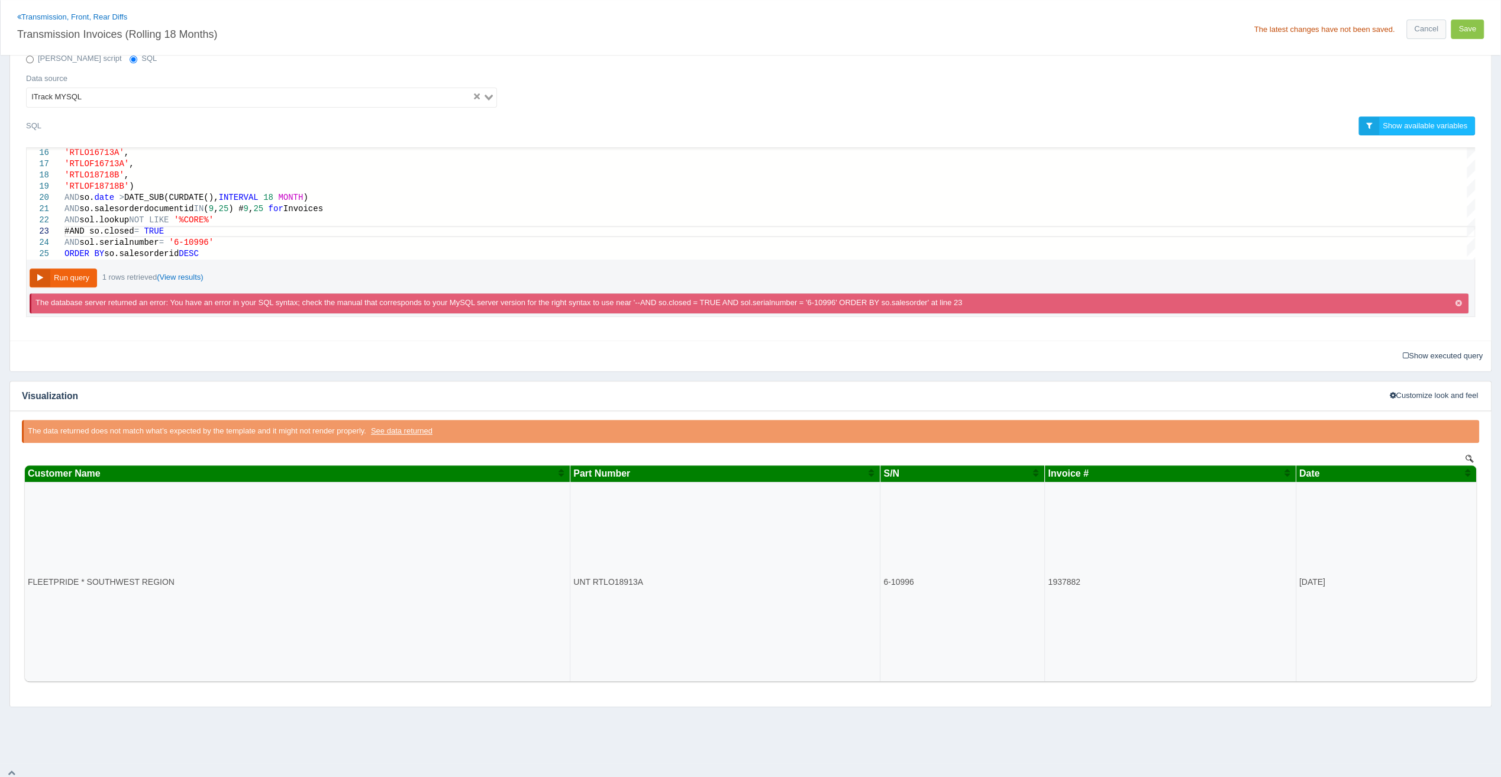
scroll to position [350, 0]
drag, startPoint x: 257, startPoint y: 237, endPoint x: 82, endPoint y: 238, distance: 175.1
click at [187, 225] on div "#AND so.closed = TRUE" at bounding box center [769, 230] width 1411 height 11
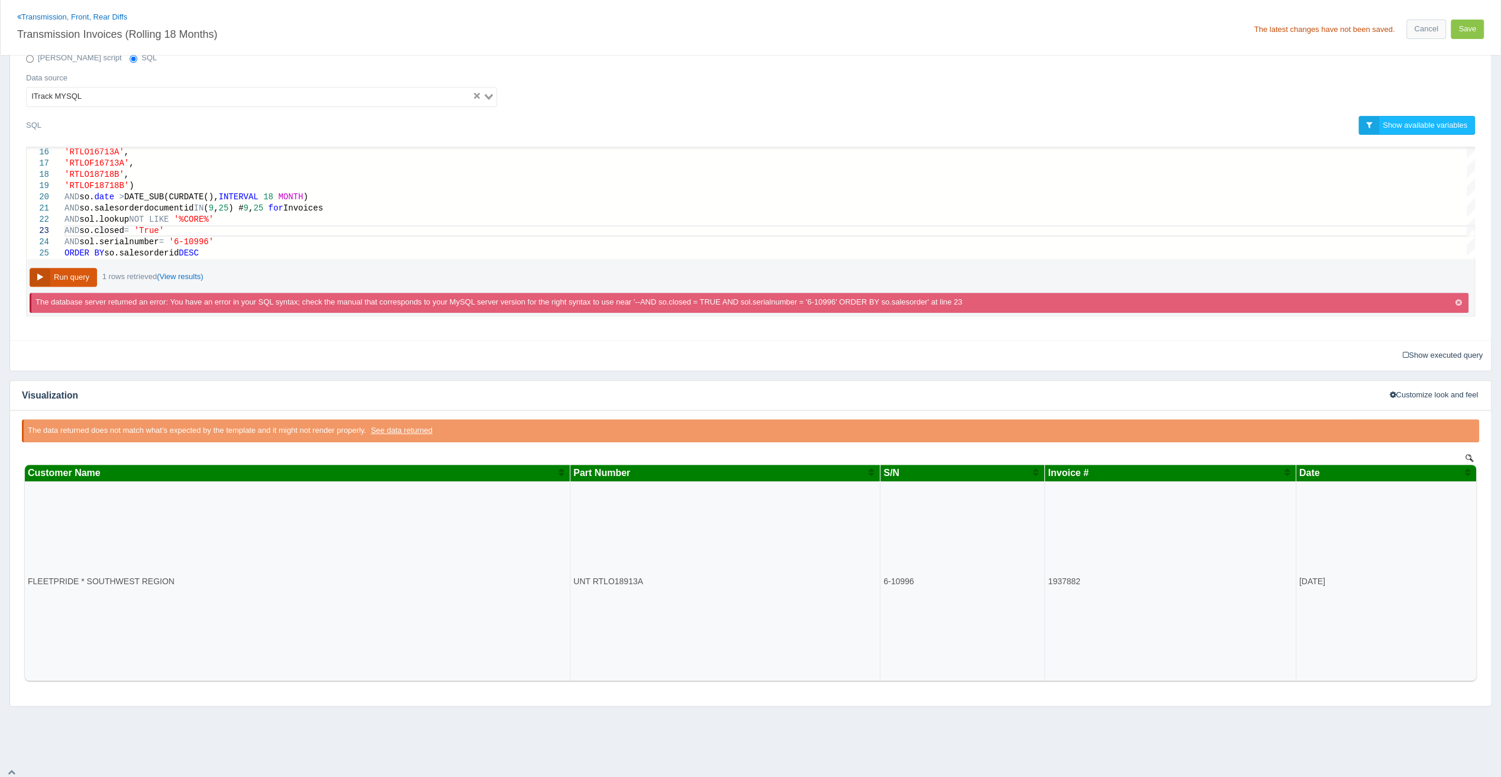
click at [62, 281] on button "Run query" at bounding box center [63, 278] width 67 height 20
drag, startPoint x: 224, startPoint y: 240, endPoint x: 230, endPoint y: 231, distance: 10.7
type textarea "AND so.salesorderdocumentid IN (9,25) # 9,25 for Invoices AND sol.lookup NOT LI…"
click at [79, 276] on button "Run query" at bounding box center [63, 278] width 67 height 20
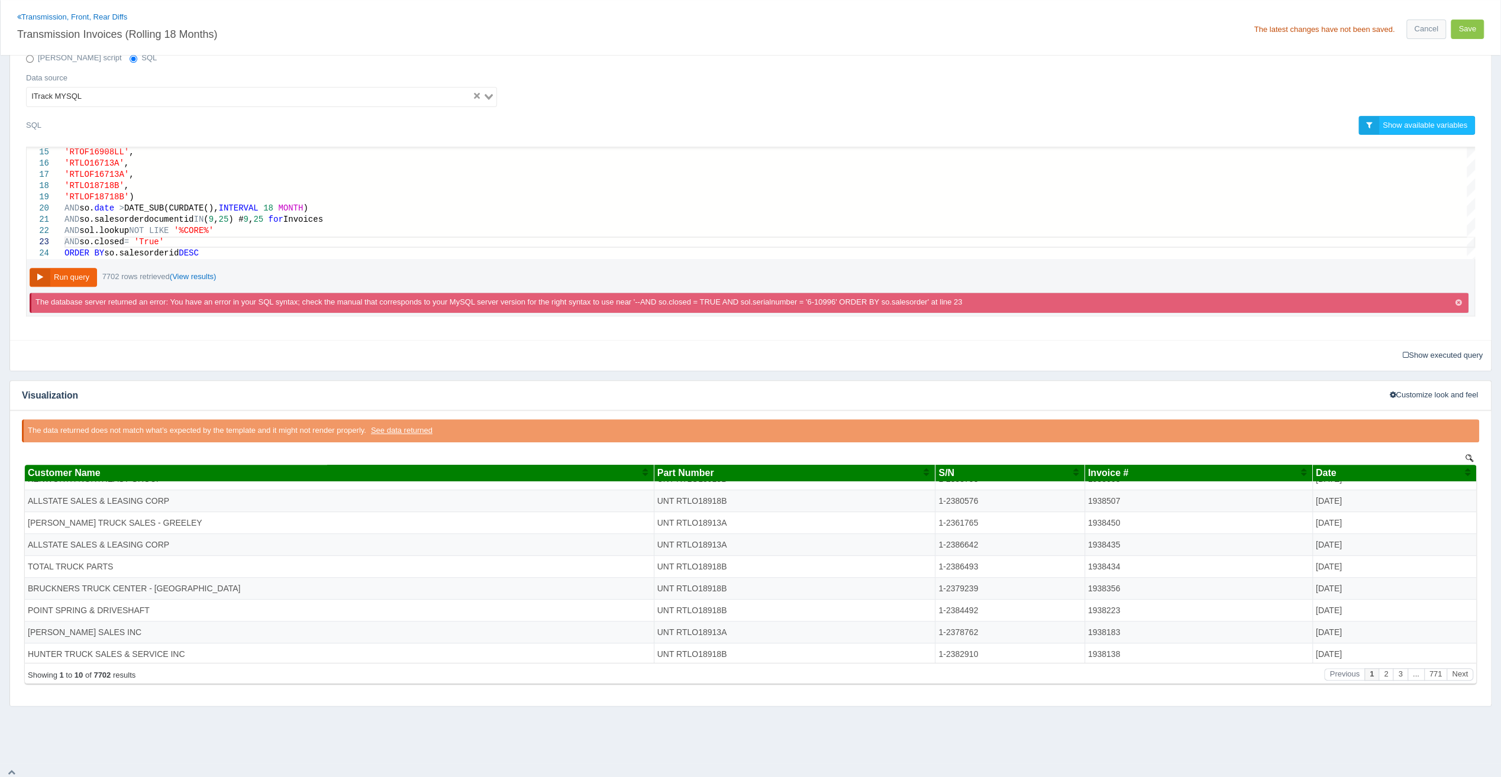
scroll to position [0, 0]
click at [278, 248] on div "ORDER BY so.salesorderid DESC" at bounding box center [769, 253] width 1411 height 11
drag, startPoint x: 174, startPoint y: 238, endPoint x: 51, endPoint y: 241, distance: 122.5
click at [1468, 26] on button "Save" at bounding box center [1467, 30] width 33 height 20
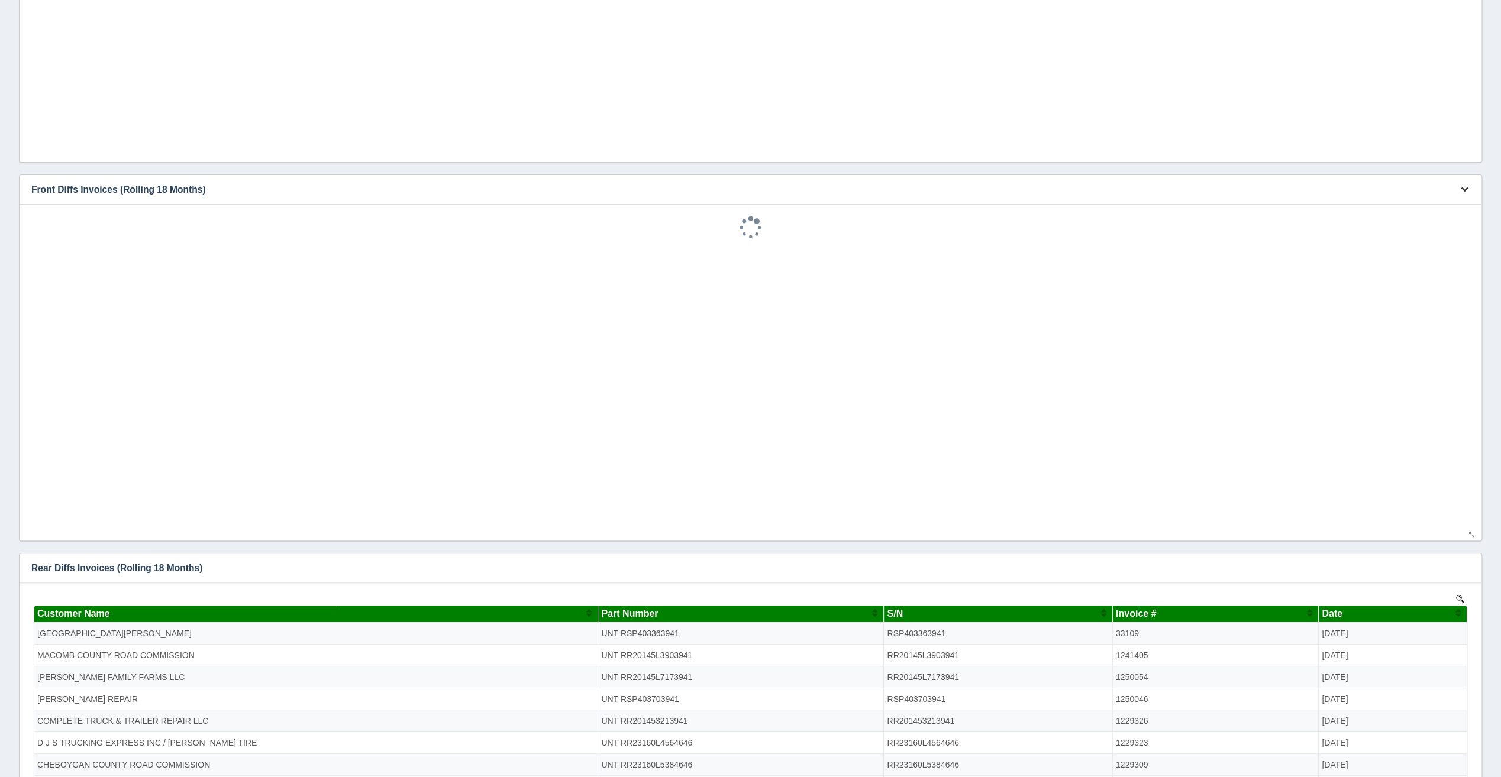
drag, startPoint x: 1465, startPoint y: 193, endPoint x: 1460, endPoint y: 198, distance: 6.7
click at [1464, 193] on button "button" at bounding box center [1465, 189] width 16 height 18
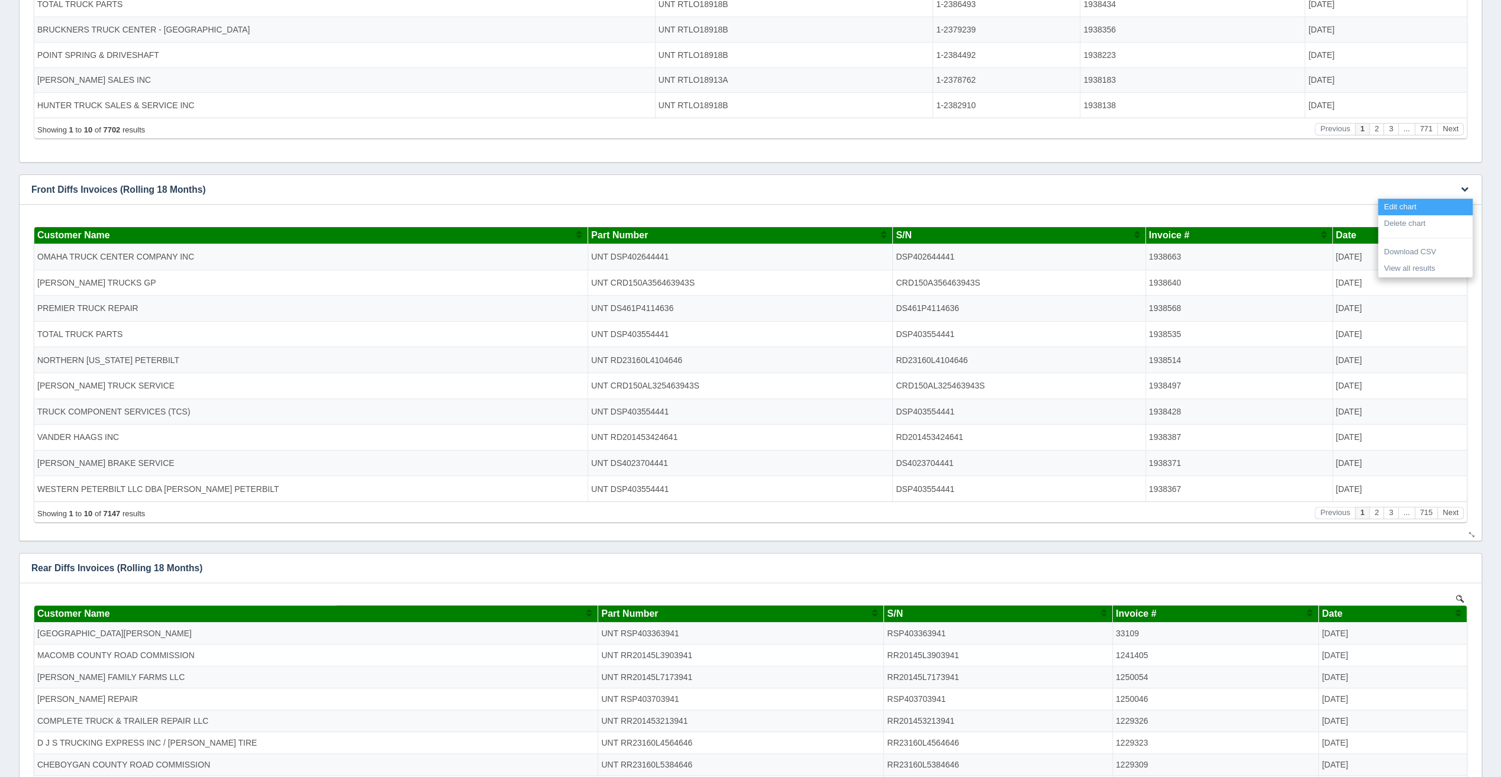
click at [1420, 201] on link "Edit chart" at bounding box center [1425, 207] width 95 height 17
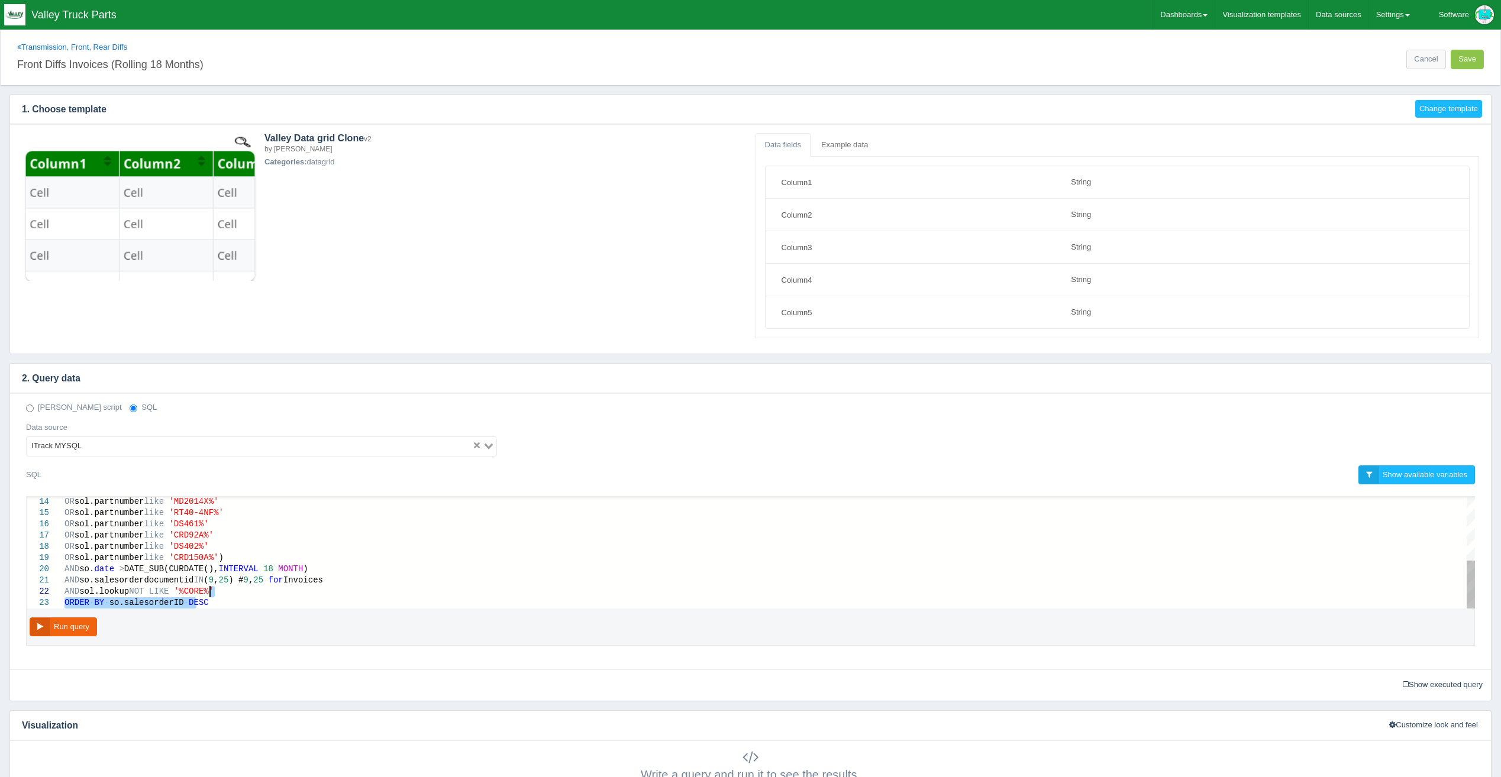
select select "string"
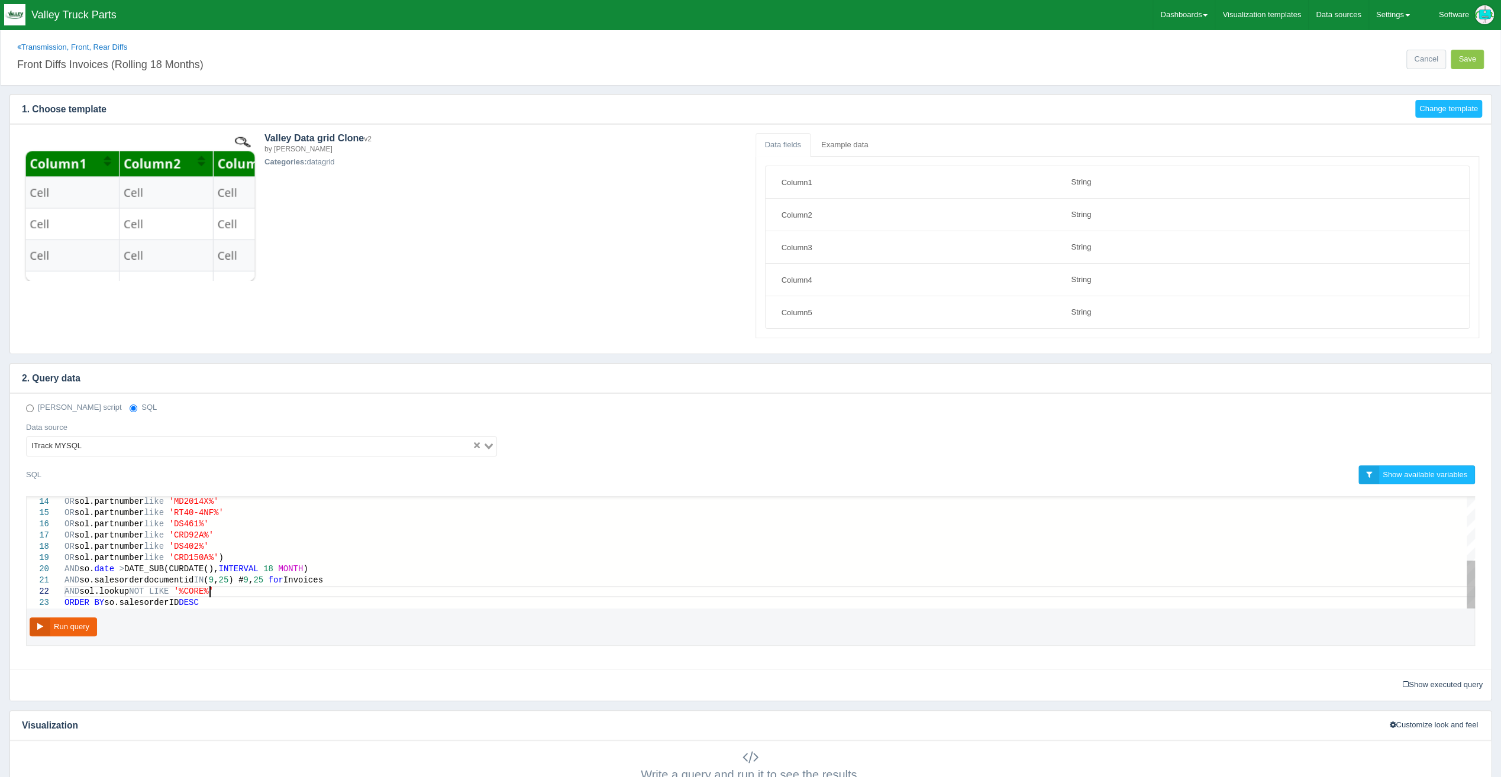
click at [308, 588] on div "AND sol.lookup NOT LIKE '%CORE%'" at bounding box center [769, 591] width 1411 height 11
type textarea "AND so.salesorderdocumentid IN (9,25) # 9,25 for Invoices AND sol.lookup NOT LI…"
click at [75, 630] on button "Run query" at bounding box center [63, 628] width 67 height 20
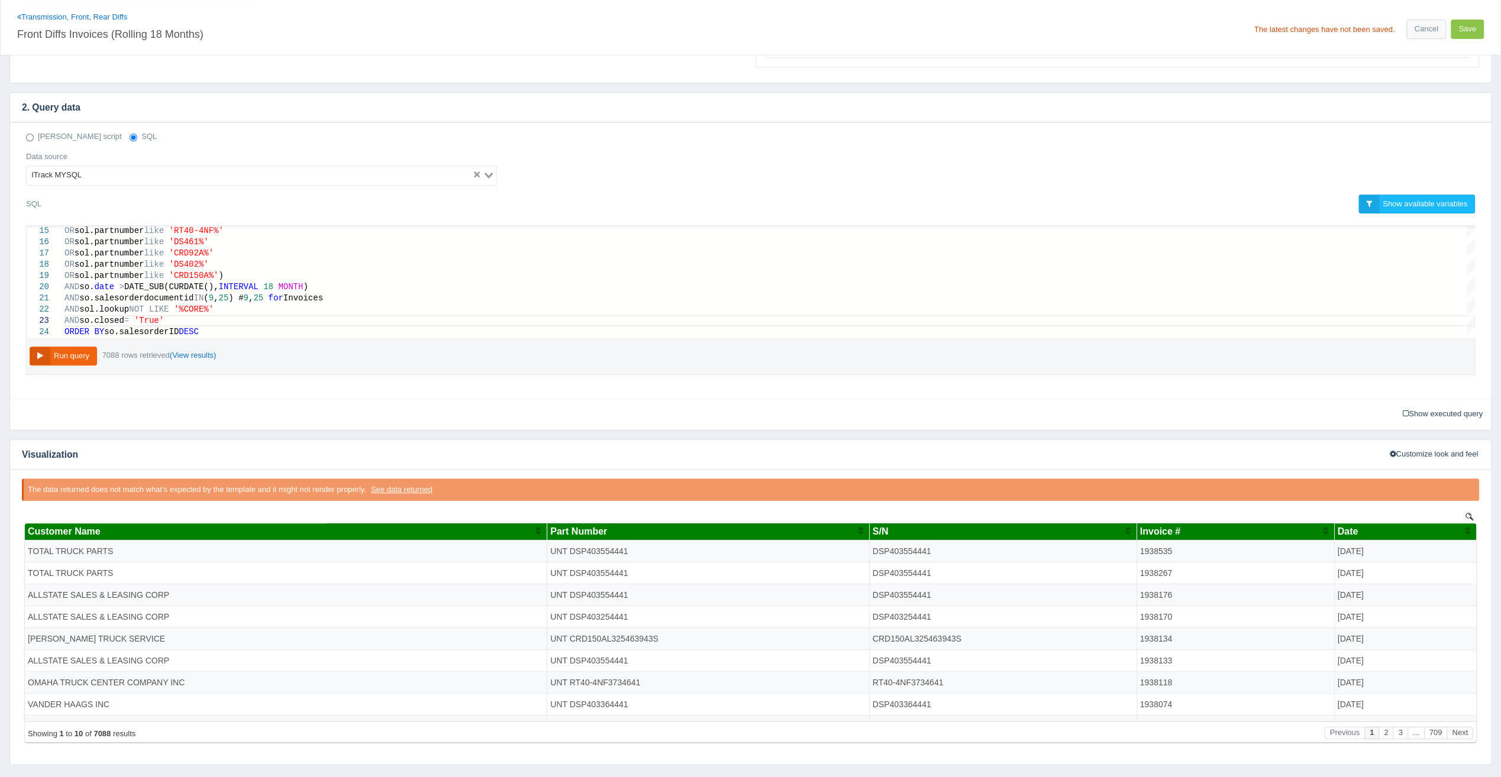
scroll to position [152, 0]
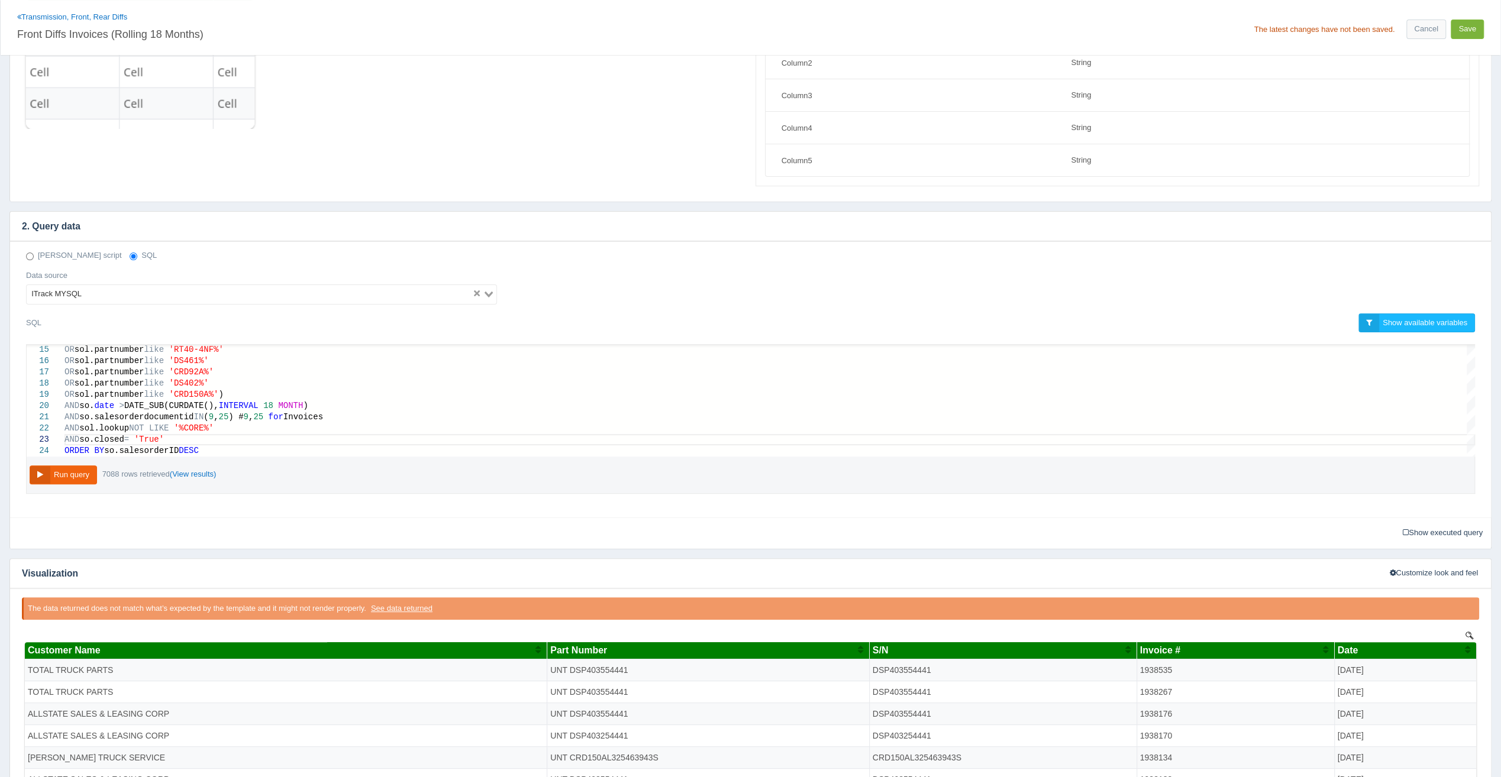
click at [1472, 31] on button "Save" at bounding box center [1467, 30] width 33 height 20
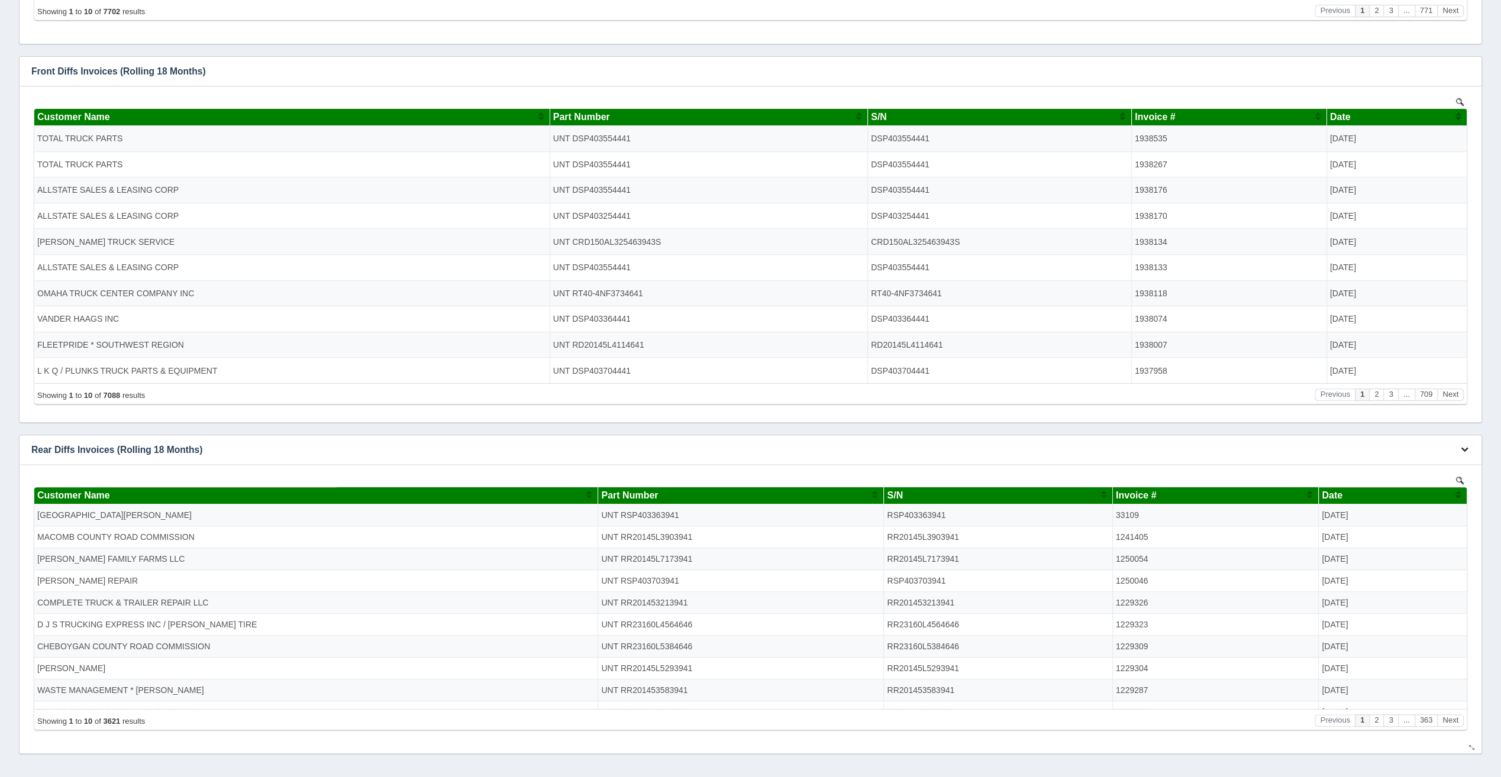
click at [1464, 448] on icon "button" at bounding box center [1465, 450] width 8 height 8
click at [1434, 461] on link "Edit chart" at bounding box center [1425, 467] width 95 height 17
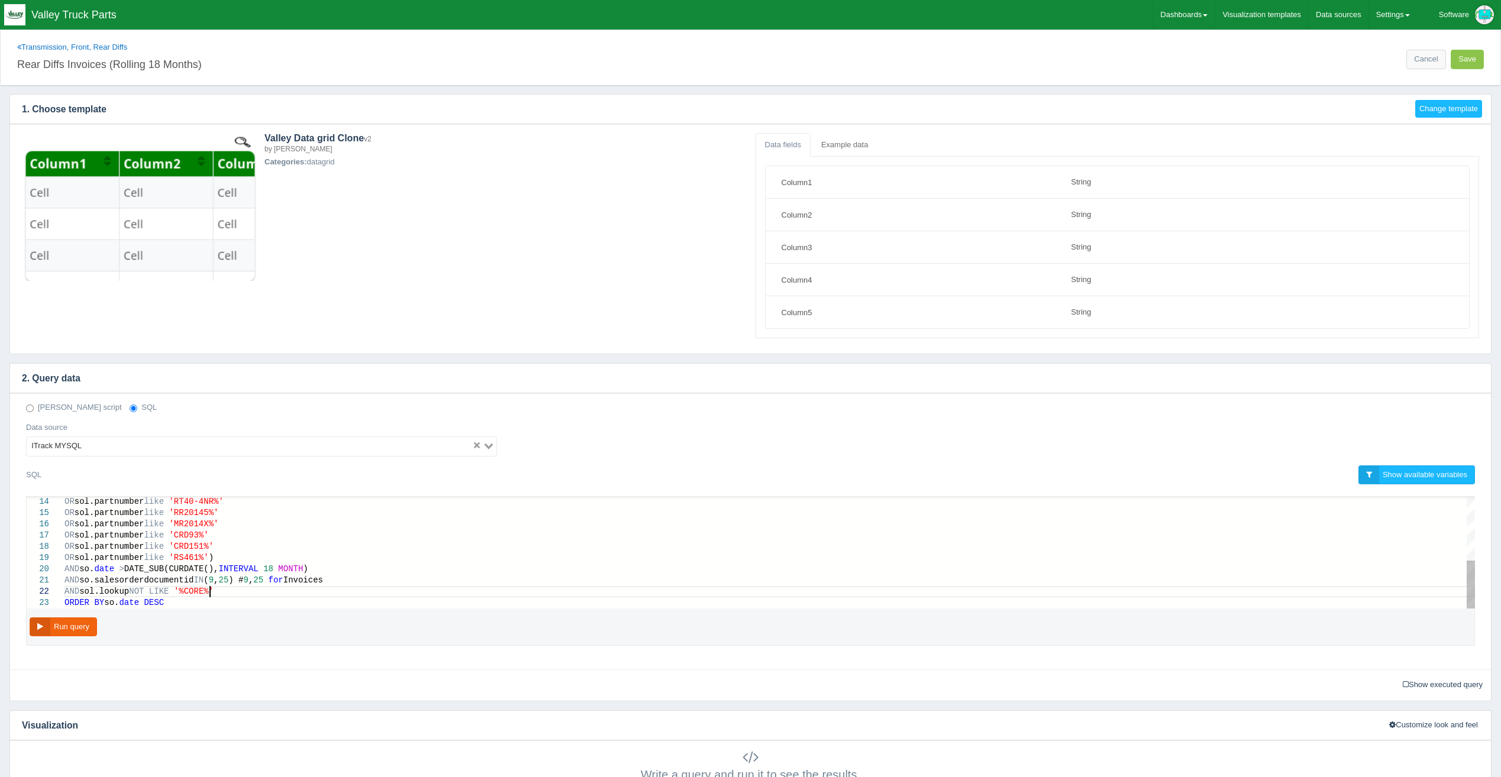
select select "string"
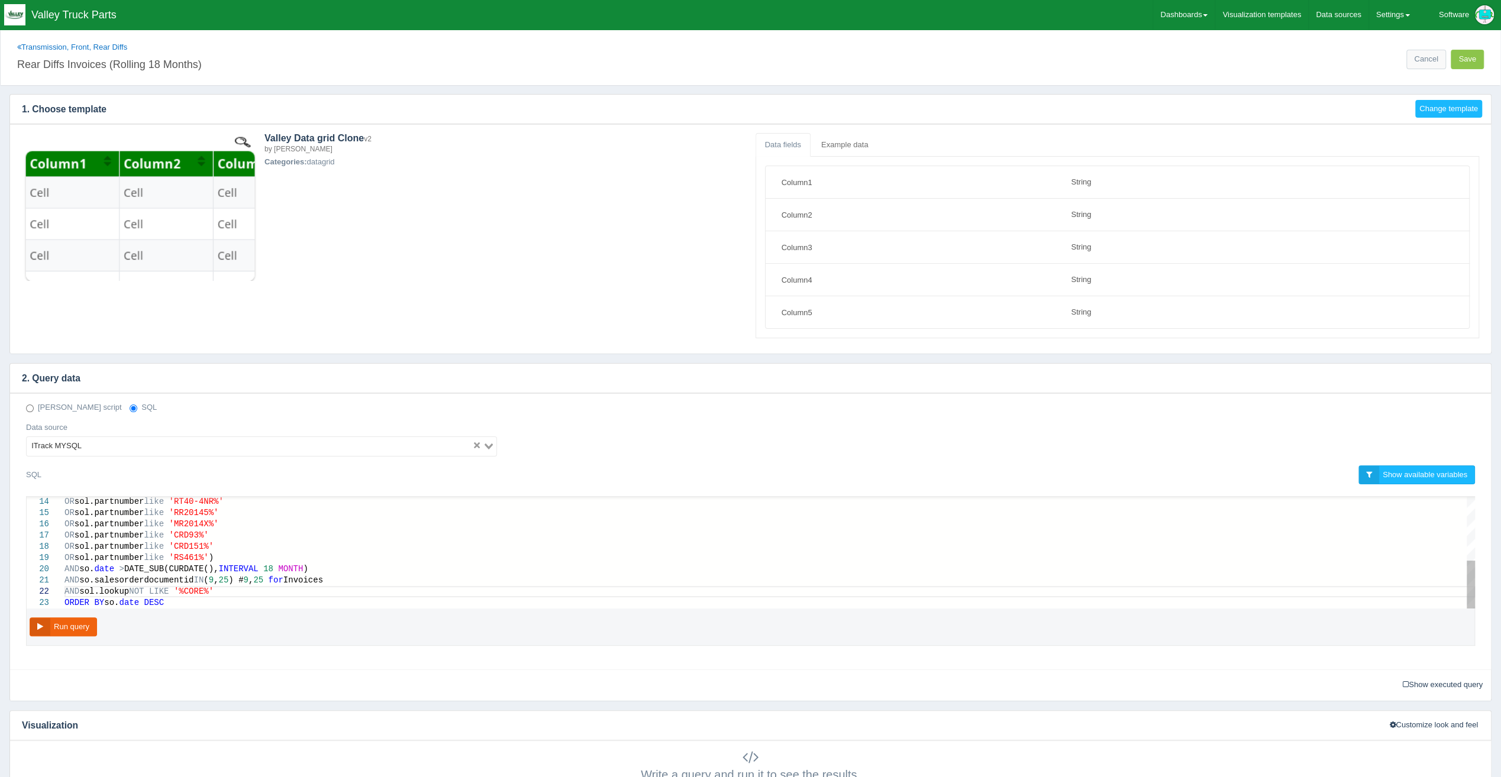
scroll to position [23, 0]
type textarea "AND so.salesorderdocumentid IN (9,25) # 9,25 for Invoices AND sol.lookup NOT LI…"
click at [46, 627] on button "Run query" at bounding box center [63, 628] width 67 height 20
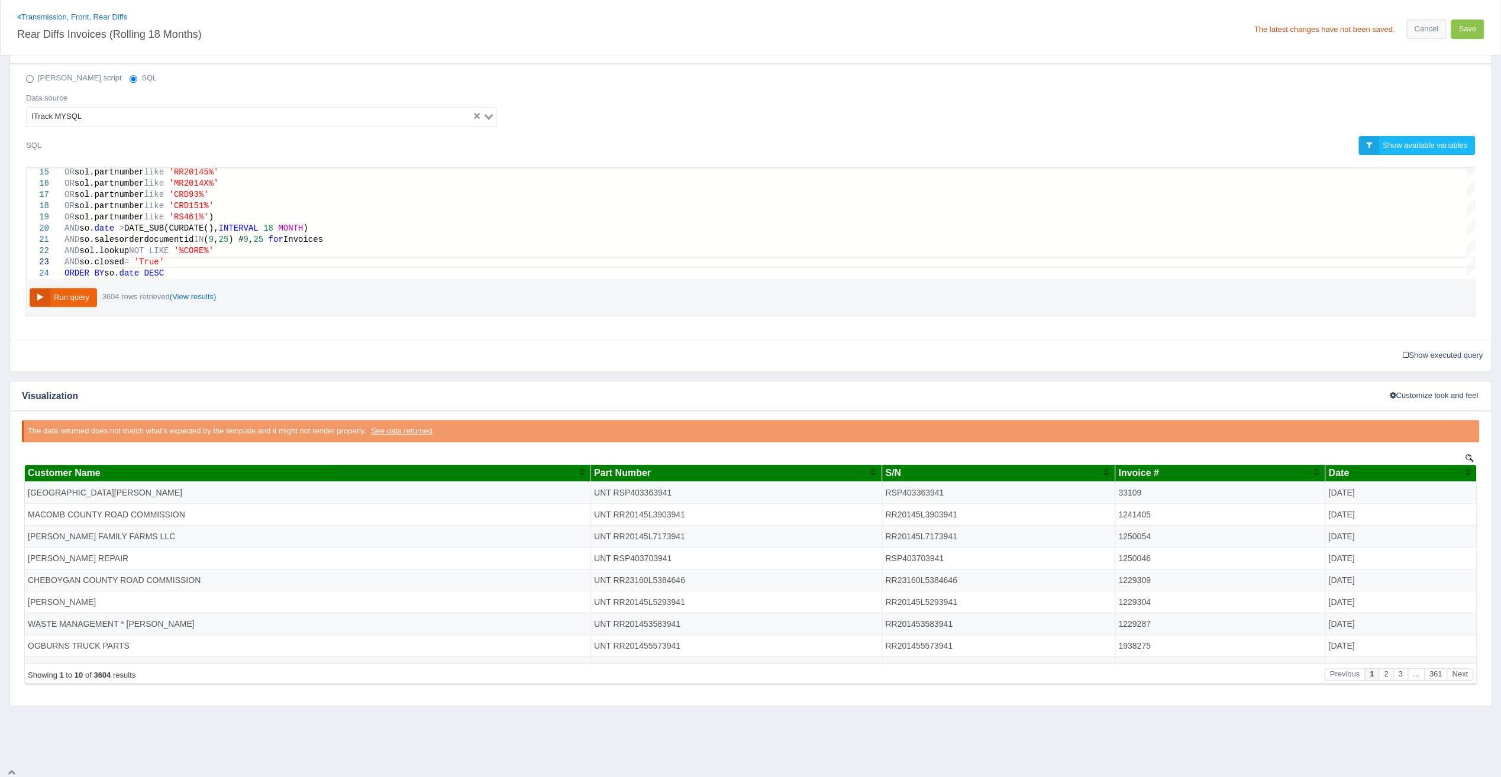
scroll to position [93, 0]
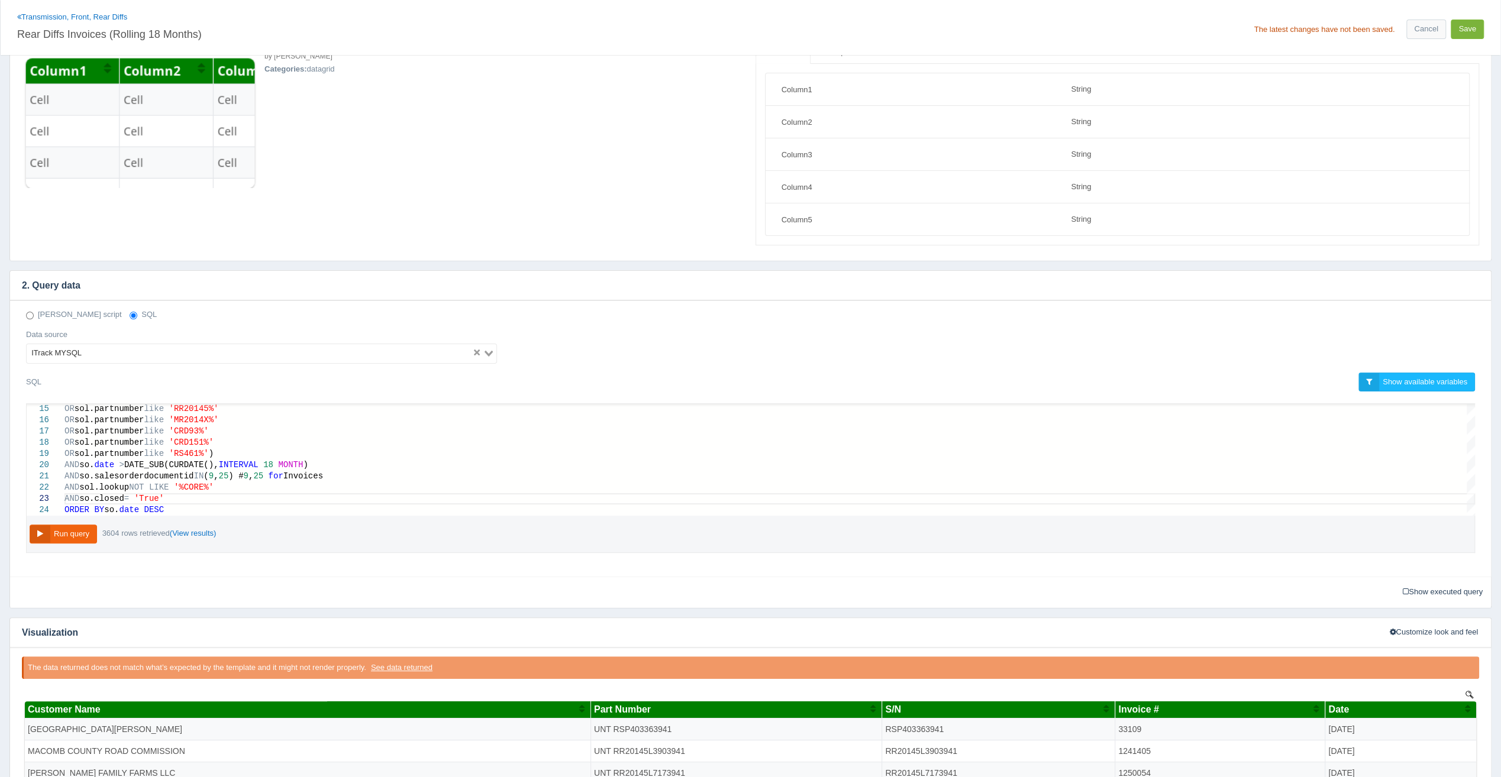
click at [1469, 32] on button "Save" at bounding box center [1467, 30] width 33 height 20
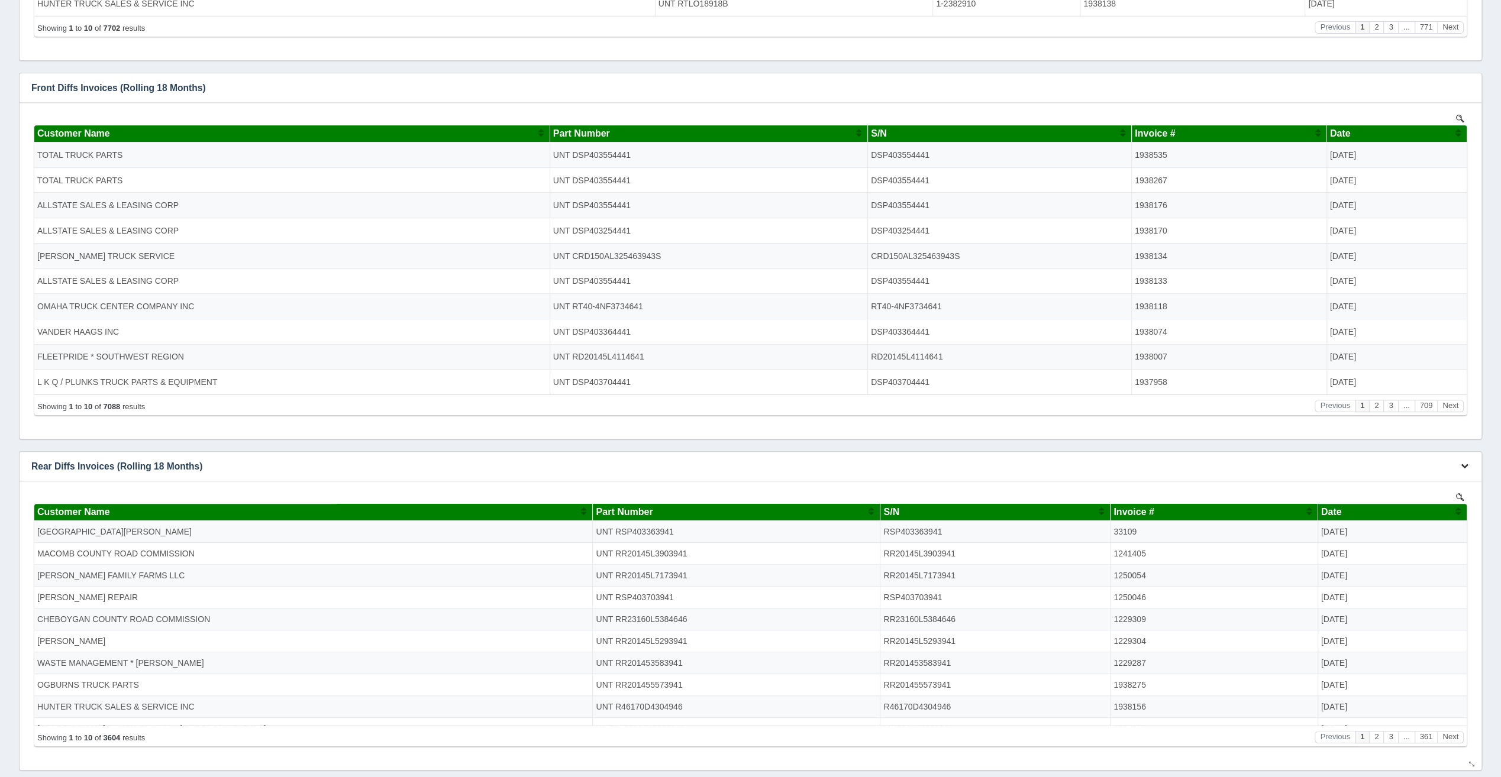
click at [1464, 466] on icon "button" at bounding box center [1465, 466] width 8 height 8
click at [1452, 478] on link "Edit chart" at bounding box center [1425, 484] width 95 height 17
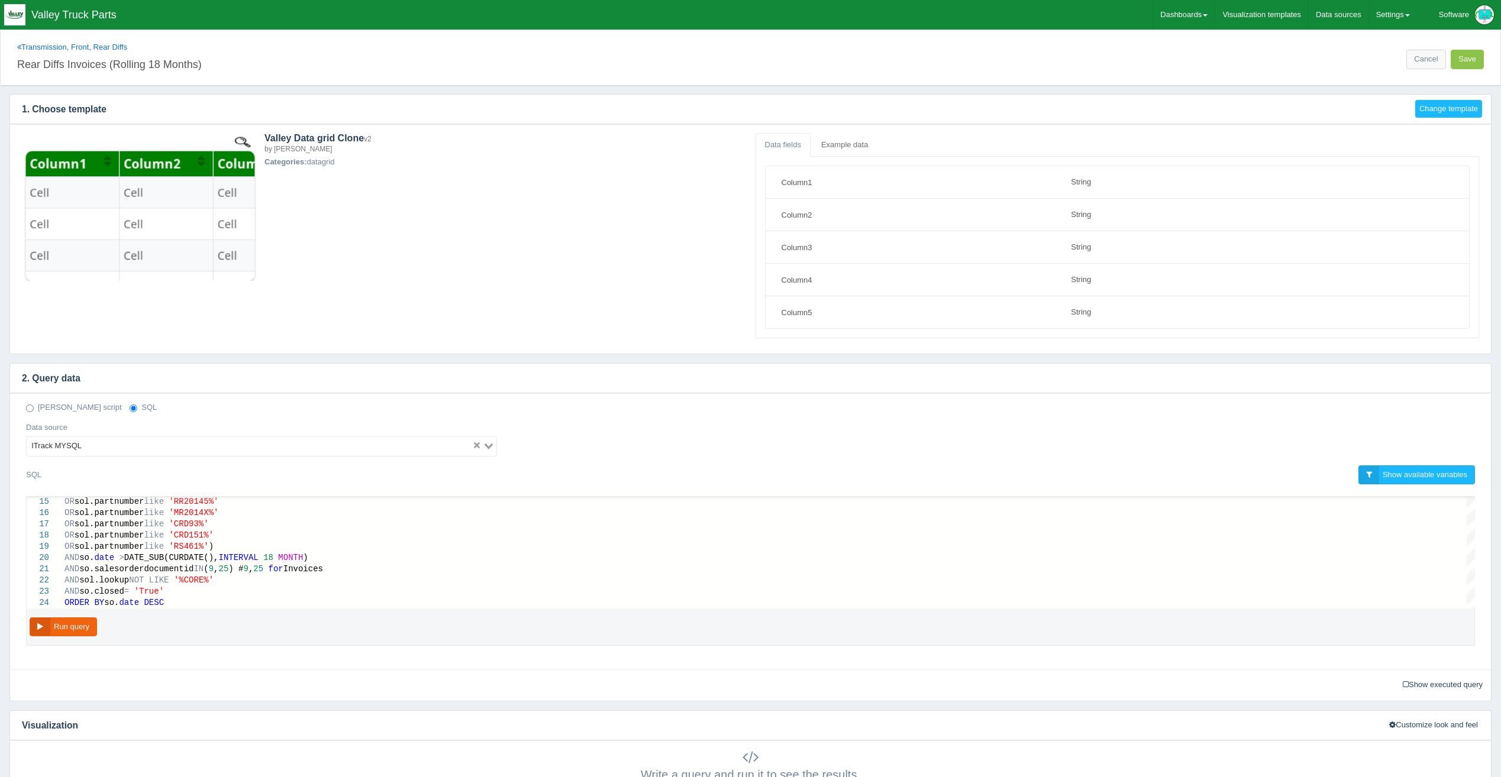
select select "string"
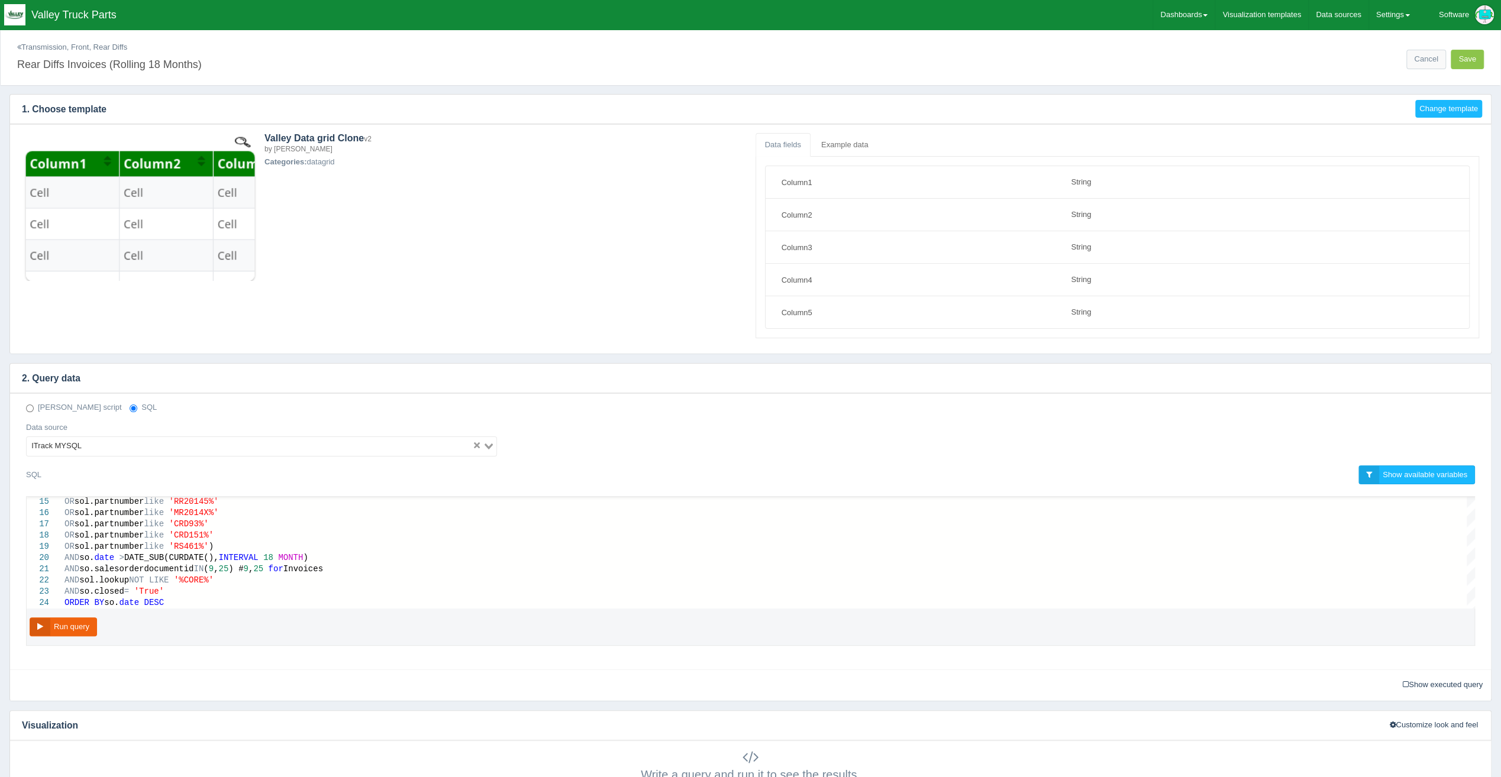
click at [82, 47] on link "Transmission, Front, Rear Diffs" at bounding box center [72, 47] width 110 height 9
